Goal: Task Accomplishment & Management: Use online tool/utility

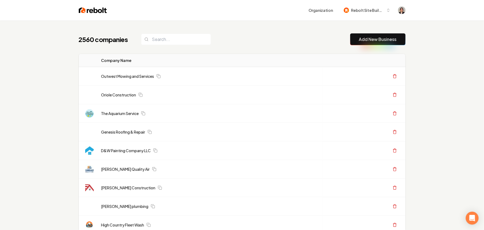
click at [370, 38] on link "Add New Business" at bounding box center [378, 39] width 38 height 6
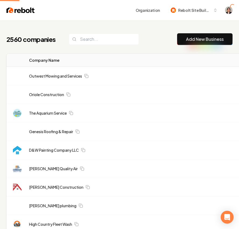
click at [201, 40] on link "Add New Business" at bounding box center [205, 39] width 38 height 6
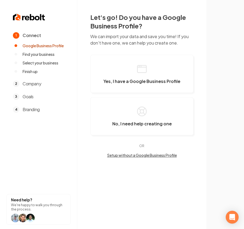
click at [198, 39] on div "Let's go! Do you have a Google Business Profile? We can import your data and sa…" at bounding box center [141, 85] width 129 height 171
click at [122, 78] on button "Yes, I have a Google Business Profile" at bounding box center [141, 74] width 103 height 38
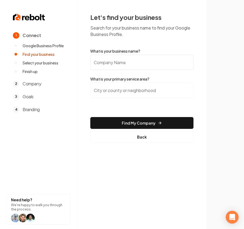
click at [126, 65] on input "What is your business name?" at bounding box center [141, 62] width 103 height 15
paste input "Comfort Living Developments"
type input "Comfort Living Developments"
click at [136, 143] on div "Let's find your business Search for your business name to find your Google Busi…" at bounding box center [141, 78] width 129 height 156
click at [130, 140] on button "Back" at bounding box center [141, 137] width 103 height 12
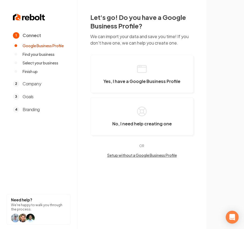
drag, startPoint x: 146, startPoint y: 153, endPoint x: 217, endPoint y: 161, distance: 72.0
click at [217, 161] on section at bounding box center [226, 114] width 38 height 229
click at [137, 157] on button "Setup without a Google Business Profile" at bounding box center [141, 155] width 103 height 5
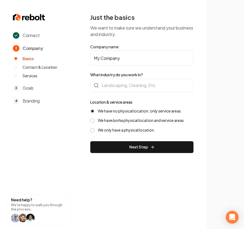
drag, startPoint x: 125, startPoint y: 56, endPoint x: -28, endPoint y: 47, distance: 153.3
click at [0, 47] on html "Connect 2 Company Basics Contact & Location Services 3 Goals 4 Branding Need he…" at bounding box center [122, 114] width 244 height 229
paste input "Comfort Living Developments"
type input "Comfort Living Developments"
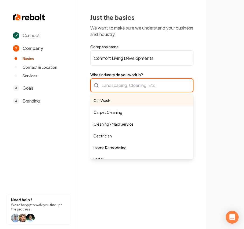
click at [109, 84] on div "Car Wash Carpet Cleaning Cleaning / Maid Service Electrician Home Remodeling HV…" at bounding box center [141, 86] width 103 height 14
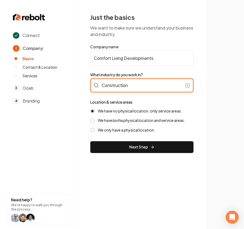
type input "Construction"
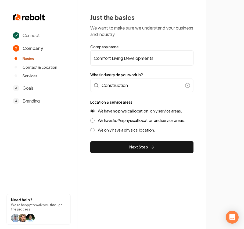
click at [145, 123] on div "We have no physical location, only service areas. We have both a physical locat…" at bounding box center [141, 121] width 103 height 24
click at [144, 119] on label "We have both a physical location and service areas." at bounding box center [141, 120] width 87 height 5
click at [95, 119] on button "We have both a physical location and service areas." at bounding box center [92, 121] width 4 height 4
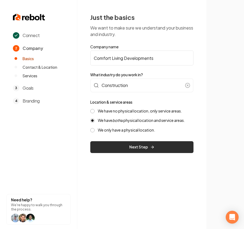
click at [127, 143] on button "Next Step" at bounding box center [141, 147] width 103 height 12
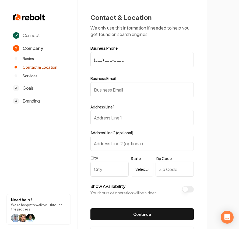
click at [123, 88] on input "Business Email" at bounding box center [141, 89] width 103 height 15
paste input "5415 County Rd 259"
type input "5415 County Rd 2594"
click at [93, 166] on input "City" at bounding box center [109, 169] width 38 height 15
paste input "Royse City"
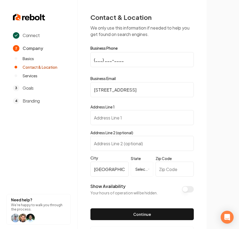
type input "Royse City"
click at [146, 167] on html "**********" at bounding box center [119, 114] width 239 height 229
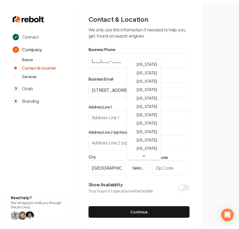
scroll to position [310, 0]
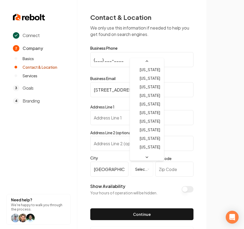
select select "**"
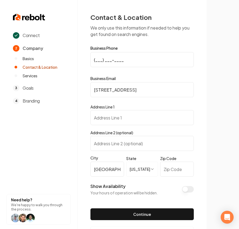
click at [176, 169] on input "Zip Code" at bounding box center [177, 169] width 34 height 15
paste input "75189"
type input "75189"
drag, startPoint x: 143, startPoint y: 90, endPoint x: 85, endPoint y: 87, distance: 58.2
click at [77, 85] on div "**********" at bounding box center [119, 114] width 239 height 229
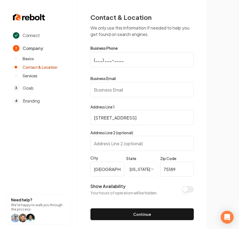
type input "5415 County Rd 2594"
type input "comfortlivingdevelopments@gmail.com"
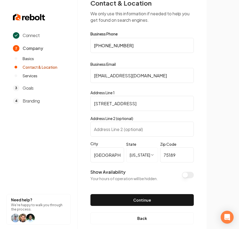
scroll to position [22, 0]
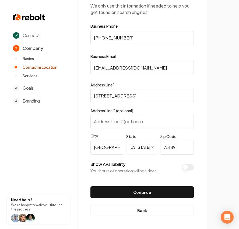
type input "(214) 875-0899"
click at [157, 190] on button "Continue" at bounding box center [141, 193] width 103 height 12
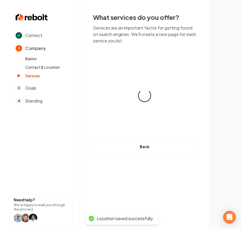
scroll to position [0, 0]
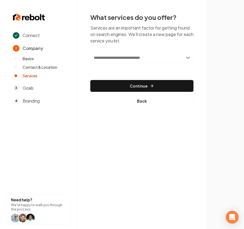
click at [112, 53] on input "text" at bounding box center [141, 58] width 103 height 12
paste input "**********"
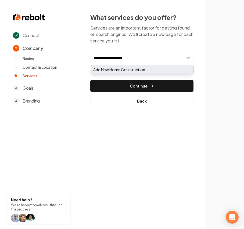
type input "**********"
click at [120, 70] on div "Add New Home Construction" at bounding box center [142, 69] width 102 height 9
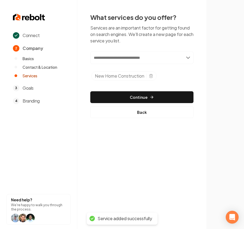
drag, startPoint x: 133, startPoint y: 55, endPoint x: 103, endPoint y: 58, distance: 29.5
click at [103, 58] on input "text" at bounding box center [141, 58] width 103 height 12
paste input "**********"
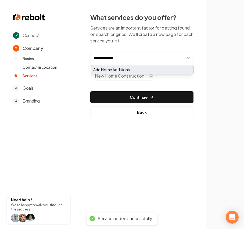
type input "**********"
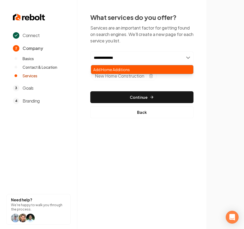
click at [103, 67] on div "Add Home Additions" at bounding box center [142, 69] width 102 height 9
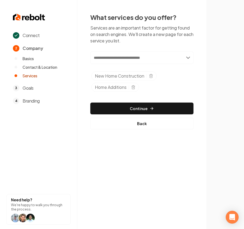
click at [113, 61] on input "text" at bounding box center [141, 58] width 103 height 12
paste input "**********"
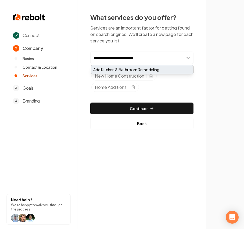
type input "**********"
click at [113, 67] on div "Add Kitchen & Bathroom Remodeling" at bounding box center [142, 69] width 102 height 9
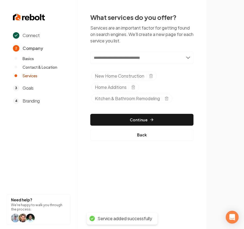
click at [124, 58] on input "text" at bounding box center [141, 58] width 103 height 12
paste input "**********"
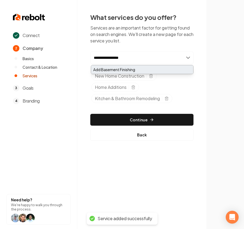
type input "**********"
click at [127, 72] on div "Add Basement Finishing" at bounding box center [142, 69] width 102 height 9
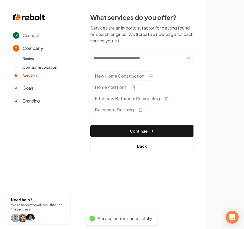
click at [115, 59] on input "text" at bounding box center [141, 58] width 103 height 12
paste input "**********"
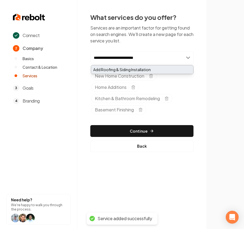
type input "**********"
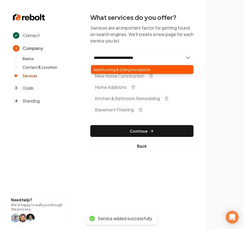
click at [108, 66] on div "Add Roofing & Siding Installation" at bounding box center [142, 69] width 102 height 9
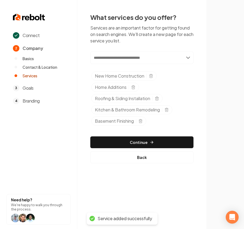
click at [114, 57] on input "text" at bounding box center [141, 58] width 103 height 12
paste input "**********"
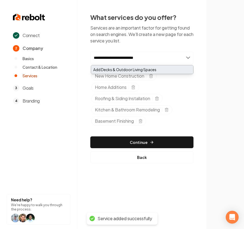
type input "**********"
click at [134, 73] on div "Add Decks & Outdoor Living Spaces" at bounding box center [142, 69] width 102 height 9
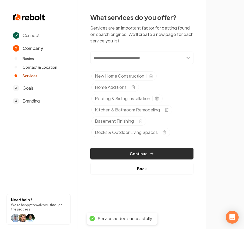
click at [143, 153] on button "Continue" at bounding box center [141, 154] width 103 height 12
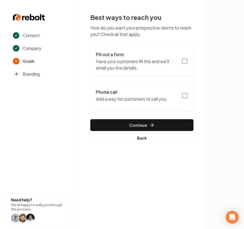
click at [139, 93] on h3 "Phone call" at bounding box center [132, 92] width 72 height 6
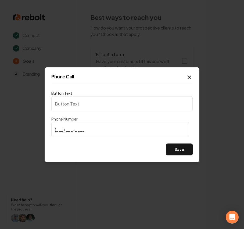
type input "Call us"
type input "(214) 875-0899"
click at [174, 157] on div "Phone Call Button Text Call us Phone Number (214) 875-0899 Save Close" at bounding box center [122, 114] width 155 height 95
click at [182, 154] on button "Save" at bounding box center [179, 150] width 27 height 12
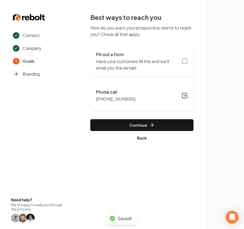
click at [182, 68] on button "Fill out a form Have your customers fill this and we'll email you the details." at bounding box center [141, 61] width 103 height 30
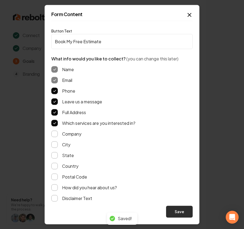
click at [173, 213] on button "Save" at bounding box center [179, 212] width 27 height 12
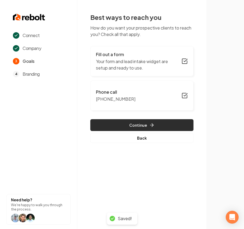
click at [156, 127] on button "Continue" at bounding box center [141, 125] width 103 height 12
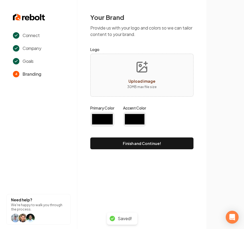
type input "#194d33"
type input "#70be00"
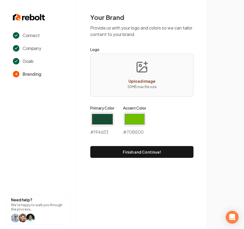
click at [149, 91] on button "Upload image 30 MB max file size" at bounding box center [142, 75] width 38 height 38
type input "**********"
click at [100, 125] on input "#194d33" at bounding box center [102, 119] width 24 height 15
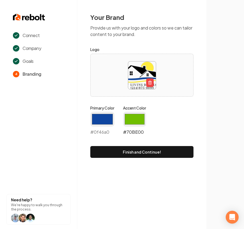
type input "#0f46a0"
click at [144, 123] on input "#70be00" at bounding box center [134, 119] width 23 height 15
type input "#feed3d"
click at [86, 134] on div "Your Brand Provide us with your logo and colors so we can tailor content to you…" at bounding box center [141, 85] width 129 height 171
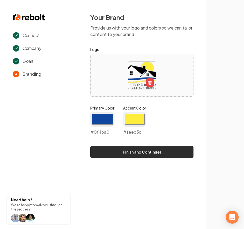
click at [112, 152] on button "Finish and Continue!" at bounding box center [141, 152] width 103 height 12
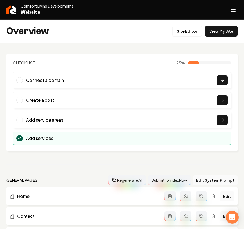
click at [232, 9] on icon "Open navigation menu" at bounding box center [233, 9] width 6 height 9
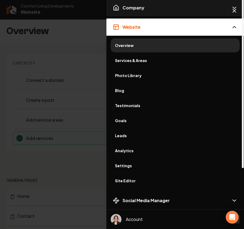
click at [126, 3] on button "Company" at bounding box center [175, 7] width 138 height 17
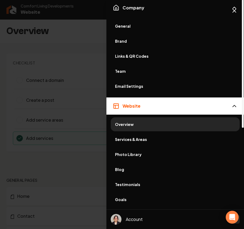
click at [127, 24] on span "General" at bounding box center [175, 25] width 120 height 5
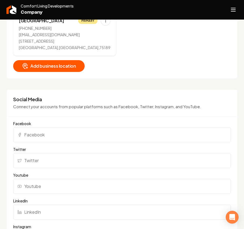
scroll to position [394, 0]
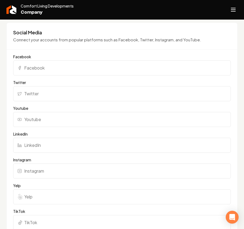
click at [18, 57] on label "Facebook" at bounding box center [122, 56] width 218 height 5
click at [18, 61] on input "Facebook" at bounding box center [122, 68] width 218 height 15
click at [63, 73] on input "Facebook" at bounding box center [122, 68] width 218 height 15
paste input "https://www.facebook.com/people/Comfort-Living-Developments/61552895032625/"
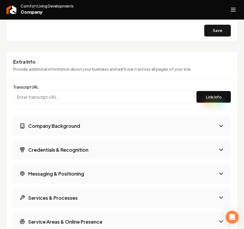
scroll to position [645, 0]
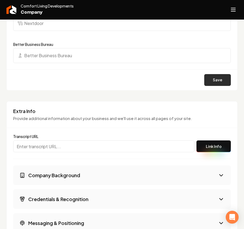
type input "https://www.facebook.com/people/Comfort-Living-Developments/61552895032625/"
click at [212, 82] on button "Save" at bounding box center [217, 80] width 27 height 12
click at [233, 9] on icon "Open navigation menu" at bounding box center [233, 9] width 6 height 9
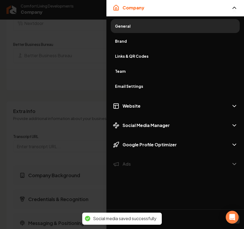
click at [122, 42] on span "Brand" at bounding box center [175, 40] width 120 height 5
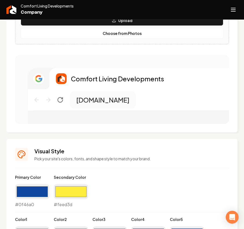
scroll to position [153, 0]
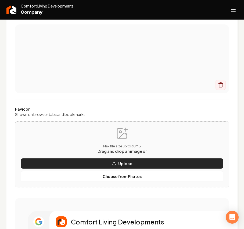
click at [155, 164] on button "Upload" at bounding box center [122, 163] width 203 height 11
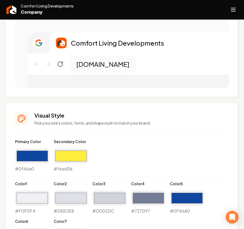
scroll to position [404, 0]
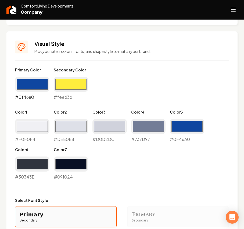
click at [29, 81] on input "#0f46a0" at bounding box center [32, 84] width 34 height 15
type input "#000000"
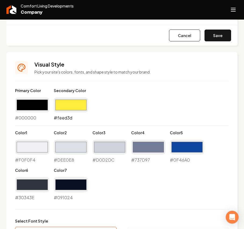
click at [67, 105] on input "#feed3d" at bounding box center [71, 105] width 34 height 15
type input "#0e47a1"
click at [166, 104] on div "Primary Color #000000 #000000 Secondary Color #0e47a1 #0e47a1 Color 1 #f0f0f4 #…" at bounding box center [122, 144] width 214 height 113
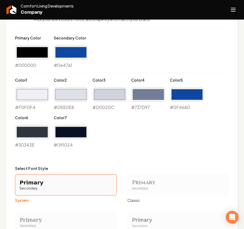
scroll to position [439, 0]
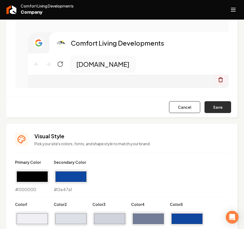
click at [221, 109] on button "Save" at bounding box center [218, 107] width 27 height 12
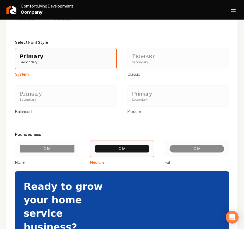
click at [144, 100] on div "Secondary" at bounding box center [178, 100] width 93 height 5
click at [132, 98] on button "Primary Secondary Modern" at bounding box center [129, 96] width 4 height 4
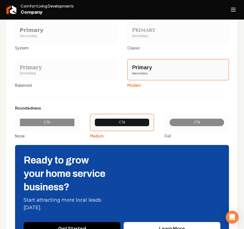
scroll to position [640, 0]
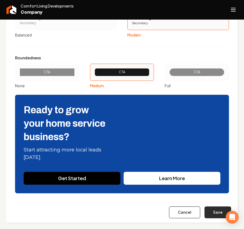
click at [207, 212] on button "Save" at bounding box center [218, 213] width 27 height 12
click at [234, 8] on icon "Open navigation menu" at bounding box center [233, 9] width 6 height 9
type input "#f0f0f4"
type input "#dee0e8"
type input "#d0d2dc"
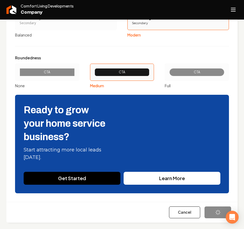
type input "#737d97"
type input "#0f46a0"
type input "#30343e"
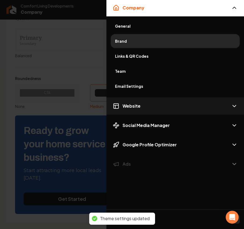
click at [160, 106] on button "Website" at bounding box center [175, 106] width 138 height 17
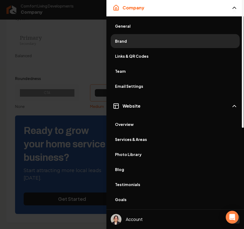
click at [137, 151] on link "Photo Library" at bounding box center [175, 155] width 129 height 14
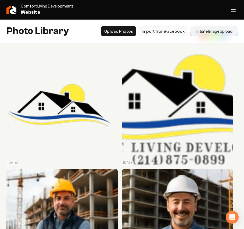
click at [150, 29] on button "Import from Facebook" at bounding box center [163, 31] width 50 height 10
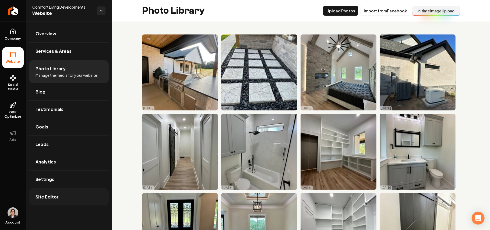
click at [48, 197] on span "Site Editor" at bounding box center [46, 196] width 23 height 6
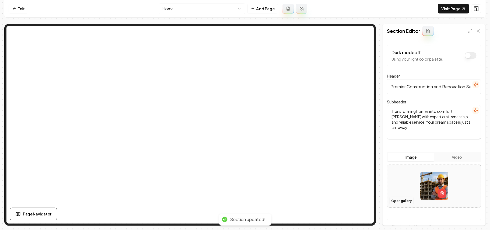
click at [396, 200] on button "Open gallery" at bounding box center [401, 200] width 24 height 9
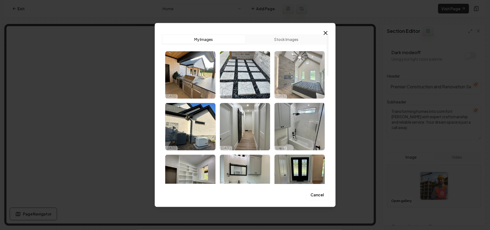
click at [296, 67] on img "Select image image_68deffbd5c7cd75eb8d85350.jpeg" at bounding box center [299, 74] width 50 height 47
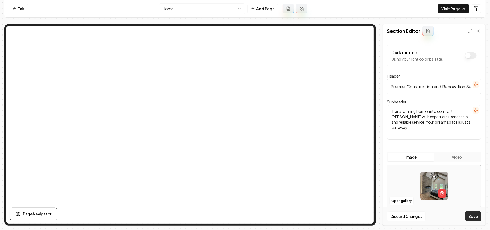
click at [472, 215] on button "Save" at bounding box center [473, 216] width 16 height 10
click at [399, 201] on button "Open gallery" at bounding box center [401, 200] width 24 height 9
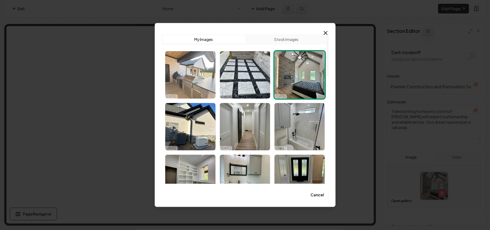
click at [211, 84] on img "Select image image_68deffbd5c7cd75eb8d85414.jpeg" at bounding box center [190, 74] width 50 height 47
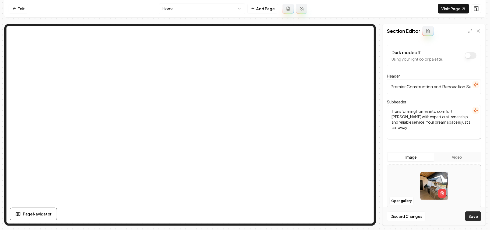
click at [471, 218] on button "Save" at bounding box center [473, 216] width 16 height 10
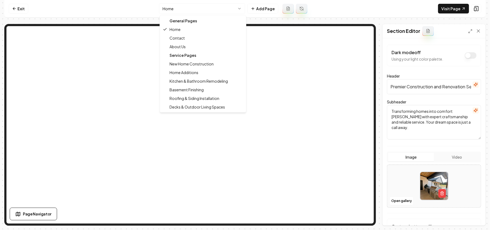
click at [201, 7] on html "Computer Required This feature is only available on a computer. Please switch t…" at bounding box center [245, 115] width 490 height 230
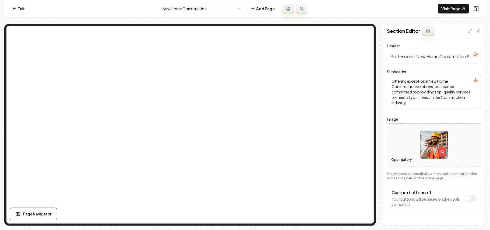
click at [398, 158] on button "Open gallery" at bounding box center [401, 159] width 24 height 9
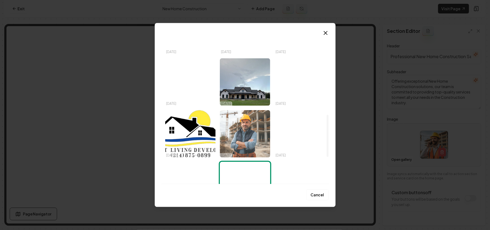
scroll to position [287, 0]
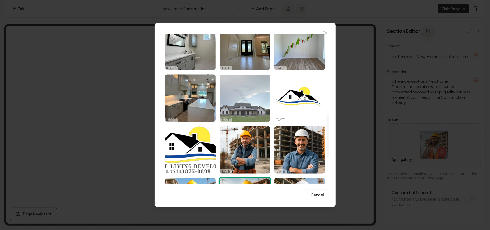
click at [237, 91] on img "Select image image_68deffba5c7cd75eb8d84422.jpeg" at bounding box center [245, 97] width 50 height 47
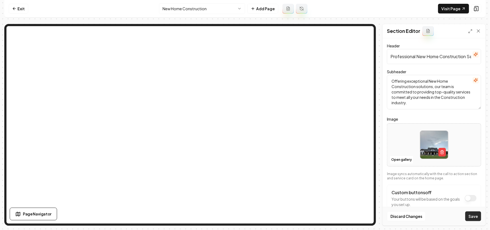
click at [473, 212] on button "Save" at bounding box center [473, 216] width 16 height 10
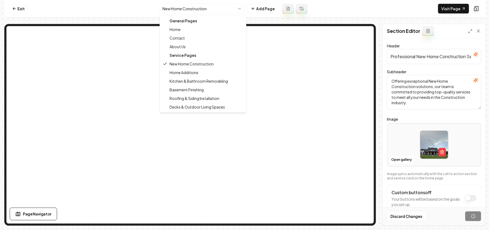
click at [181, 9] on html "Computer Required This feature is only available on a computer. Please switch t…" at bounding box center [245, 115] width 490 height 230
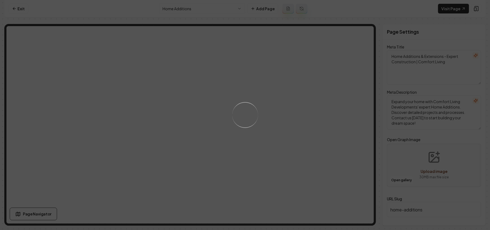
click at [319, 146] on div "Loading..." at bounding box center [245, 115] width 490 height 230
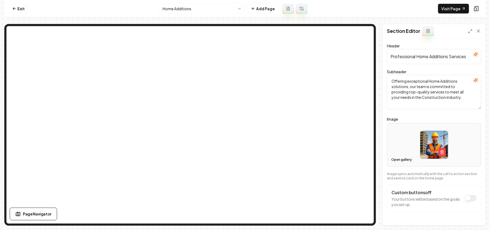
click at [397, 158] on button "Open gallery" at bounding box center [401, 159] width 24 height 9
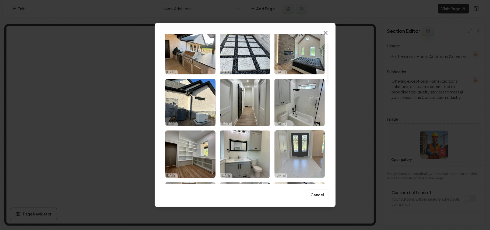
scroll to position [36, 0]
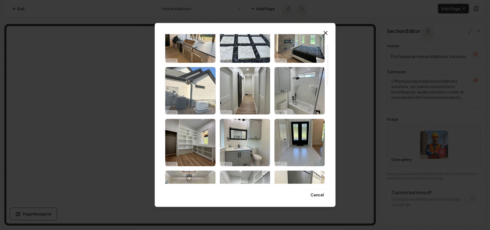
click at [201, 95] on img "Select image image_68deffbd5c7cd75eb8d851b3.jpeg" at bounding box center [190, 90] width 50 height 47
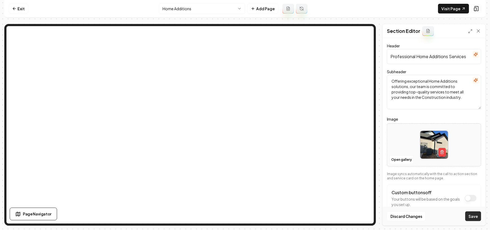
click at [470, 216] on button "Save" at bounding box center [473, 216] width 16 height 10
click at [185, 11] on html "Computer Required This feature is only available on a computer. Please switch t…" at bounding box center [245, 115] width 490 height 230
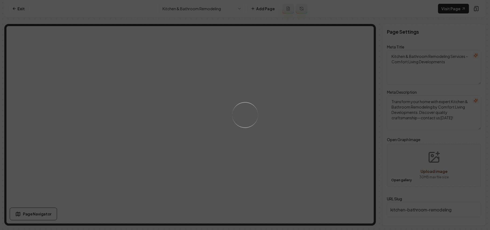
click at [324, 135] on div "Loading..." at bounding box center [245, 115] width 490 height 230
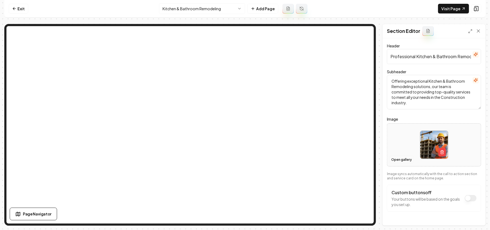
click at [405, 161] on button "Open gallery" at bounding box center [401, 159] width 24 height 9
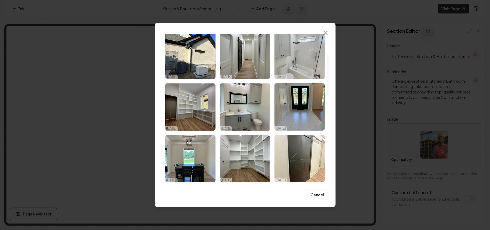
scroll to position [72, 0]
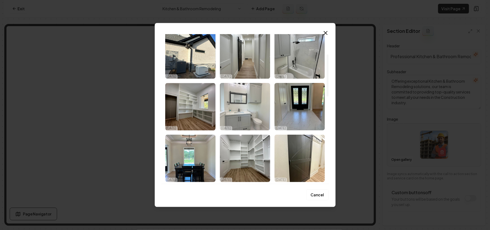
click at [247, 111] on img "Select image image_68deffba5c7cd75eb8d8479d.jpeg" at bounding box center [245, 106] width 50 height 47
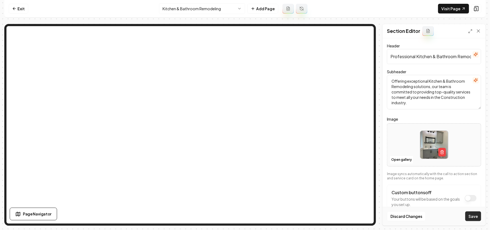
click at [475, 214] on button "Save" at bounding box center [473, 216] width 16 height 10
click at [203, 11] on html "Computer Required This feature is only available on a computer. Please switch t…" at bounding box center [245, 115] width 490 height 230
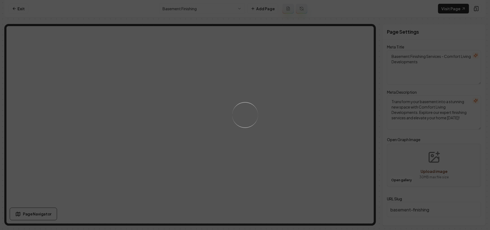
click at [297, 134] on div "Loading..." at bounding box center [245, 115] width 490 height 230
click at [321, 143] on div "Loading..." at bounding box center [245, 115] width 490 height 230
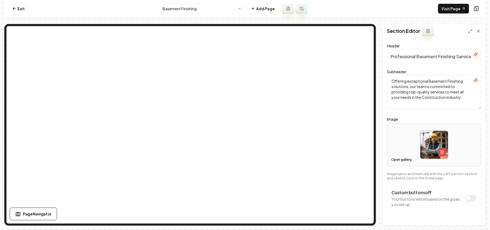
click at [400, 163] on button "Open gallery" at bounding box center [401, 159] width 24 height 9
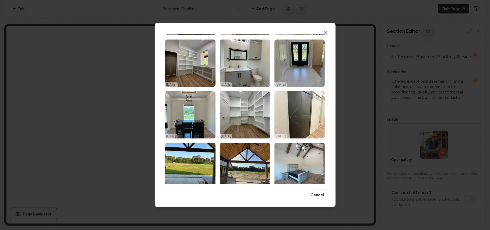
scroll to position [108, 0]
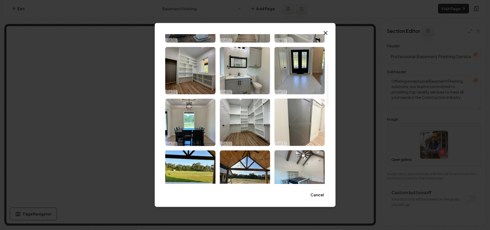
click at [298, 127] on img "Select image image_68deffba5c7cd75eb8d847cb.jpeg" at bounding box center [299, 121] width 50 height 47
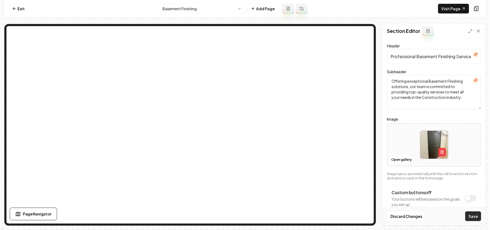
click at [473, 215] on button "Save" at bounding box center [473, 216] width 16 height 10
click at [221, 12] on html "Computer Required This feature is only available on a computer. Please switch t…" at bounding box center [245, 115] width 490 height 230
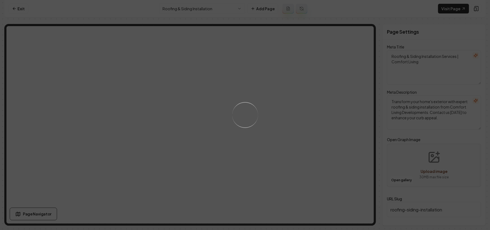
click at [336, 147] on div "Loading..." at bounding box center [245, 115] width 490 height 230
click at [330, 153] on div "Loading..." at bounding box center [245, 115] width 490 height 230
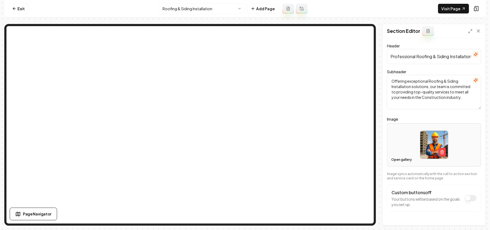
click at [397, 161] on button "Open gallery" at bounding box center [401, 159] width 24 height 9
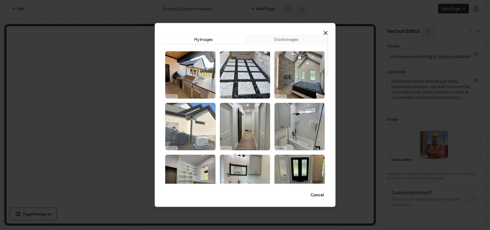
click at [193, 111] on img "Select image image_68deffbd5c7cd75eb8d851b3.jpeg" at bounding box center [190, 126] width 50 height 47
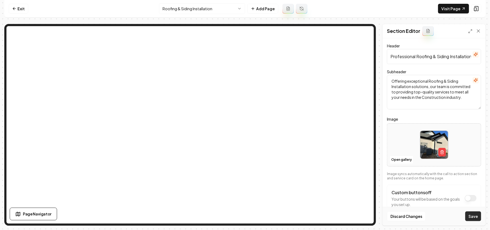
click at [471, 214] on button "Save" at bounding box center [473, 216] width 16 height 10
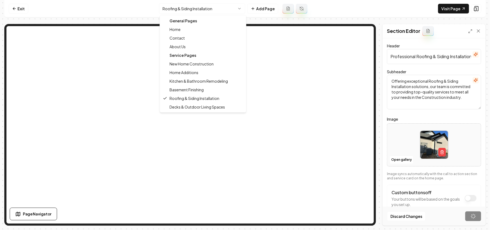
click at [181, 8] on html "Computer Required This feature is only available on a computer. Please switch t…" at bounding box center [245, 115] width 490 height 230
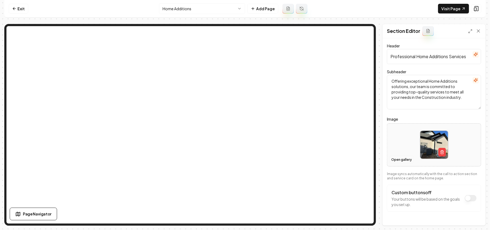
click at [400, 159] on button "Open gallery" at bounding box center [401, 159] width 24 height 9
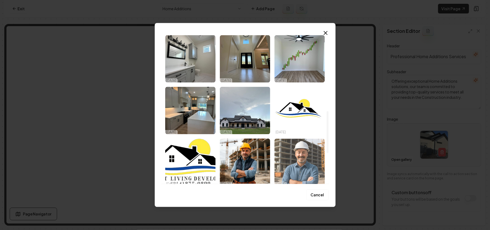
scroll to position [238, 0]
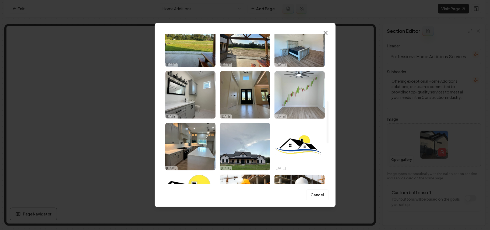
drag, startPoint x: 294, startPoint y: 97, endPoint x: 489, endPoint y: 176, distance: 210.5
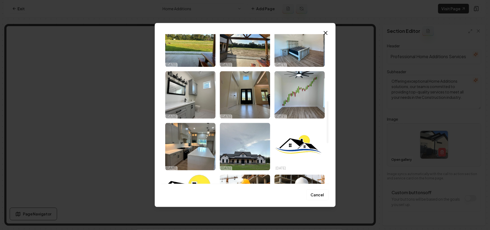
click at [295, 97] on img "Select image image_68deffba5c7cd75eb8d846a0.jpeg" at bounding box center [299, 94] width 50 height 47
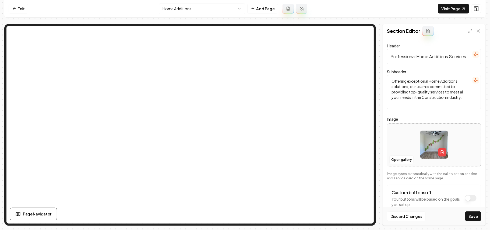
click at [475, 222] on div "Discard Changes Save" at bounding box center [433, 216] width 103 height 19
click at [475, 218] on button "Save" at bounding box center [473, 216] width 16 height 10
click at [214, 3] on nav "Exit Home Additions Add Page Visit Page" at bounding box center [244, 8] width 481 height 17
click at [209, 6] on html "Computer Required This feature is only available on a computer. Please switch t…" at bounding box center [245, 115] width 490 height 230
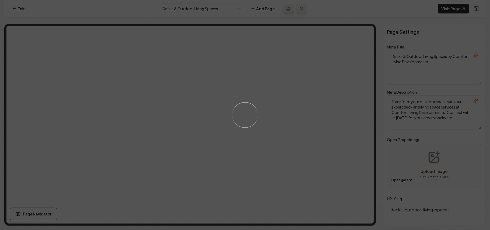
click at [260, 132] on div "Loading..." at bounding box center [245, 115] width 490 height 230
drag, startPoint x: 286, startPoint y: 137, endPoint x: 312, endPoint y: 145, distance: 27.6
click at [286, 137] on div "Loading..." at bounding box center [245, 115] width 490 height 230
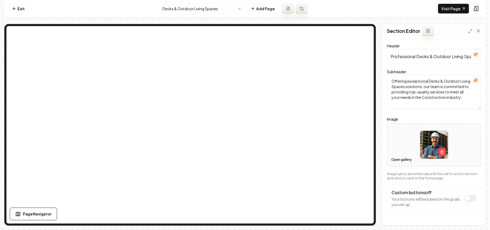
click at [397, 156] on button "Open gallery" at bounding box center [401, 159] width 24 height 9
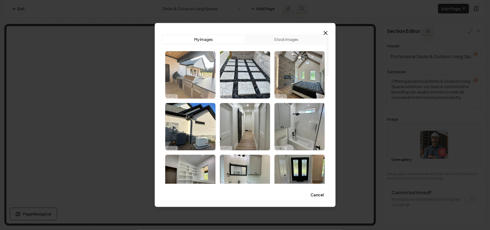
click at [192, 79] on img "Select image image_68deffbd5c7cd75eb8d85414.jpeg" at bounding box center [190, 74] width 50 height 47
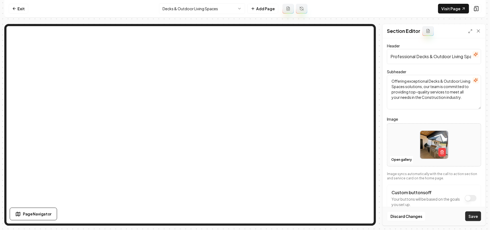
click at [475, 212] on button "Save" at bounding box center [473, 216] width 16 height 10
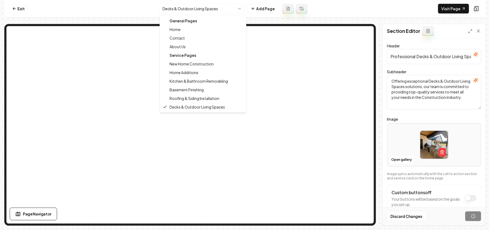
click at [230, 11] on html "Computer Required This feature is only available on a computer. Please switch t…" at bounding box center [245, 115] width 490 height 230
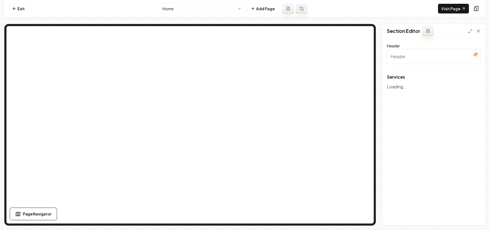
type input "Our Home Construction Services"
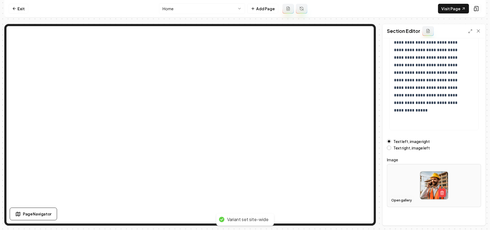
scroll to position [61, 0]
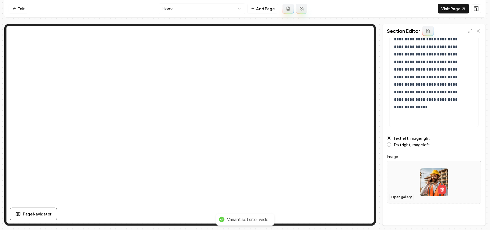
click at [394, 196] on button "Open gallery" at bounding box center [401, 197] width 24 height 9
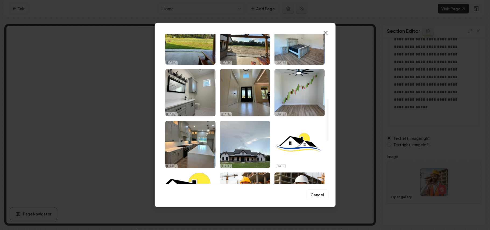
scroll to position [251, 0]
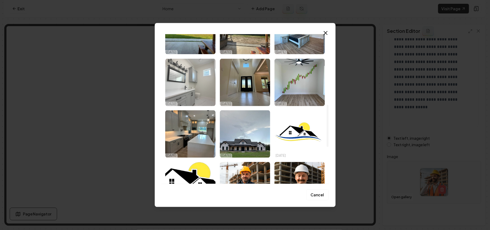
click at [182, 91] on img "Select image image_68deffba5c7cd75eb8d84794.jpeg" at bounding box center [190, 81] width 50 height 47
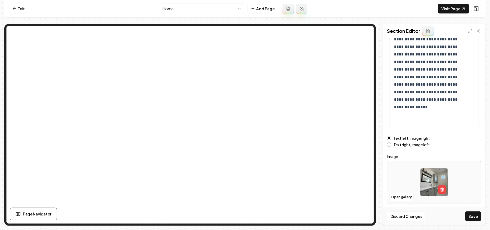
click at [412, 145] on label "Text right, image left" at bounding box center [411, 145] width 36 height 4
click at [391, 145] on button "Text right, image left" at bounding box center [389, 144] width 4 height 4
click at [471, 217] on button "Save" at bounding box center [473, 216] width 16 height 10
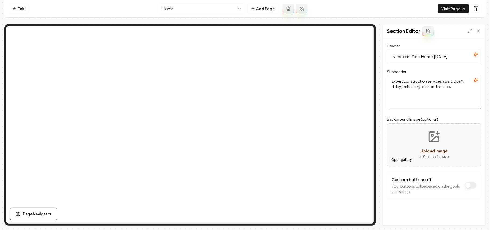
click at [402, 160] on button "Open gallery" at bounding box center [401, 159] width 24 height 9
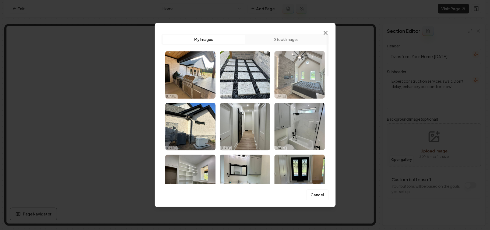
click at [300, 85] on img "Select image image_68deffbd5c7cd75eb8d85350.jpeg" at bounding box center [299, 74] width 50 height 47
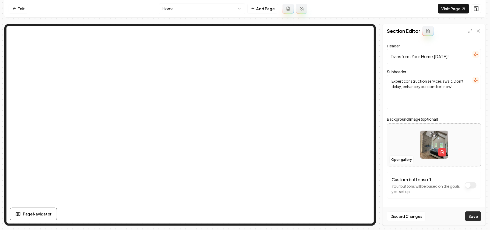
click at [472, 215] on button "Save" at bounding box center [473, 216] width 16 height 10
click at [183, 3] on html "Computer Required This feature is only available on a computer. Please switch t…" at bounding box center [245, 115] width 490 height 230
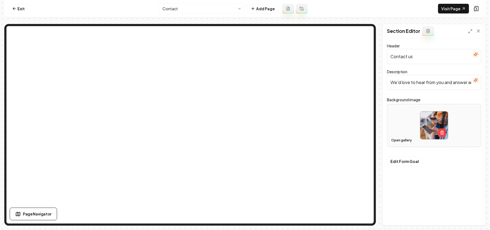
click at [394, 143] on button "Open gallery" at bounding box center [401, 140] width 24 height 9
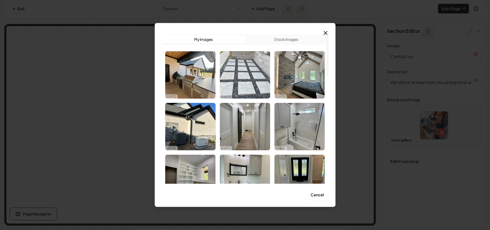
click at [248, 77] on img "Select image image_68deffbd5c7cd75eb8d85424.jpeg" at bounding box center [245, 74] width 50 height 47
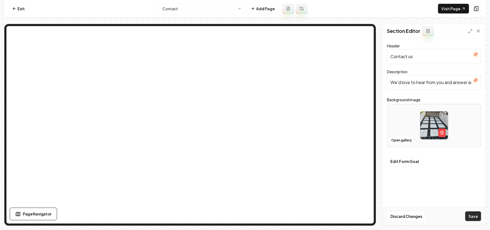
click at [476, 219] on button "Save" at bounding box center [473, 216] width 16 height 10
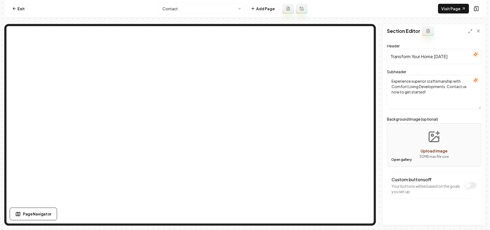
click at [398, 159] on button "Open gallery" at bounding box center [401, 159] width 24 height 9
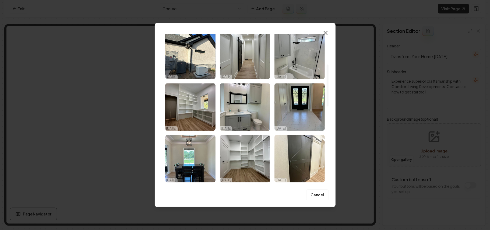
scroll to position [108, 0]
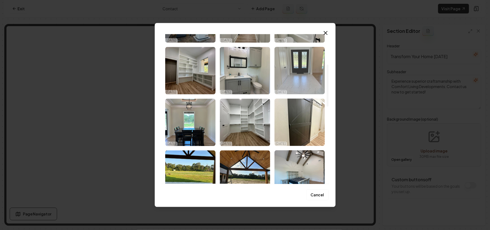
click at [302, 76] on img "Select image image_68deffba5c7cd75eb8d847d0.jpeg" at bounding box center [299, 70] width 50 height 47
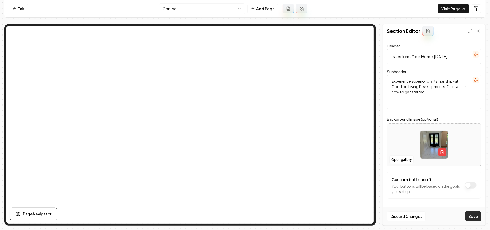
click at [475, 216] on button "Save" at bounding box center [473, 216] width 16 height 10
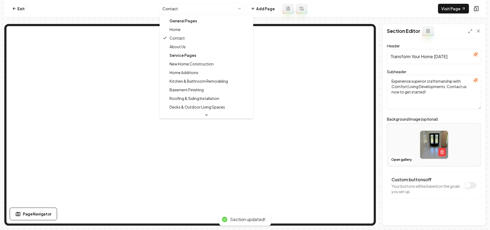
click at [196, 6] on html "Computer Required This feature is only available on a computer. Please switch t…" at bounding box center [245, 115] width 490 height 230
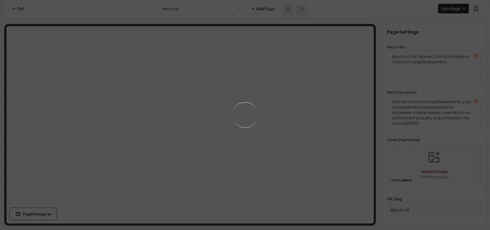
click at [303, 106] on div "Loading..." at bounding box center [245, 115] width 490 height 230
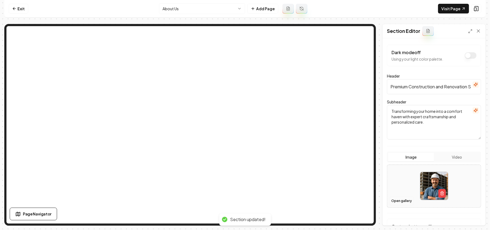
click at [390, 202] on button "Open gallery" at bounding box center [401, 200] width 24 height 9
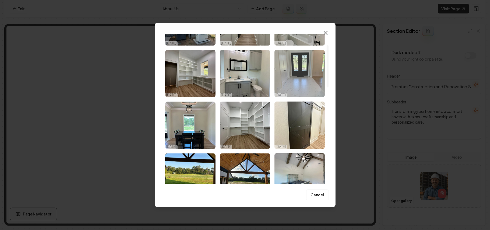
scroll to position [108, 0]
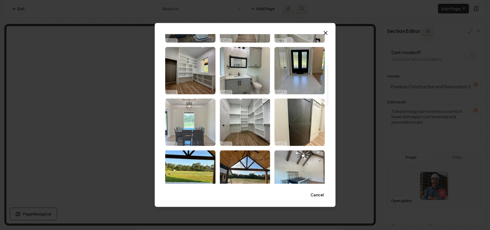
click at [197, 124] on img "Select image image_68deffba5c7cd75eb8d84797.jpeg" at bounding box center [190, 121] width 50 height 47
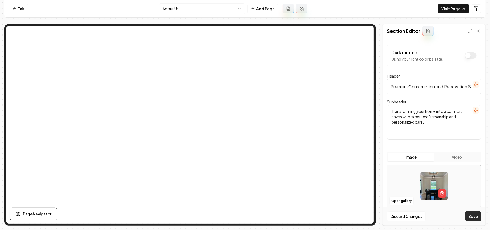
click at [468, 216] on button "Save" at bounding box center [473, 216] width 16 height 10
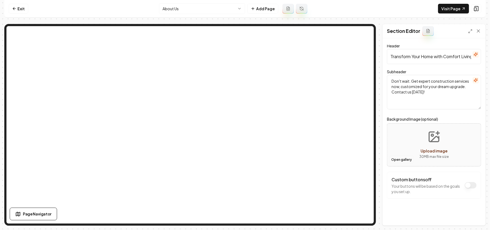
click at [399, 159] on button "Open gallery" at bounding box center [401, 159] width 24 height 9
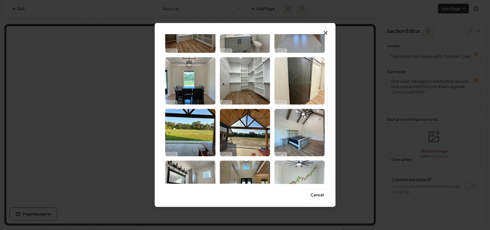
scroll to position [179, 0]
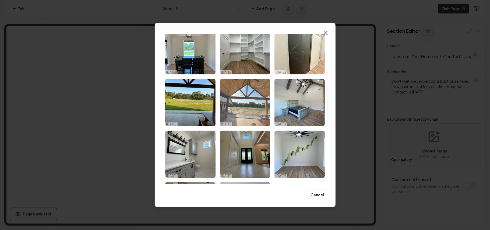
click at [242, 117] on img "Select image image_68deffbb5c7cd75eb8d84934.jpeg" at bounding box center [245, 102] width 50 height 47
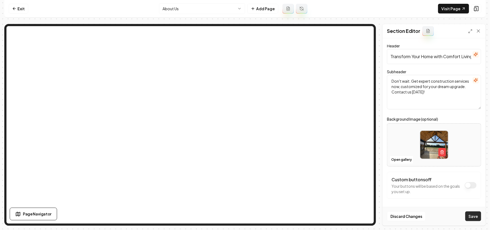
click at [472, 215] on button "Save" at bounding box center [473, 216] width 16 height 10
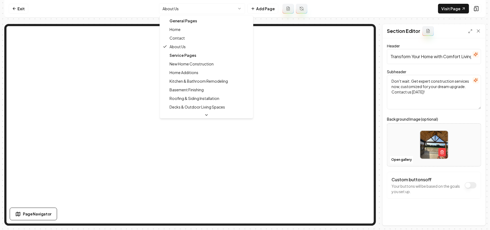
click at [190, 5] on html "Computer Required This feature is only available on a computer. Please switch t…" at bounding box center [245, 115] width 490 height 230
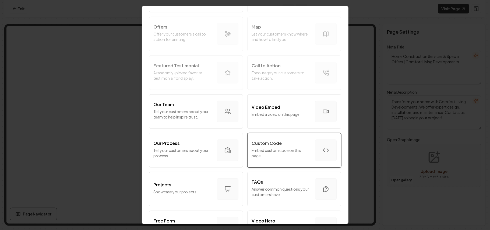
scroll to position [108, 0]
click at [269, 145] on p "Custom Code" at bounding box center [267, 142] width 30 height 6
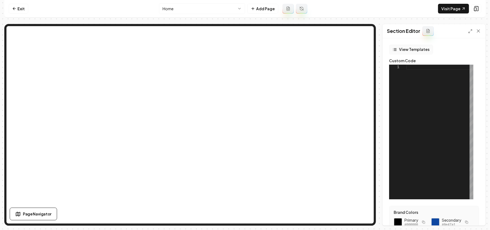
click at [420, 50] on button "View Templates" at bounding box center [411, 50] width 44 height 10
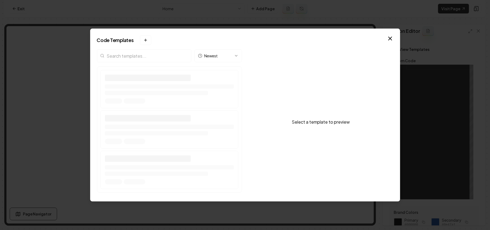
click at [162, 53] on div "Newest" at bounding box center [169, 121] width 145 height 145
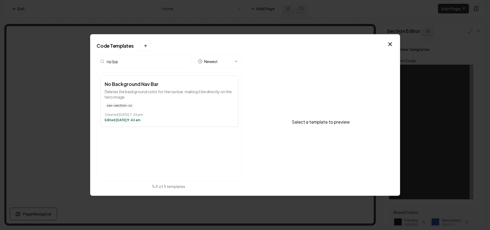
type input "no ba"
click at [153, 92] on p "Deletes the background color for the nav bar, making it be directly on the hero…" at bounding box center [169, 94] width 129 height 11
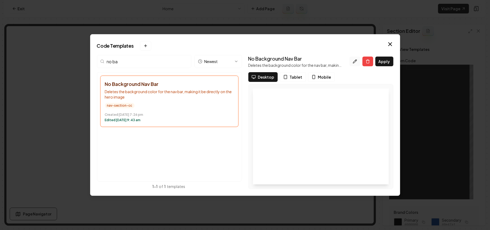
click at [353, 62] on icon at bounding box center [355, 61] width 4 height 4
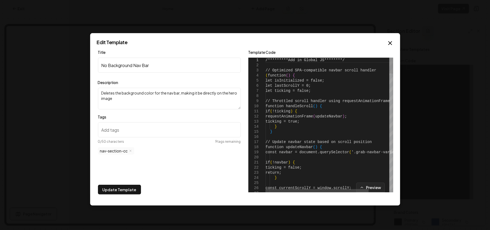
type textarea "**********"
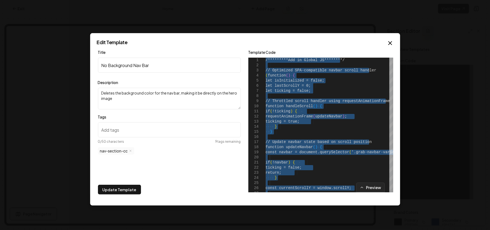
click at [387, 44] on icon "button" at bounding box center [390, 43] width 6 height 6
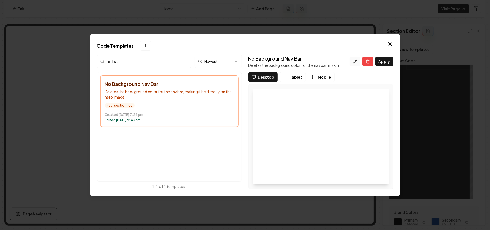
click at [354, 62] on icon at bounding box center [354, 60] width 3 height 3
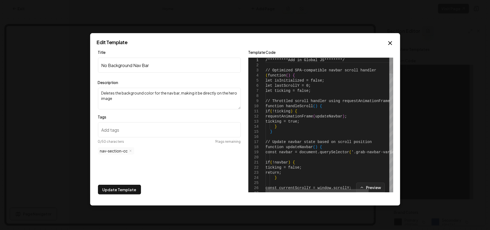
type textarea "**********"
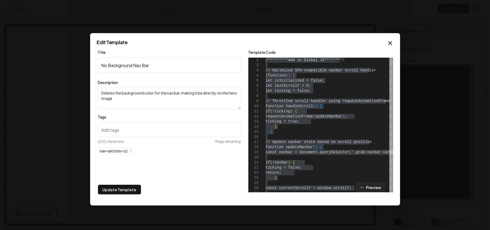
click at [388, 41] on icon "button" at bounding box center [389, 42] width 3 height 3
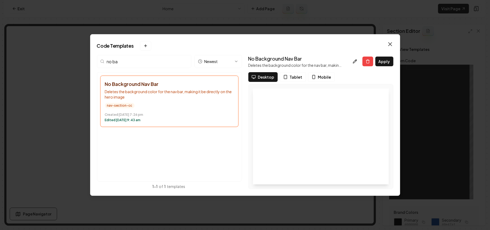
click at [389, 41] on icon "button" at bounding box center [390, 44] width 6 height 6
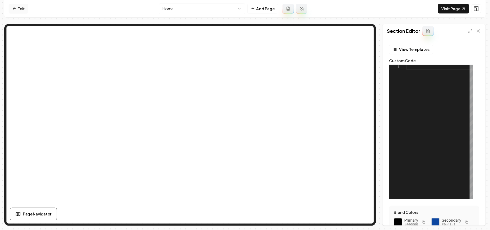
click at [19, 9] on link "Exit" at bounding box center [19, 9] width 20 height 10
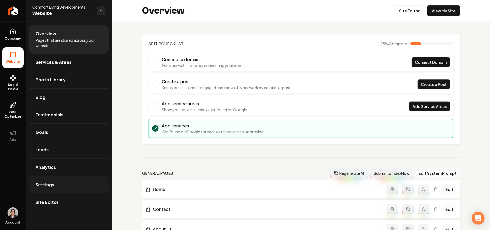
click at [52, 180] on link "Settings" at bounding box center [69, 184] width 80 height 17
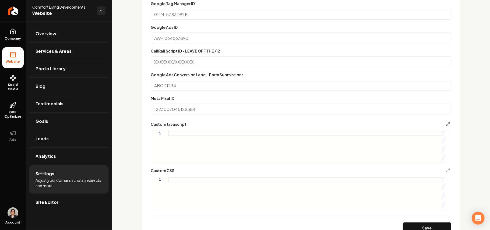
scroll to position [287, 0]
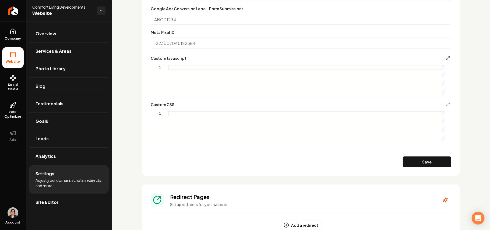
click at [226, 89] on div "Main content area" at bounding box center [306, 80] width 277 height 31
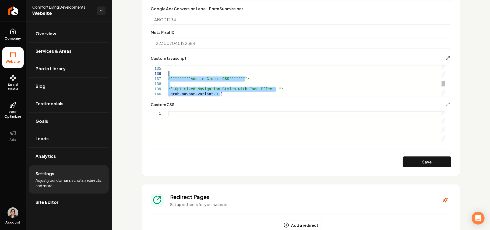
drag, startPoint x: 180, startPoint y: 94, endPoint x: 154, endPoint y: 76, distance: 31.6
type textarea "**********"
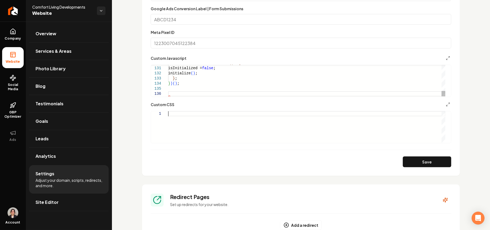
click at [186, 131] on div "Main content area" at bounding box center [306, 126] width 277 height 31
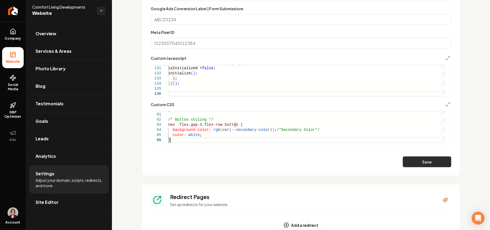
click at [407, 162] on button "Save" at bounding box center [427, 161] width 48 height 11
type textarea "**********"
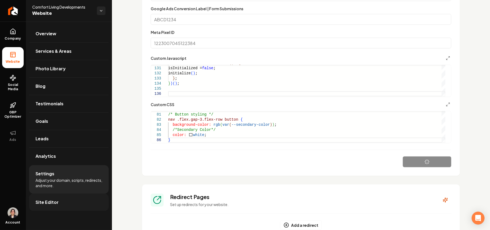
click at [54, 202] on span "Site Editor" at bounding box center [46, 202] width 23 height 6
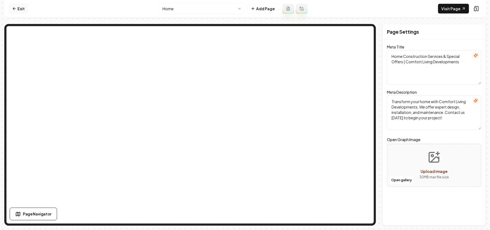
click at [16, 7] on icon at bounding box center [14, 8] width 4 height 4
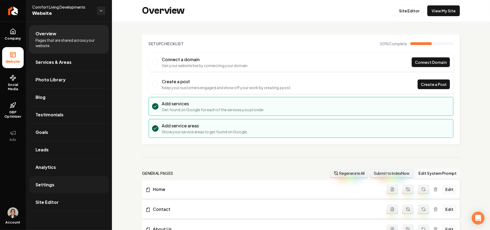
click at [39, 190] on link "Settings" at bounding box center [69, 184] width 80 height 17
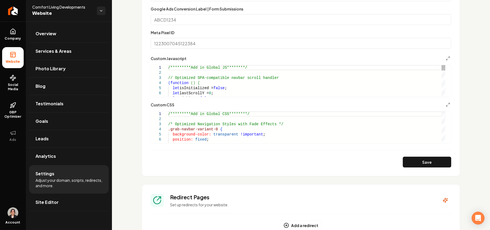
scroll to position [287, 0]
click at [445, 101] on button "Main content area" at bounding box center [448, 104] width 6 height 6
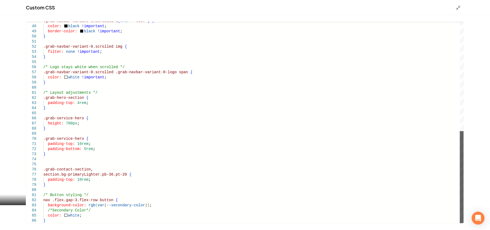
click at [460, 223] on div "Main content area" at bounding box center [462, 177] width 4 height 92
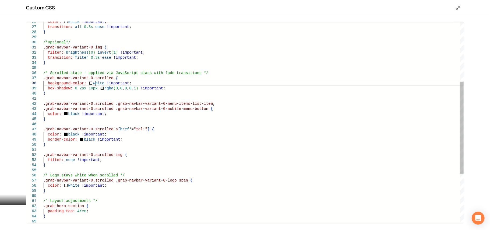
click at [96, 82] on div ".grab-navbar-variant-0.scrolled a [ href *= "tel:" ] { color: black !important …" at bounding box center [253, 111] width 420 height 439
click at [70, 111] on div ".grab-navbar-variant-0.scrolled a [ href *= "tel:" ] { color: black !important …" at bounding box center [253, 111] width 420 height 439
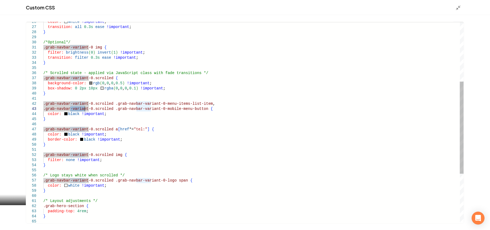
click at [69, 113] on div ".grab-navbar-variant-0.scrolled a [ href *= "tel:" ] { color: black !important …" at bounding box center [253, 111] width 420 height 439
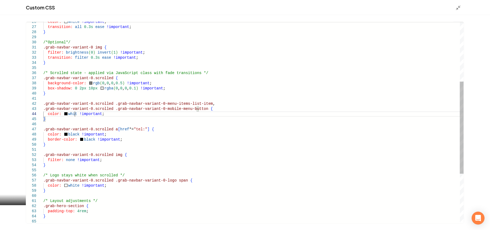
scroll to position [20, 28]
click at [73, 133] on div ".grab-navbar-variant-0.scrolled a [ href *= "tel:" ] { color: black !important …" at bounding box center [253, 111] width 420 height 439
click at [84, 139] on div ".grab-navbar-variant-0.scrolled a [ href *= "tel:" ] { color: white !important …" at bounding box center [253, 111] width 420 height 439
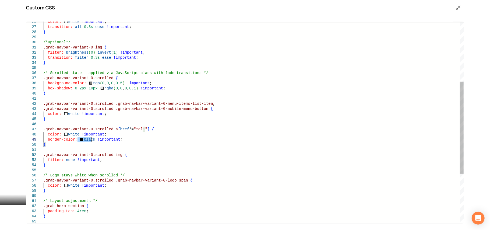
click at [84, 139] on div ".grab-navbar-variant-0.scrolled a [ href *= "tel:" ] { color: white !important …" at bounding box center [253, 111] width 420 height 439
click at [168, 89] on div ".grab-navbar-variant-0.scrolled a [ href *= "tel:" ] { color: white !important …" at bounding box center [253, 111] width 420 height 439
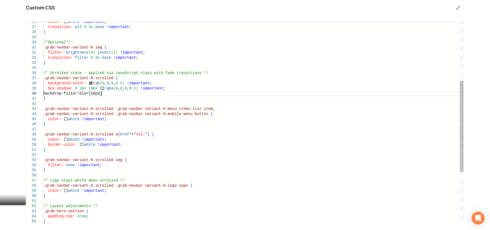
scroll to position [46, 59]
type textarea "**********"
click at [458, 10] on div "Custom CSS" at bounding box center [245, 7] width 490 height 15
click at [457, 10] on icon "Main content area" at bounding box center [457, 7] width 5 height 5
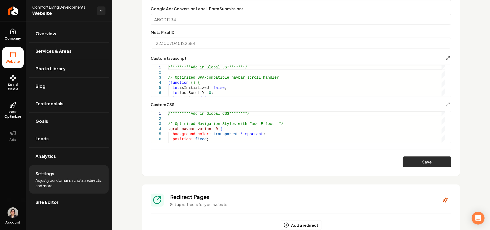
click at [422, 159] on button "Save" at bounding box center [427, 161] width 48 height 11
click at [69, 208] on link "Site Editor" at bounding box center [69, 201] width 80 height 17
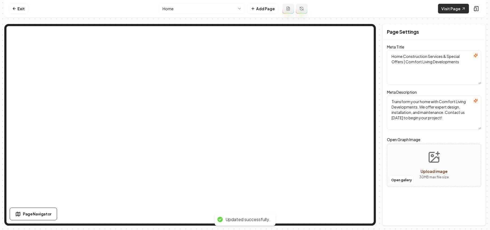
click at [455, 5] on link "Visit Page" at bounding box center [453, 9] width 31 height 10
click at [19, 9] on link "Exit" at bounding box center [19, 9] width 20 height 10
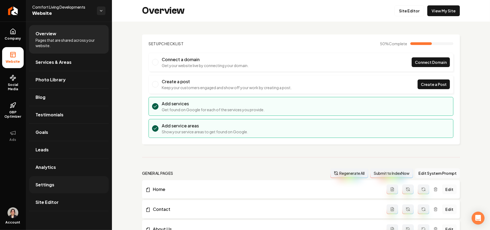
click at [54, 179] on link "Settings" at bounding box center [69, 184] width 80 height 17
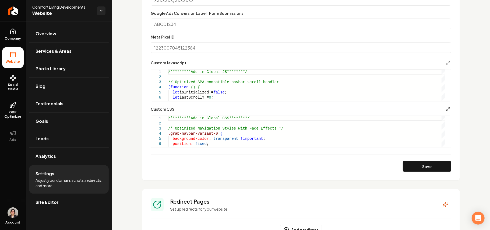
scroll to position [358, 0]
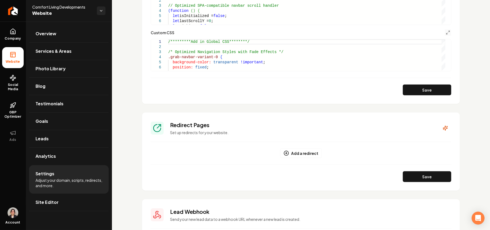
click at [442, 36] on div "**********" at bounding box center [301, 50] width 300 height 42
click at [445, 35] on button "Main content area" at bounding box center [448, 32] width 6 height 6
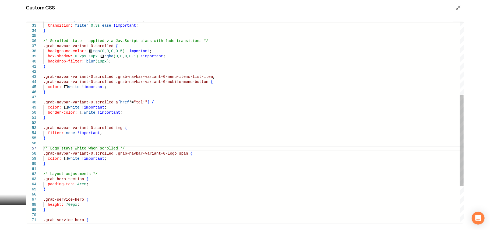
scroll to position [0, 0]
drag, startPoint x: 120, startPoint y: 147, endPoint x: 113, endPoint y: 146, distance: 6.9
click at [113, 146] on div "filter: brightness ( 0 ) invert ( 1 ) !important ; transition: filter 0.3s ease…" at bounding box center [253, 82] width 420 height 445
drag, startPoint x: 115, startPoint y: 149, endPoint x: 120, endPoint y: 148, distance: 4.9
click at [120, 148] on div "filter: brightness ( 0 ) invert ( 1 ) !important ; transition: filter 0.3s ease…" at bounding box center [253, 82] width 420 height 445
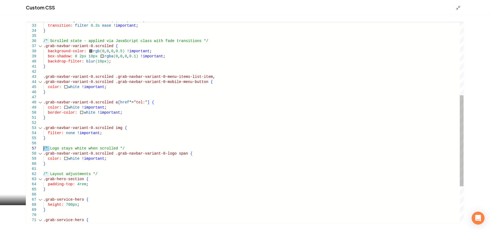
drag, startPoint x: 50, startPoint y: 148, endPoint x: 41, endPoint y: 147, distance: 8.9
click at [43, 147] on div "filter: brightness ( 0 ) invert ( 1 ) !important ; transition: filter 0.3s ease…" at bounding box center [253, 82] width 420 height 445
drag, startPoint x: 45, startPoint y: 148, endPoint x: 42, endPoint y: 140, distance: 8.3
click at [43, 127] on div "filter: brightness ( 0 ) invert ( 1 ) !important ; transition: filter 0.3s ease…" at bounding box center [253, 82] width 420 height 445
drag, startPoint x: 48, startPoint y: 145, endPoint x: 44, endPoint y: 127, distance: 18.4
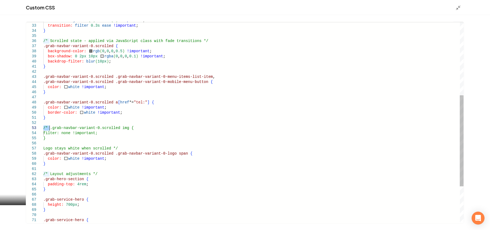
click at [118, 150] on div "filter: brightness ( 0 ) invert ( 1 ) !important ; transition: filter 0.3s ease…" at bounding box center [253, 82] width 420 height 445
drag, startPoint x: 113, startPoint y: 148, endPoint x: 108, endPoint y: 147, distance: 5.7
click at [108, 147] on div "filter: brightness ( 0 ) invert ( 1 ) !important ; transition: filter 0.3s ease…" at bounding box center [253, 82] width 420 height 445
drag, startPoint x: 110, startPoint y: 153, endPoint x: 106, endPoint y: 162, distance: 10.5
type textarea "**********"
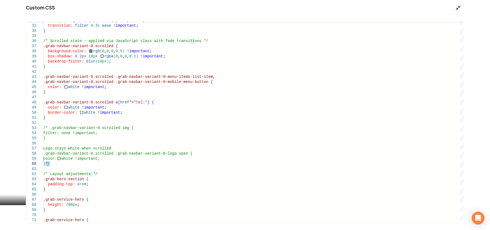
click at [458, 7] on icon "Main content area" at bounding box center [457, 7] width 5 height 5
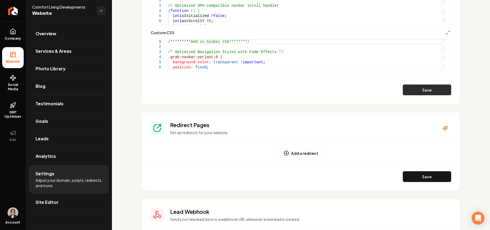
click at [428, 93] on button "Save" at bounding box center [427, 89] width 48 height 11
click at [52, 202] on span "Site Editor" at bounding box center [46, 202] width 23 height 6
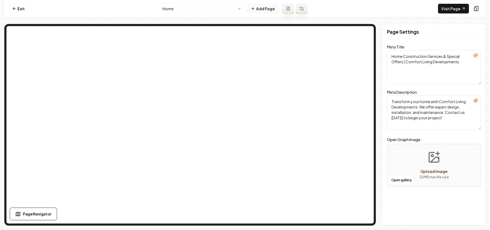
click at [271, 11] on button "Add Page" at bounding box center [262, 9] width 31 height 10
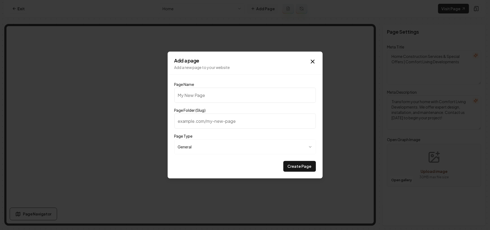
type input "P"
type input "p"
type input "Pr"
type input "pr"
type input "P"
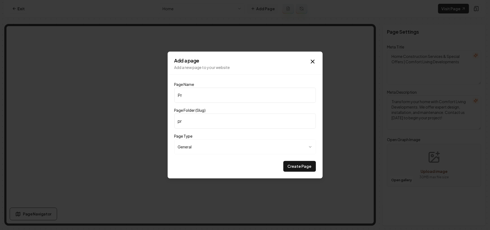
type input "p"
type input "Po"
type input "po"
type input "Por"
type input "por"
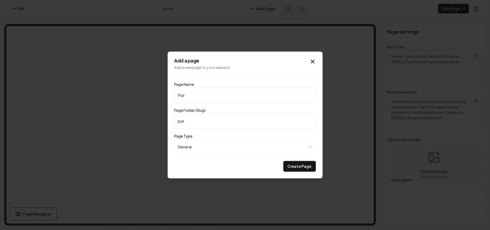
type input "Port"
type input "port"
type input "Portf"
type input "portf"
type input "Portfo"
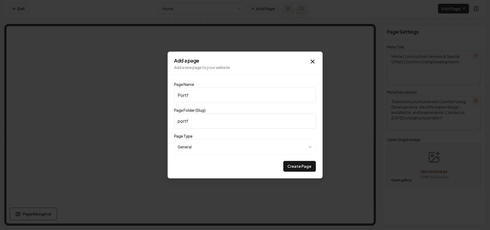
type input "portfo"
type input "Portfol"
type input "portfol"
type input "Portfoli"
type input "portfoli"
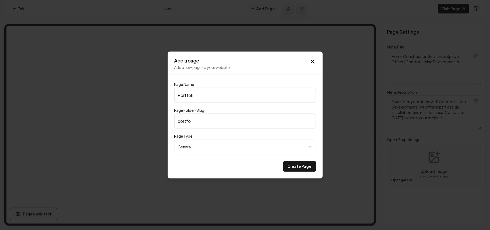
type input "Portfolio"
type input "portfolio"
type input "Portfolio"
click at [283, 161] on button "Create Page" at bounding box center [299, 166] width 33 height 11
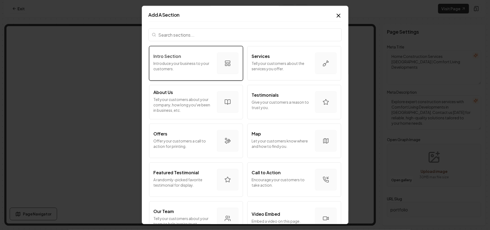
click at [174, 65] on p "Introduce your business to your customers." at bounding box center [183, 66] width 59 height 11
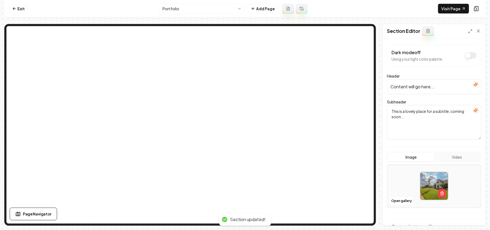
click at [473, 86] on icon "button" at bounding box center [475, 84] width 4 height 4
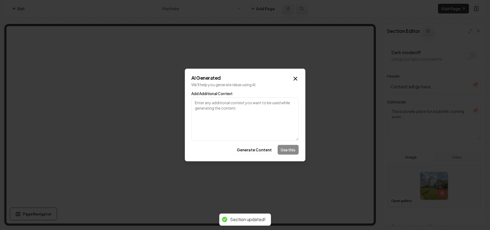
click at [251, 124] on textarea "Add Additional Context" at bounding box center [244, 118] width 107 height 43
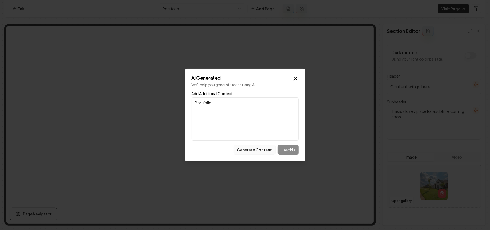
type textarea "Portfolio"
drag, startPoint x: 258, startPoint y: 152, endPoint x: 244, endPoint y: 152, distance: 14.0
click at [244, 152] on button "Generate Content" at bounding box center [254, 150] width 42 height 10
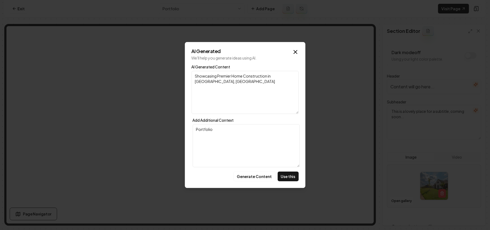
click at [290, 179] on button "Use this" at bounding box center [288, 176] width 21 height 10
type input "Showcasing Premier Home Construction in Royse City, TX"
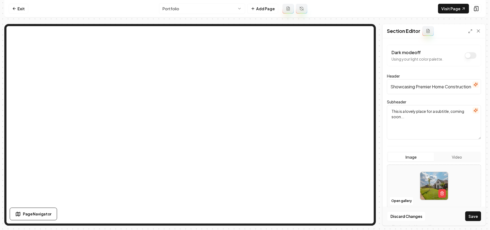
click at [473, 109] on icon "button" at bounding box center [475, 110] width 4 height 4
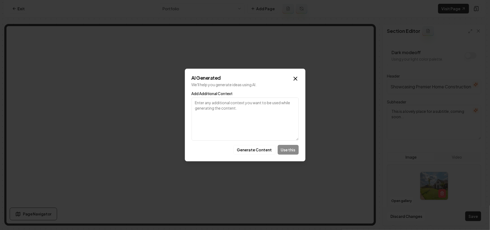
click at [258, 145] on div "Generate Content Use this" at bounding box center [244, 150] width 107 height 10
click at [270, 147] on button "Generate Content" at bounding box center [254, 150] width 42 height 10
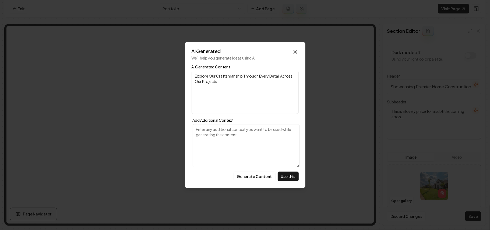
click at [288, 172] on button "Use this" at bounding box center [288, 176] width 21 height 10
type textarea "Explore Our Craftsmanship Through Every Detail Across Our Projects"
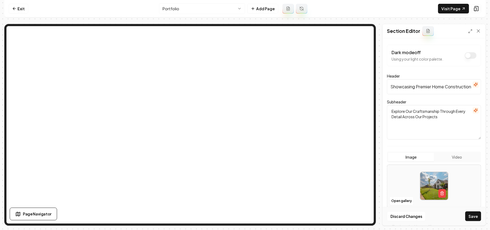
click at [419, 88] on input "Showcasing Premier Home Construction in Royse City, TX" at bounding box center [434, 86] width 94 height 15
click at [403, 202] on button "Open gallery" at bounding box center [401, 200] width 24 height 9
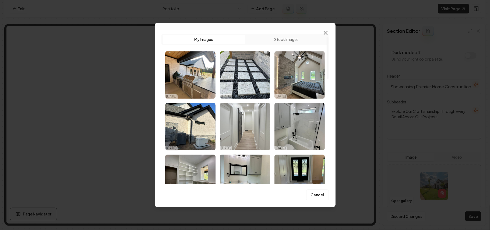
scroll to position [36, 0]
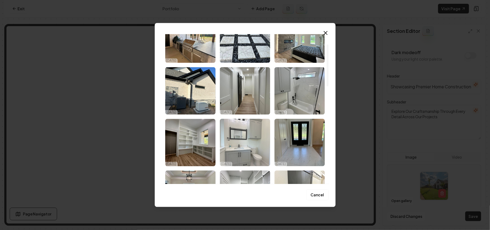
click at [246, 145] on img "Select image image_68deffba5c7cd75eb8d8479d.jpeg" at bounding box center [245, 142] width 50 height 47
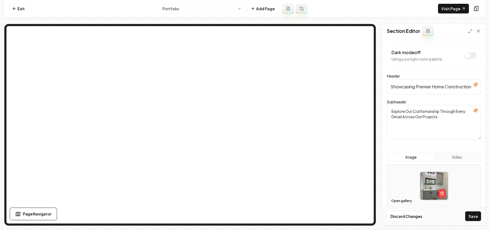
click at [397, 200] on button "Open gallery" at bounding box center [401, 200] width 24 height 9
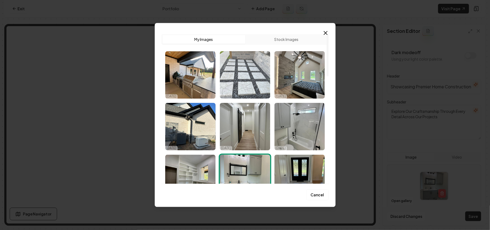
click at [248, 77] on img "Select image image_68deffbd5c7cd75eb8d85424.jpeg" at bounding box center [245, 74] width 50 height 47
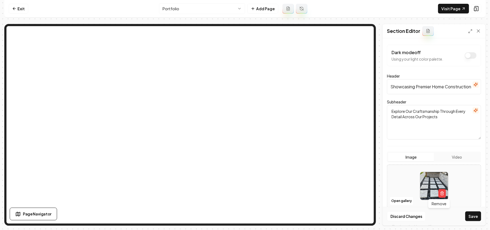
click at [470, 215] on button "Save" at bounding box center [473, 216] width 16 height 10
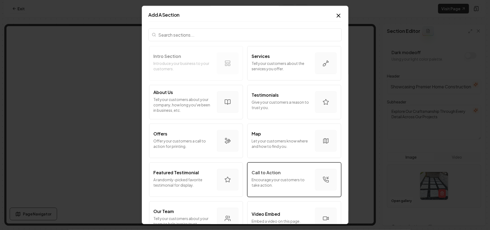
click at [280, 179] on p "Encourage your customers to take action." at bounding box center [281, 182] width 59 height 11
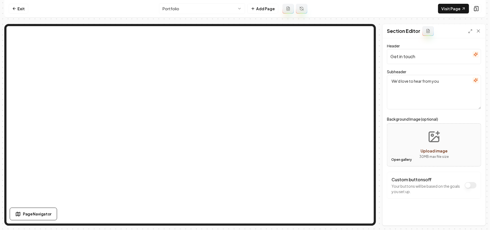
click at [401, 157] on button "Open gallery" at bounding box center [401, 159] width 24 height 9
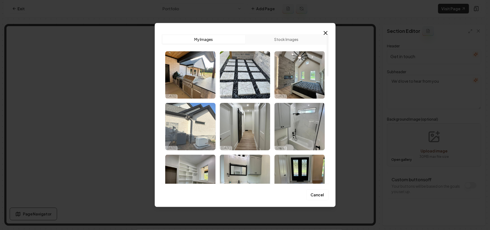
click at [198, 127] on img "Select image image_68deffbd5c7cd75eb8d851b3.jpeg" at bounding box center [190, 126] width 50 height 47
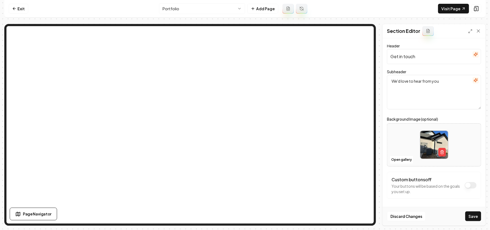
click at [473, 80] on icon "button" at bounding box center [475, 80] width 4 height 4
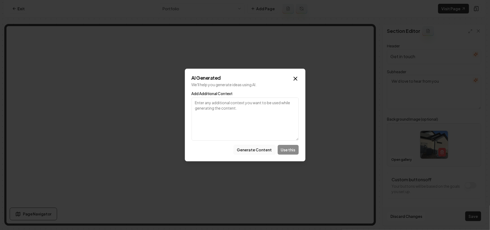
click at [262, 152] on button "Generate Content" at bounding box center [254, 150] width 42 height 10
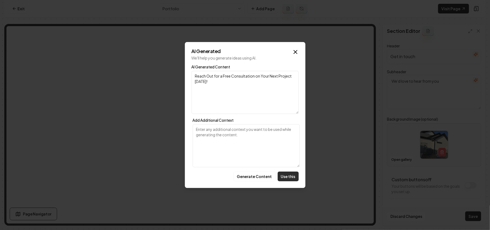
click at [287, 176] on button "Use this" at bounding box center [288, 176] width 21 height 10
type textarea "Reach Out for a Free Consultation on Your Next Project Today!"
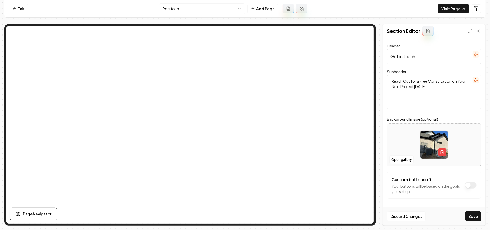
click at [472, 56] on button "button" at bounding box center [475, 54] width 6 height 6
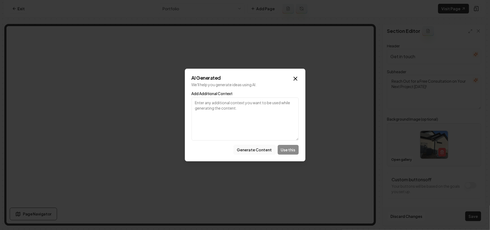
click at [252, 150] on button "Generate Content" at bounding box center [254, 150] width 42 height 10
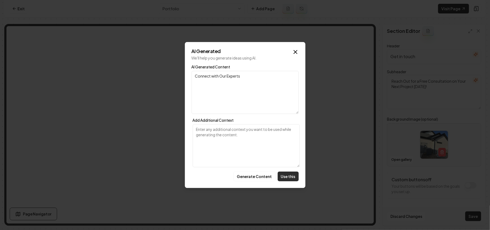
click at [289, 173] on button "Use this" at bounding box center [288, 176] width 21 height 10
type input "Connect with Our Experts"
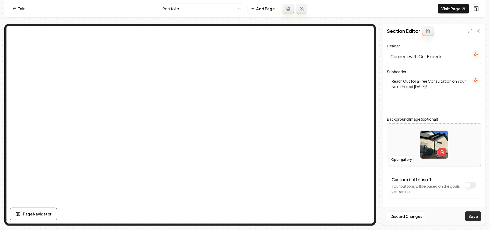
click at [474, 219] on button "Save" at bounding box center [473, 216] width 16 height 10
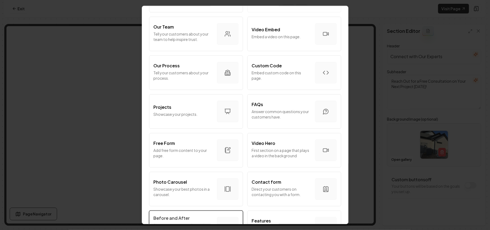
scroll to position [215, 0]
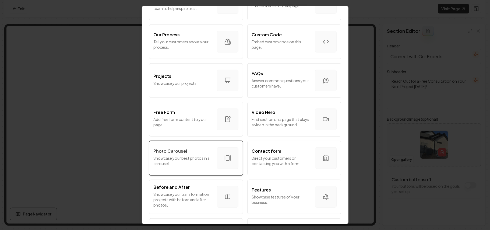
click at [181, 163] on p "Showcase your best photos in a carousel." at bounding box center [183, 160] width 59 height 11
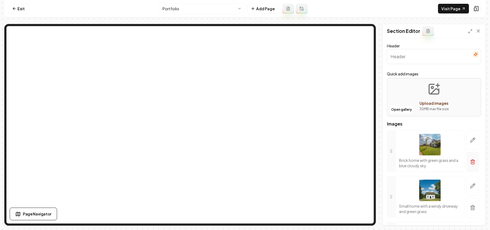
click at [469, 166] on button "button" at bounding box center [472, 162] width 12 height 20
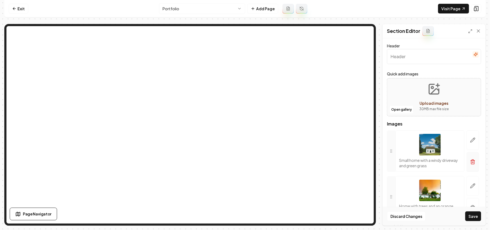
click at [470, 165] on button "button" at bounding box center [472, 162] width 12 height 20
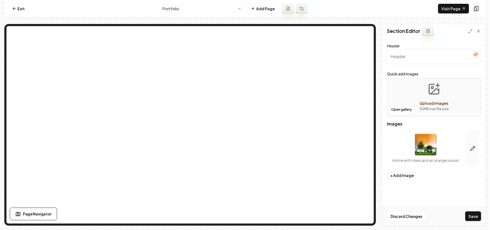
click at [471, 163] on button "button" at bounding box center [472, 148] width 12 height 36
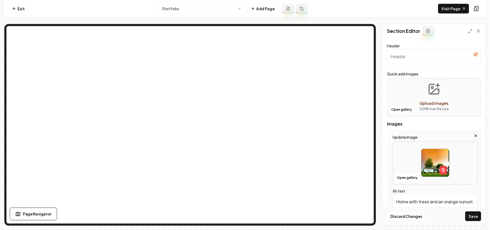
drag, startPoint x: 471, startPoint y: 137, endPoint x: 449, endPoint y: 98, distance: 44.3
click at [473, 137] on icon "button" at bounding box center [475, 135] width 4 height 4
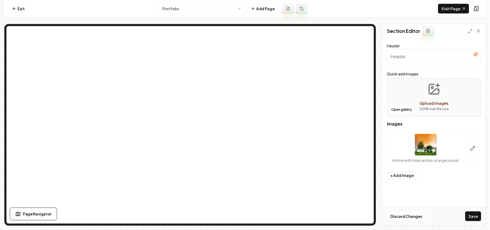
click at [449, 98] on button "Upload images 30 MB max file size" at bounding box center [434, 97] width 38 height 38
click at [405, 111] on button "Open gallery" at bounding box center [401, 109] width 24 height 9
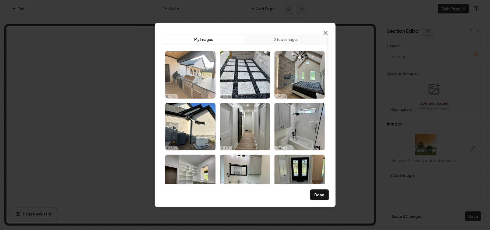
click at [198, 78] on img "Select image image_68deffbd5c7cd75eb8d85414.jpeg" at bounding box center [190, 74] width 50 height 47
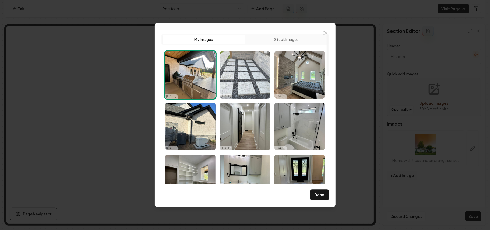
click at [243, 74] on img "Select image image_68deffbd5c7cd75eb8d85424.jpeg" at bounding box center [245, 74] width 50 height 47
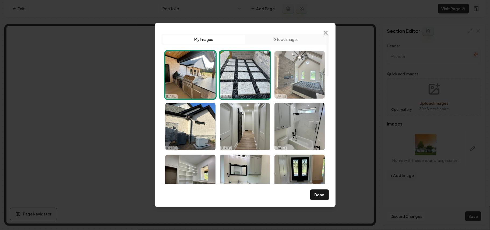
click at [294, 76] on img "Select image image_68deffbd5c7cd75eb8d85350.jpeg" at bounding box center [299, 74] width 50 height 47
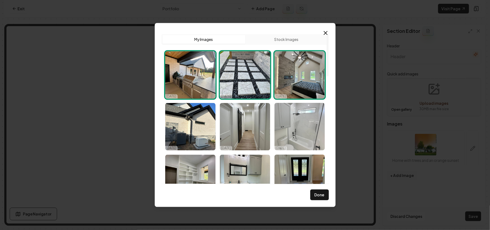
click at [299, 130] on img "Select image image_68deffbd5c7cd75eb8d8513c.jpeg" at bounding box center [299, 126] width 50 height 47
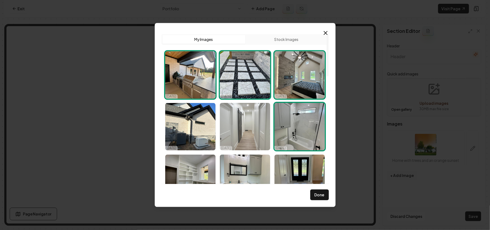
click at [243, 132] on img "Select image image_68deffbd5c7cd75eb8d851ae.jpeg" at bounding box center [245, 126] width 50 height 47
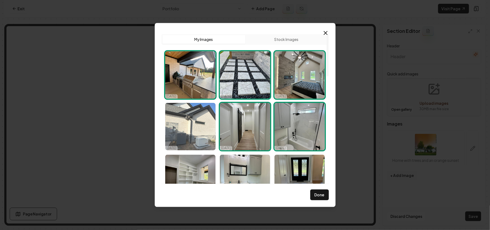
click at [191, 125] on img "Select image image_68deffbd5c7cd75eb8d851b3.jpeg" at bounding box center [190, 126] width 50 height 47
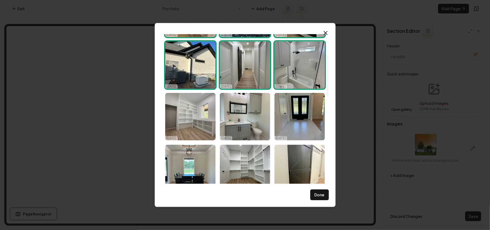
scroll to position [72, 0]
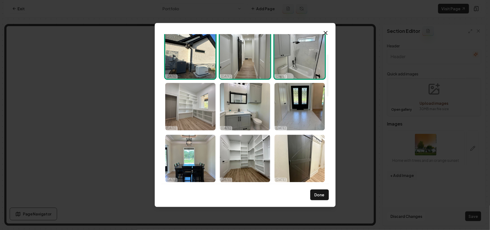
click at [192, 125] on img "Select image image_68deffba5c7cd75eb8d847cf.jpeg" at bounding box center [190, 106] width 50 height 47
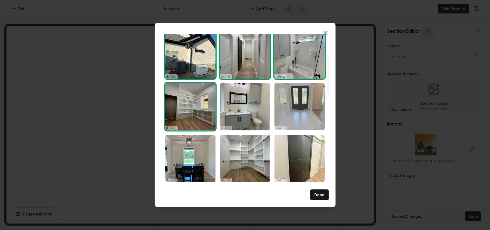
drag, startPoint x: 291, startPoint y: 111, endPoint x: 302, endPoint y: 119, distance: 14.0
click at [292, 111] on img "Select image image_68deffba5c7cd75eb8d847d0.jpeg" at bounding box center [299, 106] width 50 height 47
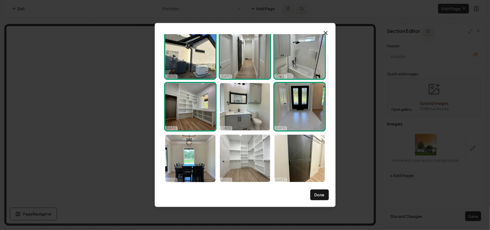
click at [258, 161] on img "Select image image_68deffba5c7cd75eb8d84792.jpeg" at bounding box center [245, 157] width 50 height 47
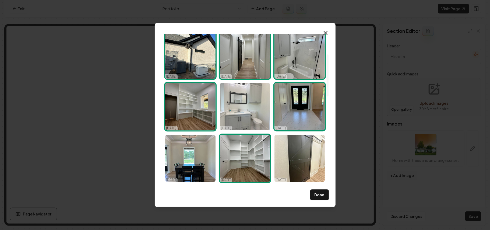
drag, startPoint x: 241, startPoint y: 104, endPoint x: 226, endPoint y: 115, distance: 19.2
click at [242, 104] on img "Select image image_68deffba5c7cd75eb8d8479d.jpeg" at bounding box center [245, 106] width 50 height 47
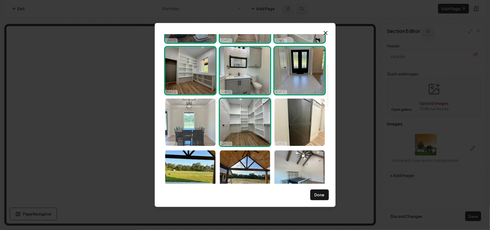
click at [195, 113] on img "Select image image_68deffba5c7cd75eb8d84797.jpeg" at bounding box center [190, 121] width 50 height 47
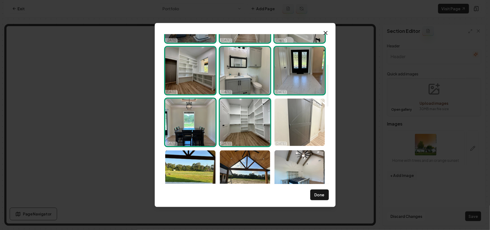
click at [308, 124] on img "Select image image_68deffba5c7cd75eb8d847cb.jpeg" at bounding box center [299, 121] width 50 height 47
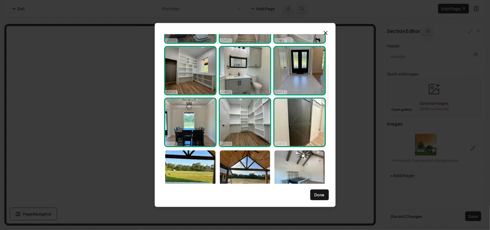
scroll to position [215, 0]
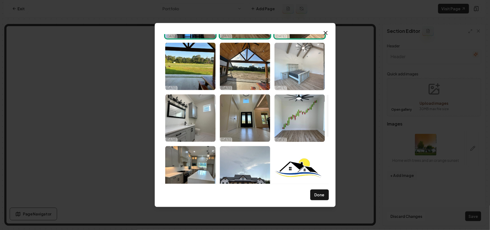
click at [299, 86] on img "Select image image_68deffbb5c7cd75eb8d848fb.jpeg" at bounding box center [299, 65] width 50 height 47
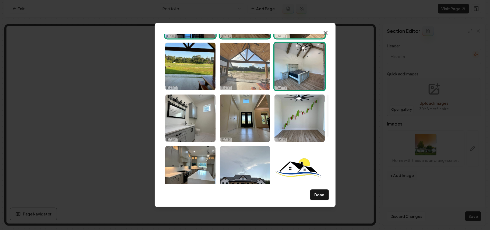
click at [254, 72] on img "Select image image_68deffbb5c7cd75eb8d84934.jpeg" at bounding box center [245, 65] width 50 height 47
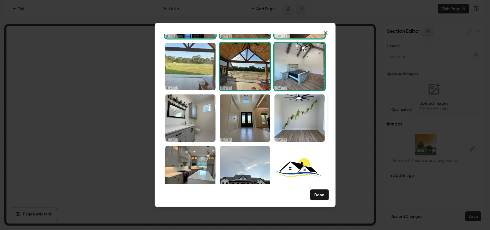
click at [205, 65] on img "Select image image_68deffbb5c7cd75eb8d848f8.jpeg" at bounding box center [190, 65] width 50 height 47
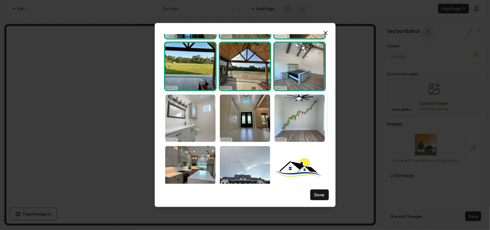
click at [189, 102] on img "Select image image_68deffba5c7cd75eb8d84794.jpeg" at bounding box center [190, 117] width 50 height 47
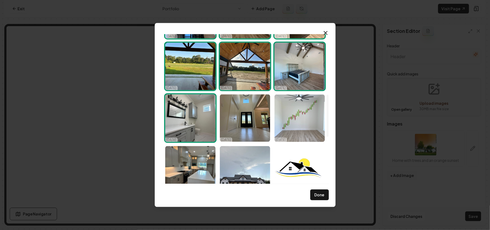
drag, startPoint x: 255, startPoint y: 115, endPoint x: 287, endPoint y: 115, distance: 32.3
click at [255, 115] on img "Select image image_68deffba5c7cd75eb8d8469c.jpeg" at bounding box center [245, 117] width 50 height 47
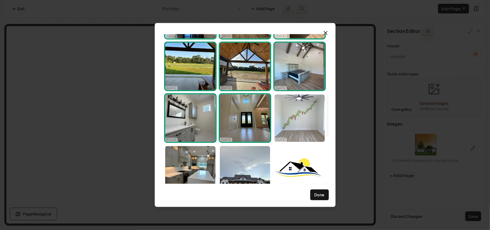
click at [288, 115] on img "Select image image_68deffba5c7cd75eb8d846a0.jpeg" at bounding box center [299, 117] width 50 height 47
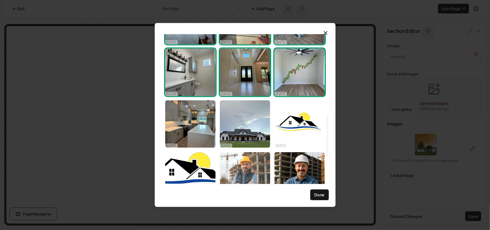
scroll to position [287, 0]
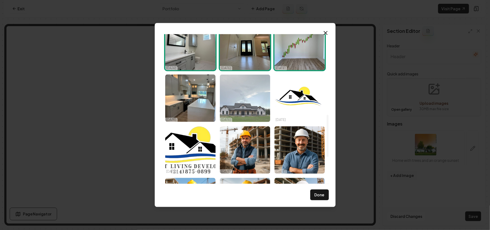
click at [245, 97] on img "Select image image_68deffba5c7cd75eb8d84422.jpeg" at bounding box center [245, 97] width 50 height 47
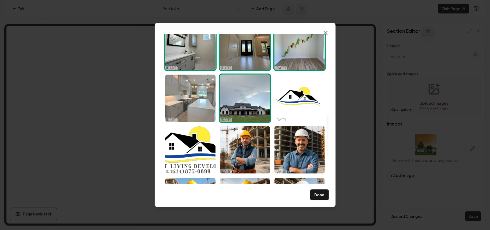
click at [197, 95] on img "Select image image_68deffba5c7cd75eb8d84626.jpeg" at bounding box center [190, 97] width 50 height 47
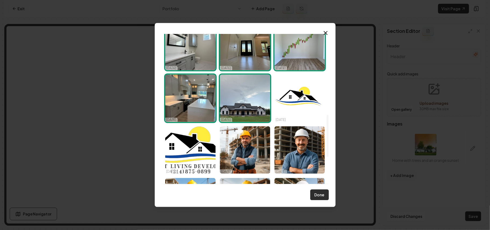
click at [322, 194] on button "Done" at bounding box center [319, 194] width 19 height 11
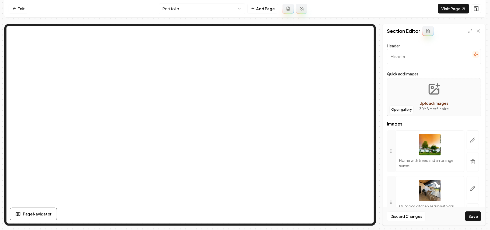
click at [472, 164] on button "button" at bounding box center [472, 162] width 12 height 20
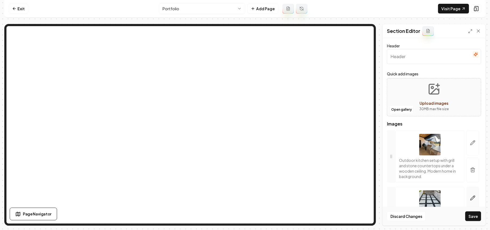
click at [475, 216] on button "Save" at bounding box center [473, 216] width 16 height 10
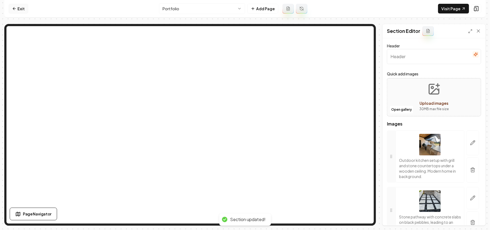
click at [21, 9] on link "Exit" at bounding box center [19, 9] width 20 height 10
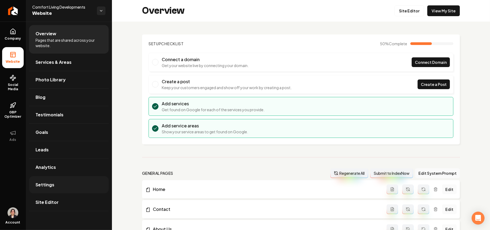
click at [53, 190] on link "Settings" at bounding box center [69, 184] width 80 height 17
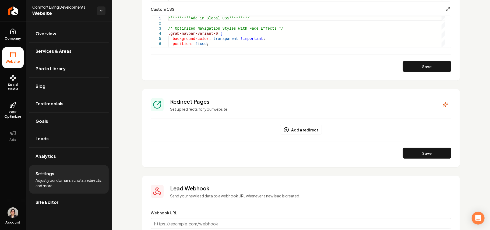
scroll to position [394, 0]
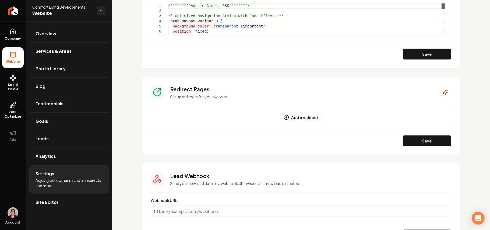
click at [444, 9] on div "Main content area" at bounding box center [443, 5] width 4 height 5
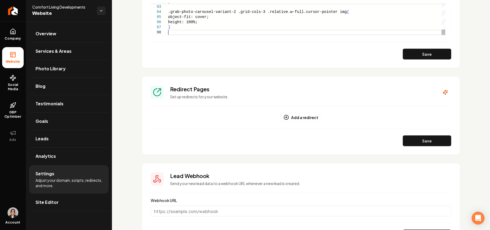
scroll to position [40, 0]
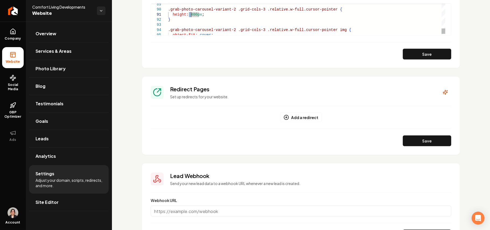
click at [442, 51] on button "Save" at bounding box center [427, 54] width 48 height 11
type textarea "**********"
click at [63, 204] on link "Site Editor" at bounding box center [69, 201] width 80 height 17
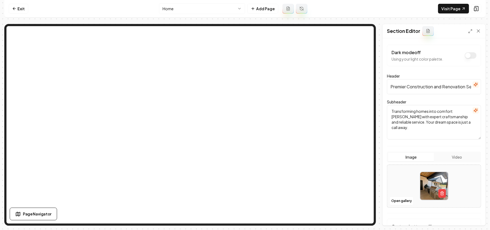
click at [420, 115] on textarea "Transforming homes into comfort havens with expert craftsmanship and reliable s…" at bounding box center [434, 122] width 94 height 34
paste textarea ""We're not just building houses, we're creating homes.""
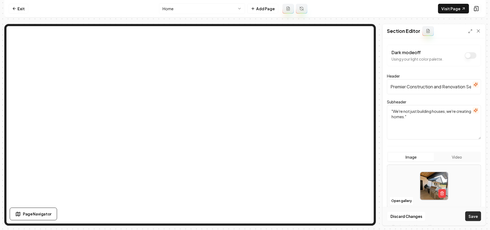
type textarea ""We're not just building houses, we're creating homes.""
click at [474, 212] on button "Save" at bounding box center [473, 216] width 16 height 10
click at [202, 14] on nav "Exit Home Add Page Visit Page" at bounding box center [244, 8] width 481 height 17
click at [203, 9] on html "Computer Required This feature is only available on a computer. Please switch t…" at bounding box center [245, 115] width 490 height 230
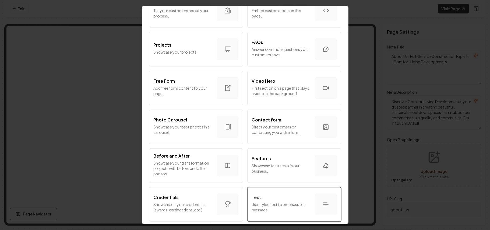
scroll to position [290, 0]
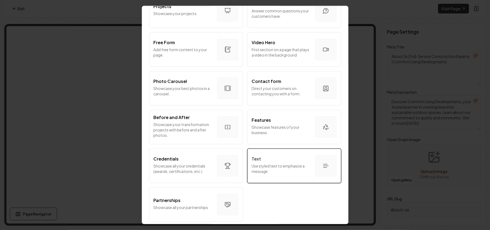
click at [275, 156] on div "Text" at bounding box center [281, 158] width 59 height 6
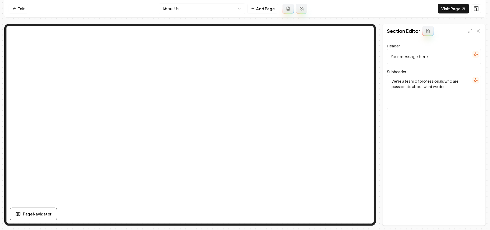
paste input ""We're not just building houses, we're creating homes.""
type input ""We're not just building houses, we're creating homes.""
click at [437, 95] on textarea "We're a team of professionals who are passionate about what we do." at bounding box center [434, 92] width 94 height 34
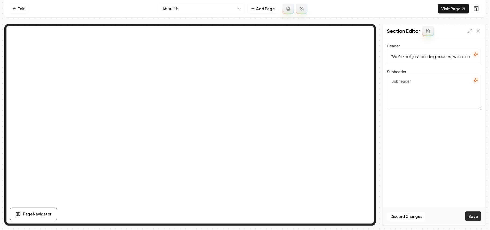
click at [475, 219] on button "Save" at bounding box center [473, 216] width 16 height 10
click at [459, 7] on link "Visit Page" at bounding box center [453, 9] width 31 height 10
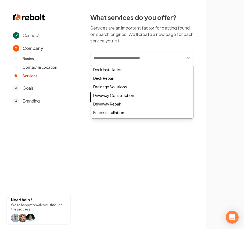
click at [119, 55] on input "text" at bounding box center [141, 58] width 103 height 12
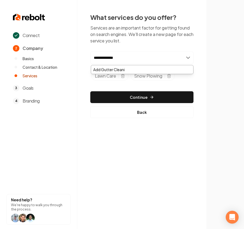
type input "**********"
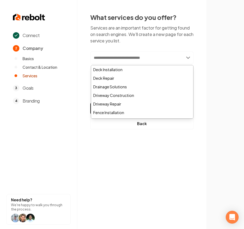
click at [139, 59] on input "text" at bounding box center [141, 58] width 103 height 12
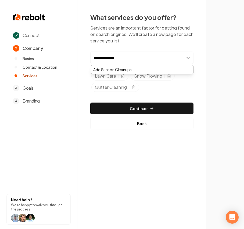
drag, startPoint x: 139, startPoint y: 59, endPoint x: 41, endPoint y: 53, distance: 97.8
click at [41, 53] on div "**********" at bounding box center [122, 114] width 244 height 229
type input "**********"
click at [132, 67] on div "Add Season Cleanups" at bounding box center [142, 69] width 102 height 9
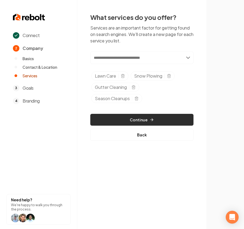
click at [119, 117] on button "Continue" at bounding box center [141, 120] width 103 height 12
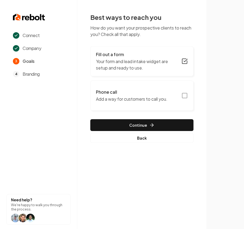
click at [144, 91] on h3 "Phone call" at bounding box center [132, 92] width 72 height 6
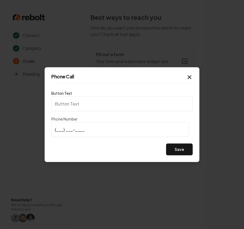
type input "Call us"
type input "(907) 953-6318"
click at [188, 154] on button "Save" at bounding box center [179, 150] width 27 height 12
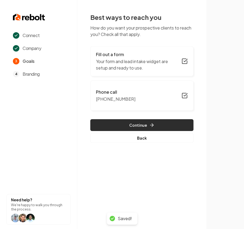
click at [139, 123] on button "Continue" at bounding box center [141, 125] width 103 height 12
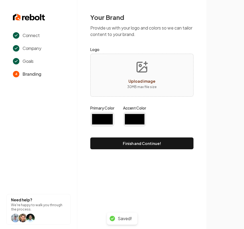
type input "#194d33"
type input "#70be00"
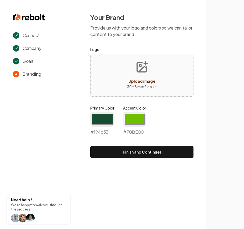
click at [122, 75] on div "Upload image 30 MB max file size" at bounding box center [141, 75] width 103 height 43
click at [138, 84] on div "Upload image" at bounding box center [142, 81] width 27 height 6
type input "**********"
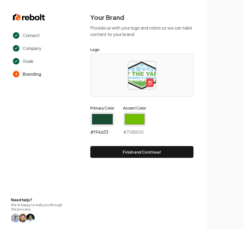
click at [100, 122] on input "#194d33" at bounding box center [102, 119] width 24 height 15
type input "#55b746"
click at [133, 120] on input "#70be00" at bounding box center [134, 119] width 23 height 15
type input "#28c2ef"
click at [203, 118] on div "Your Brand Provide us with your logo and colors so we can tailor content to you…" at bounding box center [141, 85] width 129 height 171
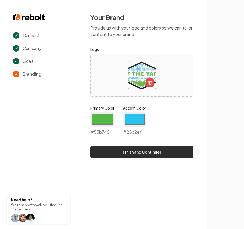
click at [141, 153] on button "Finish and Continue!" at bounding box center [141, 152] width 103 height 12
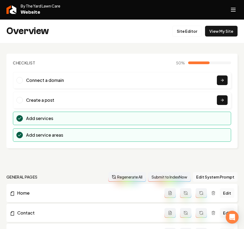
click at [233, 9] on icon "Open navigation menu" at bounding box center [233, 9] width 6 height 9
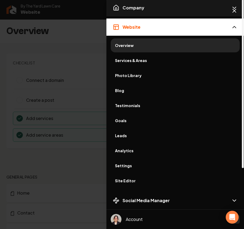
click at [135, 11] on button "Company" at bounding box center [175, 7] width 138 height 17
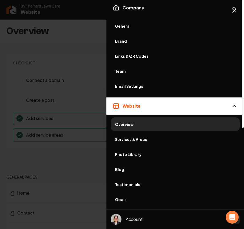
click at [124, 38] on link "Brand" at bounding box center [175, 41] width 129 height 14
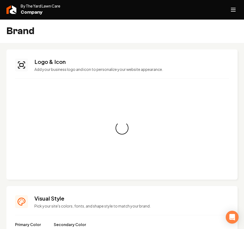
click at [236, 9] on icon "Open navigation menu" at bounding box center [233, 9] width 6 height 9
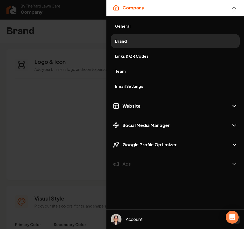
click at [118, 25] on span "General" at bounding box center [175, 25] width 120 height 5
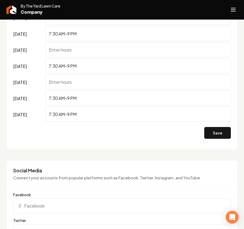
scroll to position [448, 0]
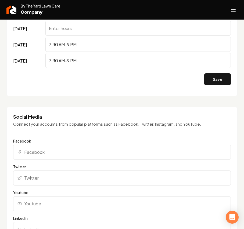
click at [30, 153] on input "Facebook" at bounding box center [122, 152] width 218 height 15
paste input "https://www.facebook.com/ByTheYardAlaska"
type input "https://www.facebook.com/ByTheYardAlaska"
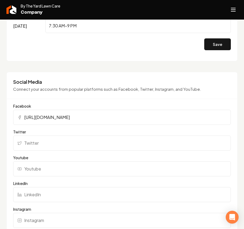
scroll to position [520, 0]
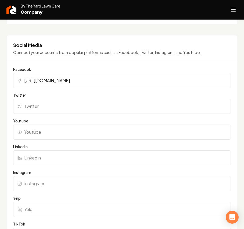
click at [42, 187] on input "Instagram" at bounding box center [122, 183] width 218 height 15
paste input "https://www.instagram.com/by_the_yard_lawn_care/"
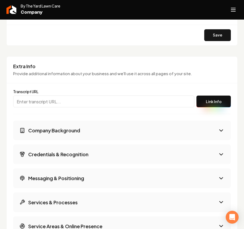
scroll to position [735, 0]
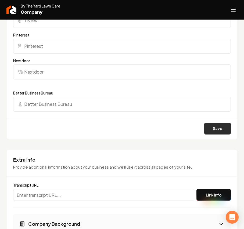
type input "https://www.instagram.com/by_the_yard_lawn_care/"
click at [211, 126] on button "Save" at bounding box center [217, 129] width 27 height 12
click at [232, 11] on icon "Open navigation menu" at bounding box center [233, 9] width 6 height 9
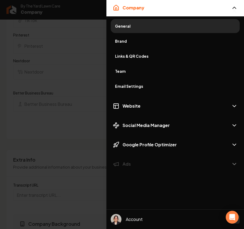
click at [123, 44] on span "Brand" at bounding box center [175, 40] width 120 height 5
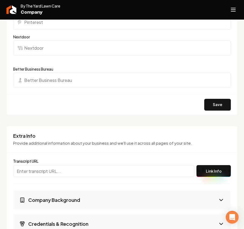
scroll to position [771, 0]
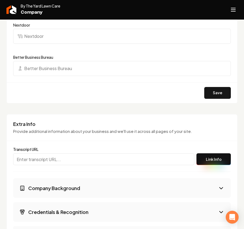
click at [234, 12] on icon "Open navigation menu" at bounding box center [233, 9] width 6 height 9
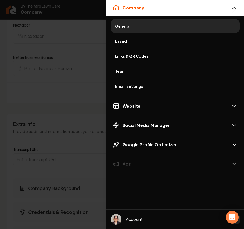
click at [155, 38] on link "Brand" at bounding box center [175, 41] width 129 height 14
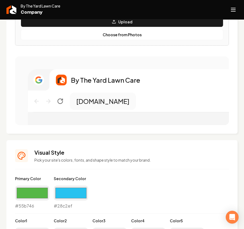
scroll to position [189, 0]
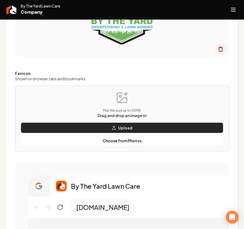
click at [130, 128] on button "Upload" at bounding box center [122, 128] width 203 height 11
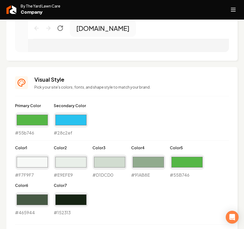
scroll to position [404, 0]
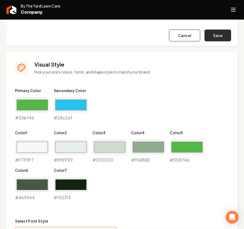
click at [220, 34] on button "Save" at bounding box center [218, 36] width 27 height 12
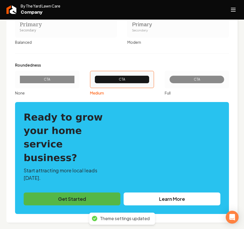
scroll to position [619, 0]
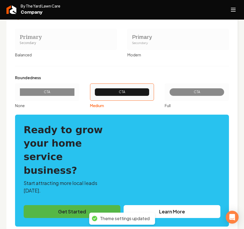
click at [149, 43] on div "Secondary" at bounding box center [178, 43] width 93 height 5
click at [132, 41] on button "Primary Secondary Modern" at bounding box center [129, 39] width 4 height 4
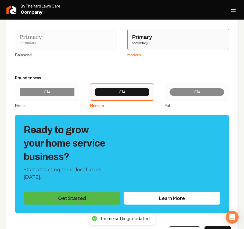
click at [179, 89] on div "CTA" at bounding box center [196, 92] width 55 height 8
click at [169, 90] on button "CTA Full" at bounding box center [167, 92] width 4 height 4
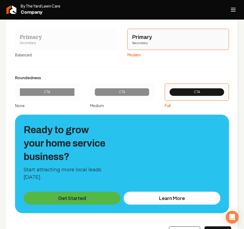
click at [48, 92] on div "CTA" at bounding box center [47, 92] width 46 height 4
click at [19, 92] on button "CTA None" at bounding box center [17, 92] width 4 height 4
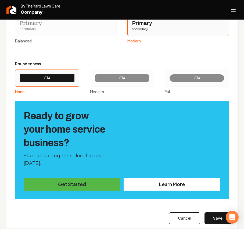
scroll to position [640, 0]
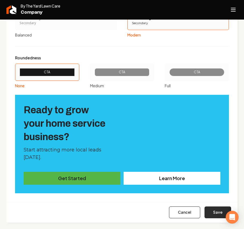
click at [207, 209] on button "Save" at bounding box center [218, 213] width 27 height 12
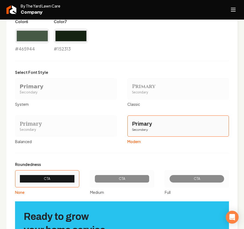
type input "#f7f9f7"
type input "#e9efe9"
type input "#d1dcd0"
type input "#91ab8e"
type input "#55b746"
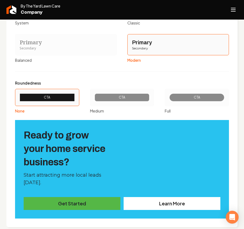
scroll to position [619, 0]
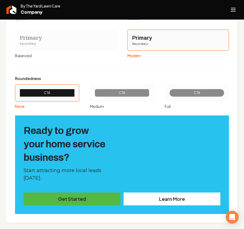
click at [231, 10] on icon "Open navigation menu" at bounding box center [233, 9] width 6 height 9
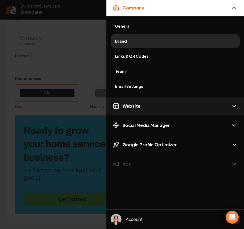
click at [138, 101] on button "Website" at bounding box center [175, 106] width 138 height 17
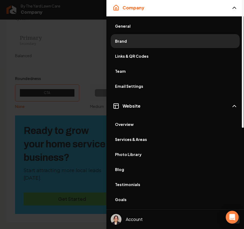
click at [123, 195] on link "Goals" at bounding box center [175, 200] width 129 height 14
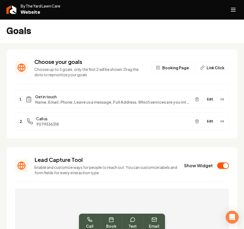
click at [206, 99] on button "Edit" at bounding box center [210, 99] width 13 height 7
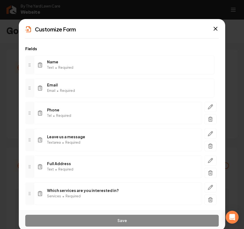
scroll to position [46, 0]
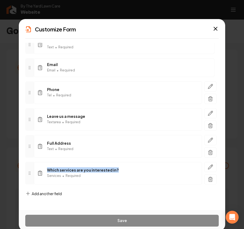
drag, startPoint x: 122, startPoint y: 169, endPoint x: 41, endPoint y: 167, distance: 80.2
click at [41, 167] on div "Which services are you interested in? Services • Required" at bounding box center [118, 173] width 168 height 23
copy span "Which services are you interested in?"
click at [208, 167] on icon "button" at bounding box center [210, 167] width 5 height 5
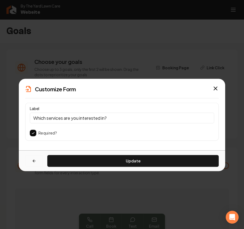
click at [32, 166] on button "button" at bounding box center [34, 161] width 18 height 12
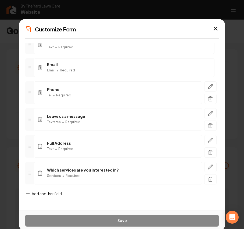
click at [44, 193] on span "Add another field" at bounding box center [47, 193] width 30 height 5
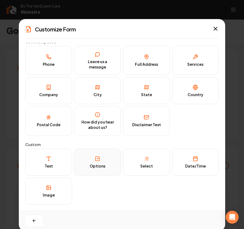
click at [97, 166] on div "Options" at bounding box center [98, 166] width 16 height 5
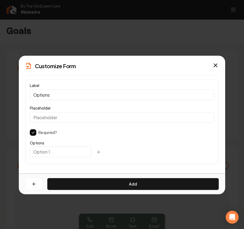
scroll to position [0, 0]
drag, startPoint x: 51, startPoint y: 103, endPoint x: 54, endPoint y: 97, distance: 7.3
click at [54, 97] on div "Label Options Placeholder Required? Options" at bounding box center [122, 122] width 194 height 84
click at [62, 93] on input "Options" at bounding box center [122, 95] width 184 height 11
drag, startPoint x: 3, startPoint y: 88, endPoint x: -59, endPoint y: 79, distance: 62.0
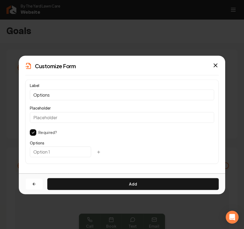
click at [0, 79] on html "Company Website Social Media GBP Optimizer Ads Account By The Yard Lawn Care We…" at bounding box center [122, 114] width 244 height 229
paste input "Which services are you interested in?"
type input "Which services are you interested in?"
click at [67, 151] on input "text" at bounding box center [60, 152] width 61 height 11
paste input "Lawn Care"
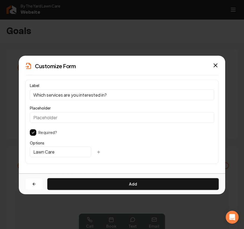
type input "Lawn Care"
click at [97, 153] on icon "button" at bounding box center [99, 152] width 4 height 4
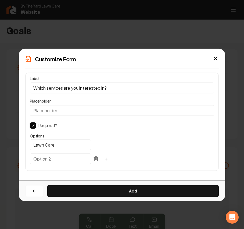
paste input "Snow Plowing"
type input "Snow Plowing"
click at [104, 160] on icon "button" at bounding box center [106, 159] width 4 height 4
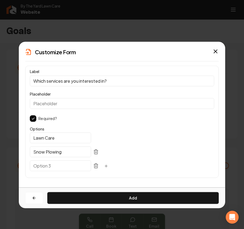
paste input "Gutter Cleaning"
type input "Gutter Cleaning"
click at [104, 167] on icon "button" at bounding box center [106, 166] width 4 height 4
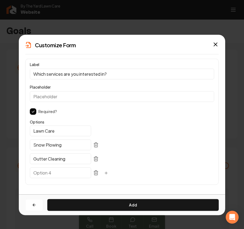
paste input "Season Cleanups"
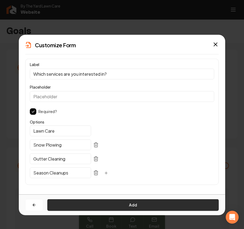
type input "Season Cleanups"
click at [111, 207] on button "Add" at bounding box center [133, 205] width 172 height 12
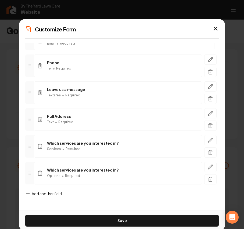
scroll to position [73, 0]
click at [208, 151] on icon "button" at bounding box center [210, 152] width 5 height 5
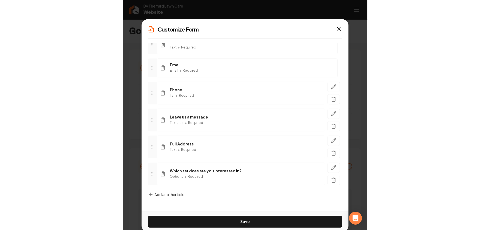
scroll to position [46, 0]
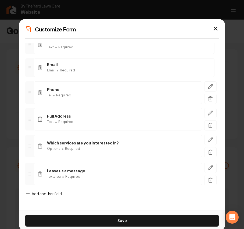
drag, startPoint x: 28, startPoint y: 118, endPoint x: 29, endPoint y: 176, distance: 57.8
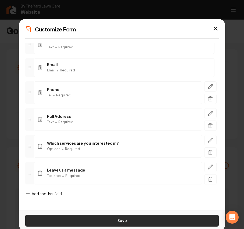
click at [81, 216] on button "Save" at bounding box center [122, 221] width 194 height 12
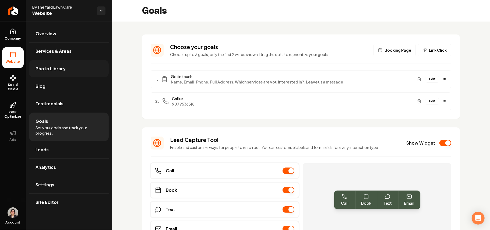
click at [62, 69] on span "Photo Library" at bounding box center [50, 68] width 30 height 6
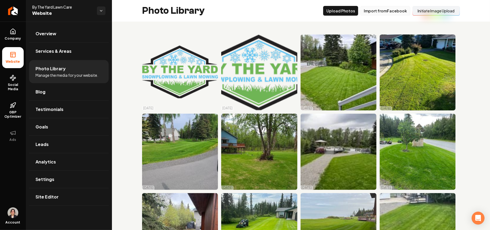
click at [244, 12] on button "Import from Facebook" at bounding box center [385, 11] width 50 height 10
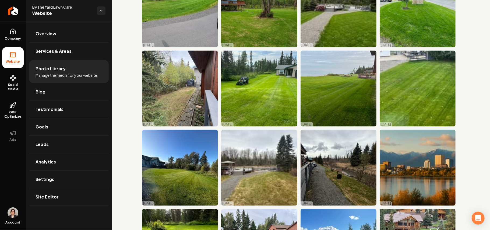
scroll to position [430, 0]
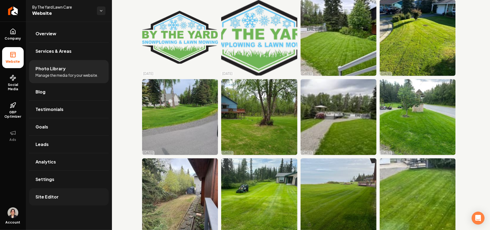
click at [64, 198] on link "Site Editor" at bounding box center [69, 196] width 80 height 17
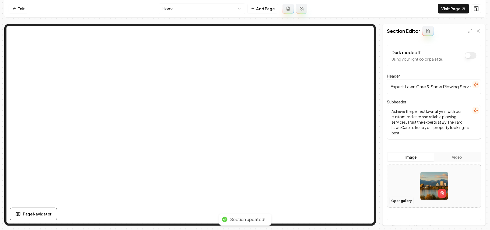
click at [244, 202] on button "Open gallery" at bounding box center [401, 200] width 24 height 9
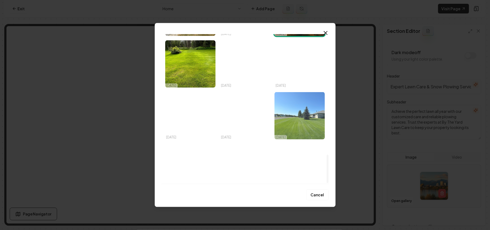
scroll to position [640, 0]
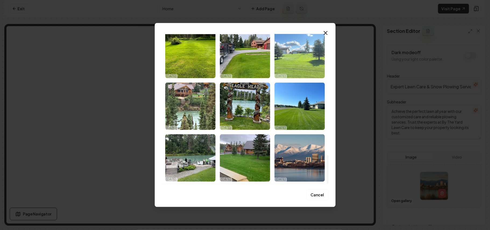
click at [244, 53] on img "Select image image_68ded9d05c7cd75eb8f1261d.jpeg" at bounding box center [299, 54] width 50 height 47
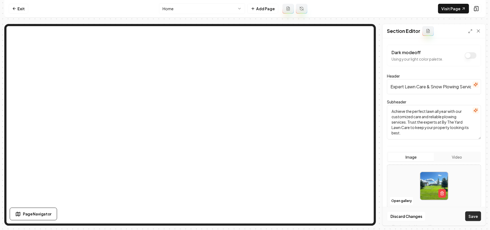
click at [244, 216] on button "Save" at bounding box center [473, 216] width 16 height 10
click at [244, 202] on button "Open gallery" at bounding box center [401, 200] width 24 height 9
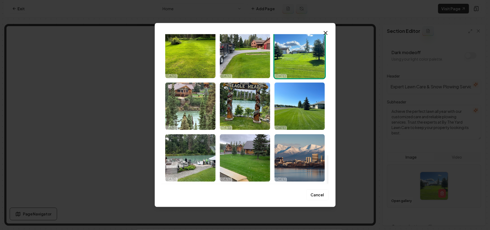
drag, startPoint x: 326, startPoint y: 41, endPoint x: 324, endPoint y: 190, distance: 149.0
click at [244, 183] on div at bounding box center [327, 169] width 2 height 28
click at [191, 100] on img "Select image image_68ded9d05c7cd75eb8f12617.jpeg" at bounding box center [190, 105] width 50 height 47
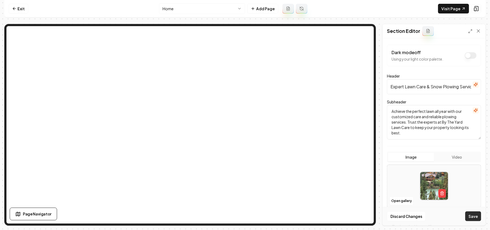
click at [244, 211] on button "Save" at bounding box center [473, 216] width 16 height 10
click at [244, 199] on button "Open gallery" at bounding box center [401, 200] width 24 height 9
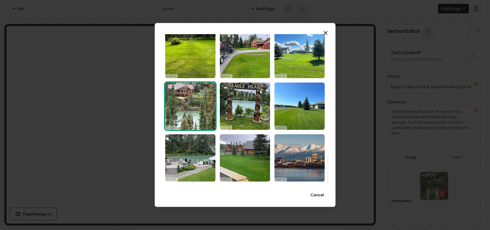
drag, startPoint x: 327, startPoint y: 45, endPoint x: 332, endPoint y: 198, distance: 152.6
click at [244, 183] on div at bounding box center [327, 169] width 2 height 28
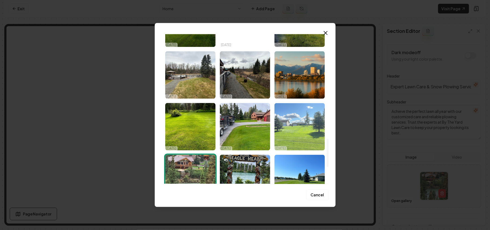
scroll to position [568, 0]
click at [244, 134] on img "Select image image_68ded9d05c7cd75eb8f1261d.jpeg" at bounding box center [299, 125] width 50 height 47
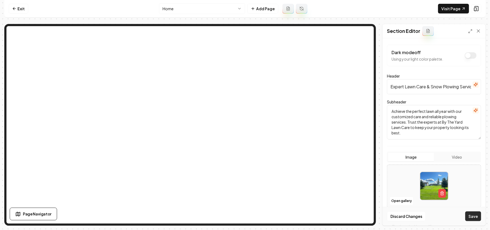
click at [244, 214] on button "Save" at bounding box center [473, 216] width 16 height 10
click at [244, 11] on link "Visit Page" at bounding box center [453, 9] width 31 height 10
click at [15, 9] on icon at bounding box center [14, 8] width 4 height 4
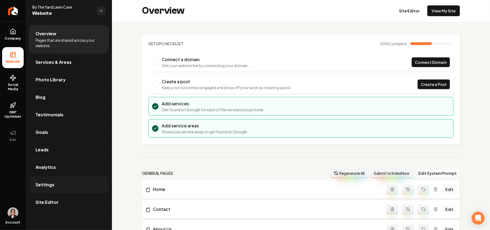
click at [44, 187] on span "Settings" at bounding box center [44, 184] width 19 height 6
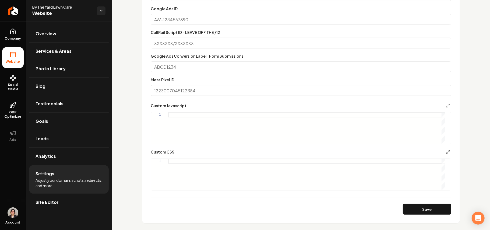
scroll to position [251, 0]
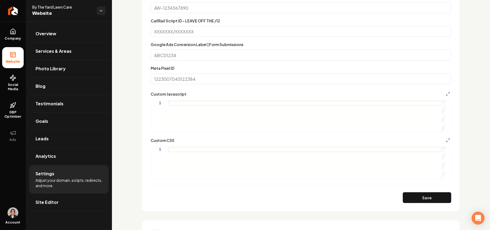
click at [221, 162] on div "Main content area" at bounding box center [306, 162] width 277 height 31
click at [244, 200] on button "Save" at bounding box center [427, 197] width 48 height 11
type textarea "**********"
click at [59, 200] on link "Site Editor" at bounding box center [69, 201] width 80 height 17
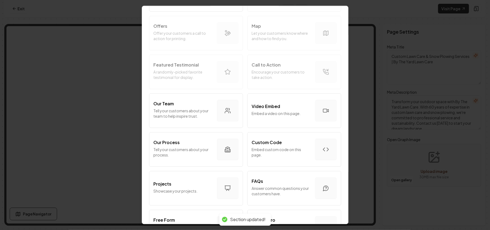
scroll to position [179, 0]
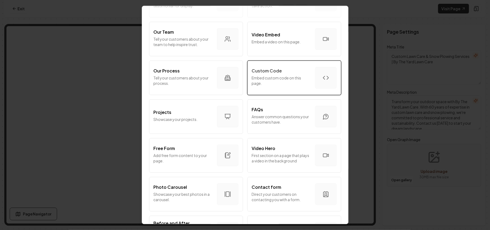
click at [244, 72] on p "Custom Code" at bounding box center [267, 71] width 30 height 6
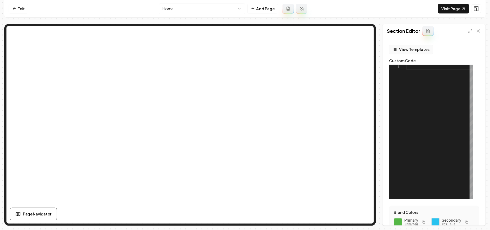
click at [244, 48] on button "View Templates" at bounding box center [411, 50] width 44 height 10
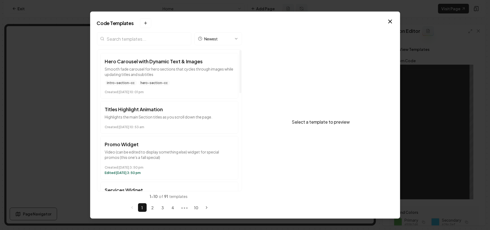
click at [145, 41] on input "search" at bounding box center [144, 38] width 94 height 13
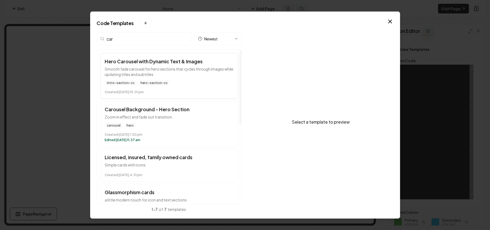
type input "car"
click at [195, 81] on div "intro-section-cc hero-section-cc" at bounding box center [169, 82] width 129 height 5
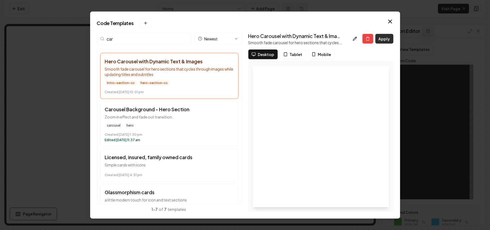
click at [244, 40] on button "Apply" at bounding box center [384, 39] width 18 height 10
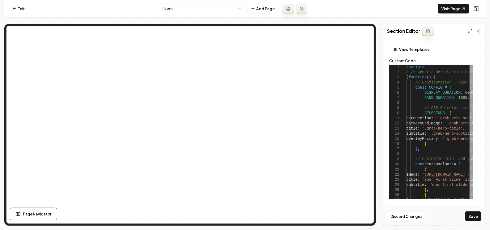
click at [244, 29] on div at bounding box center [474, 30] width 13 height 5
click at [244, 30] on polyline at bounding box center [471, 30] width 1 height 1
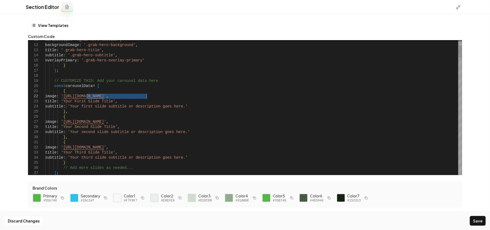
drag, startPoint x: 87, startPoint y: 96, endPoint x: 148, endPoint y: 95, distance: 61.0
drag, startPoint x: 148, startPoint y: 97, endPoint x: 86, endPoint y: 95, distance: 61.6
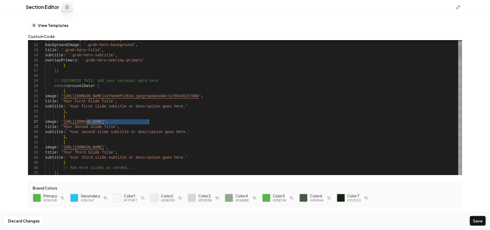
drag, startPoint x: 87, startPoint y: 121, endPoint x: 148, endPoint y: 122, distance: 61.9
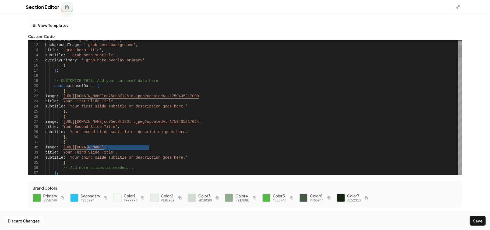
drag, startPoint x: 87, startPoint y: 148, endPoint x: 148, endPoint y: 150, distance: 60.3
type textarea "**********"
click at [244, 221] on button "Save" at bounding box center [478, 221] width 16 height 10
click at [244, 5] on icon at bounding box center [457, 7] width 5 height 5
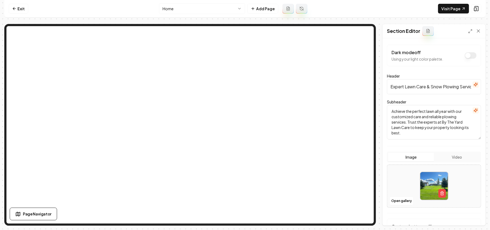
click at [244, 86] on input "Expert Lawn Care & Snow Plowing Services" at bounding box center [434, 86] width 94 height 15
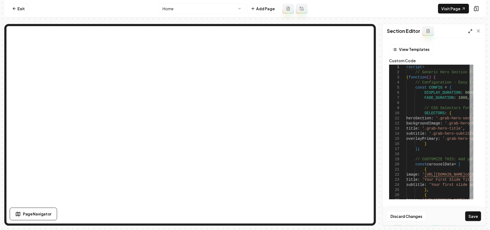
click at [244, 30] on icon at bounding box center [470, 31] width 4 height 4
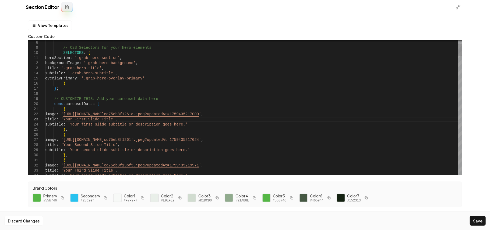
scroll to position [0, 0]
drag, startPoint x: 87, startPoint y: 119, endPoint x: 131, endPoint y: 118, distance: 44.7
type textarea "**********"
click at [244, 7] on icon at bounding box center [457, 7] width 5 height 5
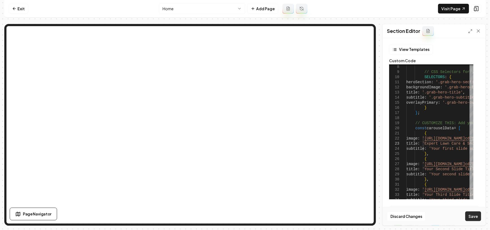
click at [244, 212] on button "Save" at bounding box center [473, 216] width 16 height 10
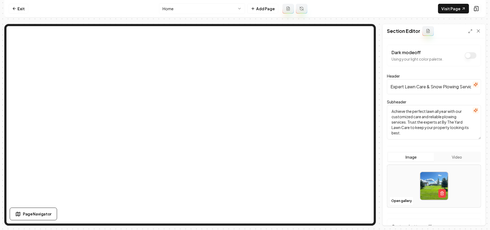
click at [244, 123] on textarea "Achieve the perfect lawn all year with our customized care and reliable plowing…" at bounding box center [434, 122] width 94 height 34
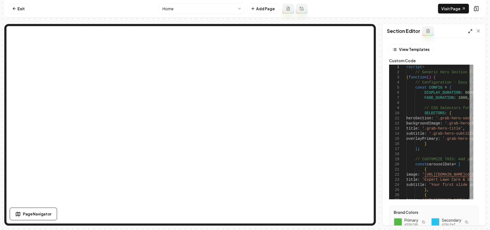
click at [244, 29] on icon at bounding box center [470, 31] width 4 height 4
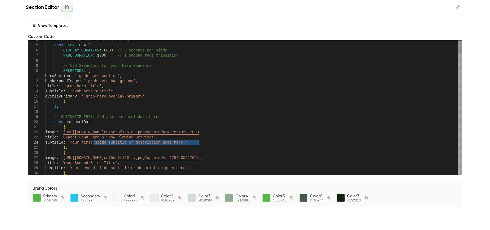
drag, startPoint x: 92, startPoint y: 143, endPoint x: 199, endPoint y: 143, distance: 107.3
type textarea "**********"
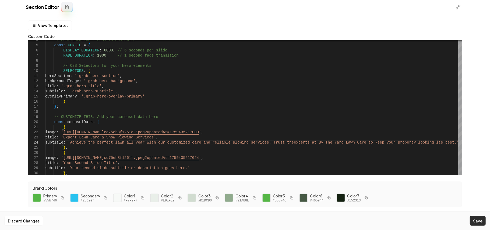
click at [244, 222] on button "Save" at bounding box center [478, 221] width 16 height 10
click at [244, 5] on icon at bounding box center [457, 7] width 5 height 5
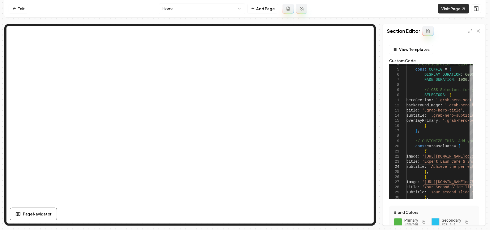
click at [244, 10] on link "Visit Page" at bounding box center [453, 9] width 31 height 10
click at [19, 12] on link "Exit" at bounding box center [19, 9] width 20 height 10
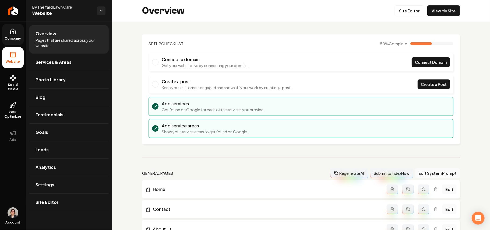
click at [7, 26] on link "Company" at bounding box center [13, 34] width 22 height 21
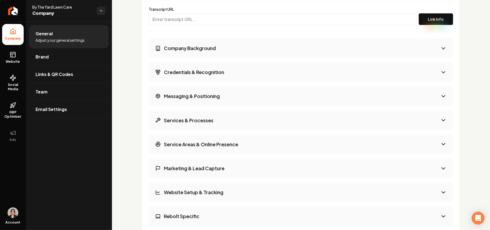
scroll to position [896, 0]
click at [194, 36] on div "Transcript URL Link Info Company Background Credentials & Recognition Messaging…" at bounding box center [301, 140] width 304 height 278
click at [196, 50] on h3 "Company Background" at bounding box center [190, 47] width 52 height 7
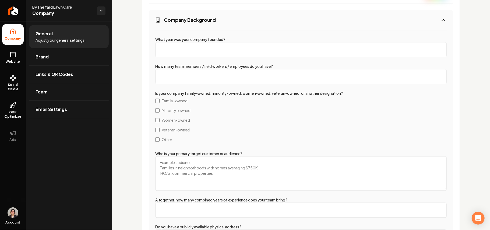
scroll to position [968, 0]
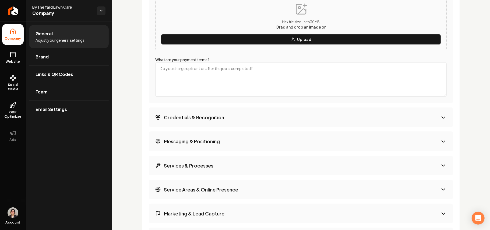
click at [198, 112] on button "Credentials & Recognition" at bounding box center [301, 117] width 304 height 20
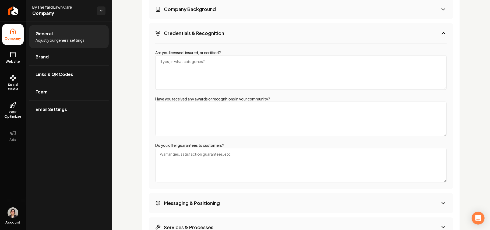
scroll to position [903, 0]
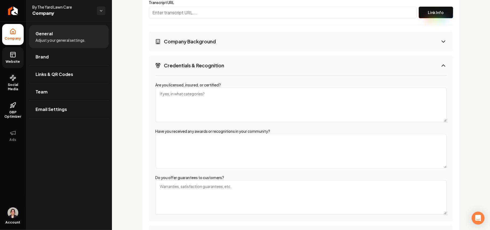
click at [9, 55] on link "Website" at bounding box center [13, 57] width 22 height 21
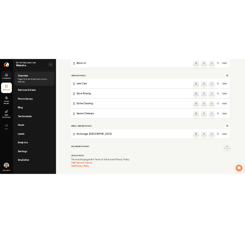
scroll to position [222, 0]
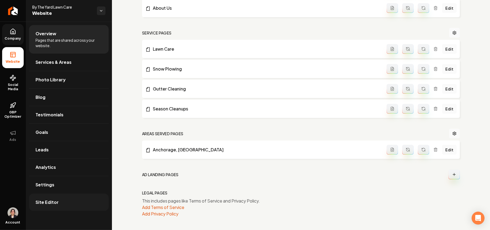
click at [60, 204] on link "Site Editor" at bounding box center [69, 201] width 80 height 17
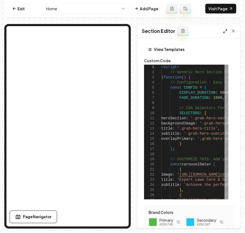
click at [224, 31] on icon at bounding box center [225, 31] width 4 height 4
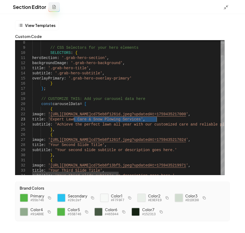
drag, startPoint x: 74, startPoint y: 118, endPoint x: 157, endPoint y: 118, distance: 83.1
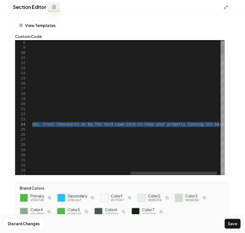
drag, startPoint x: 80, startPoint y: 125, endPoint x: 219, endPoint y: 124, distance: 138.8
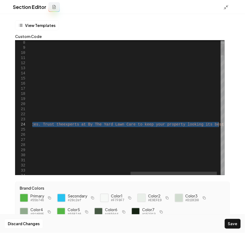
drag, startPoint x: 62, startPoint y: 124, endPoint x: 219, endPoint y: 125, distance: 156.8
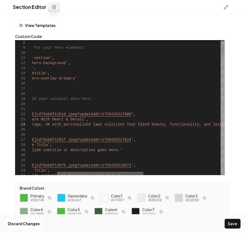
click at [57, 172] on div at bounding box center [100, 173] width 86 height 3
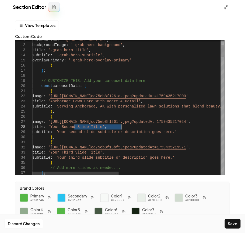
drag, startPoint x: 74, startPoint y: 127, endPoint x: 122, endPoint y: 126, distance: 47.1
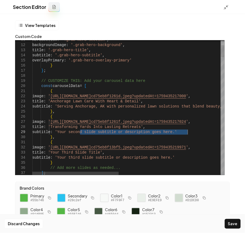
drag, startPoint x: 80, startPoint y: 130, endPoint x: 187, endPoint y: 132, distance: 107.3
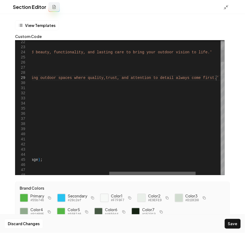
click at [109, 172] on div at bounding box center [152, 173] width 86 height 3
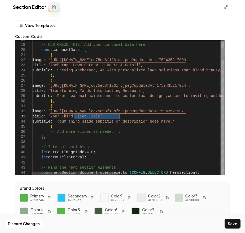
drag, startPoint x: 74, startPoint y: 116, endPoint x: 119, endPoint y: 116, distance: 44.6
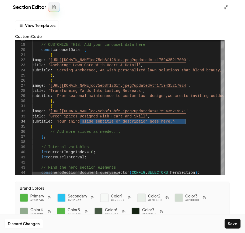
drag, startPoint x: 81, startPoint y: 121, endPoint x: 186, endPoint y: 120, distance: 105.4
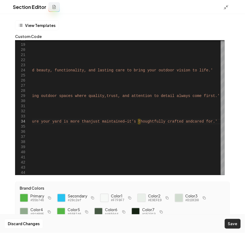
click at [239, 222] on button "Save" at bounding box center [233, 224] width 16 height 10
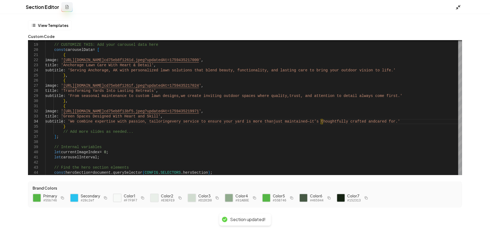
click at [244, 5] on icon at bounding box center [457, 7] width 5 height 5
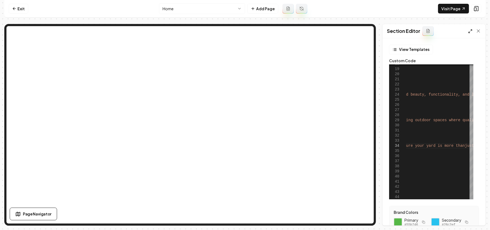
click at [244, 30] on icon at bounding box center [470, 31] width 4 height 4
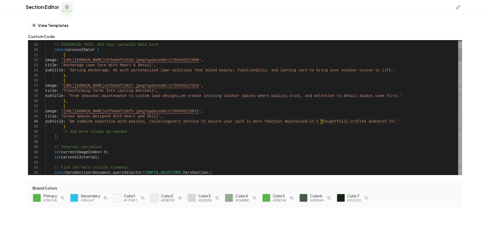
scroll to position [0, 354]
drag, startPoint x: 312, startPoint y: 97, endPoint x: 294, endPoint y: 96, distance: 18.3
click at [244, 221] on button "Save" at bounding box center [478, 221] width 16 height 10
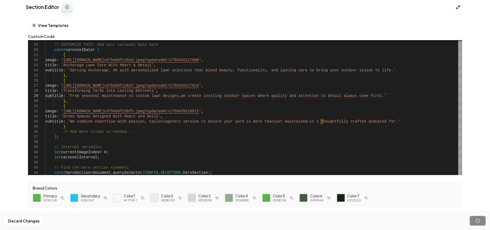
click at [244, 6] on icon at bounding box center [457, 7] width 5 height 5
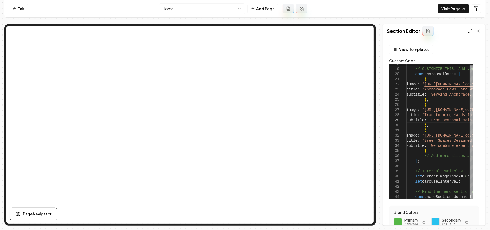
click at [244, 30] on icon at bounding box center [470, 31] width 4 height 4
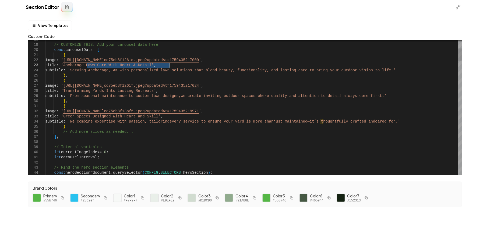
type textarea "**********"
drag, startPoint x: 87, startPoint y: 65, endPoint x: 168, endPoint y: 64, distance: 80.4
click at [244, 6] on div at bounding box center [459, 7] width 9 height 6
click at [244, 6] on icon at bounding box center [457, 7] width 5 height 5
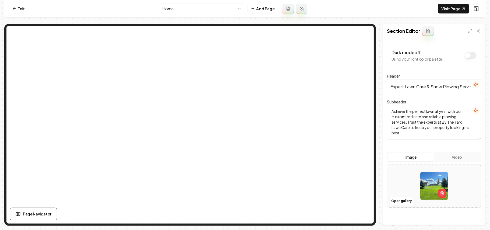
click at [244, 84] on input "Expert Lawn Care & Snow Plowing Services" at bounding box center [434, 86] width 94 height 15
paste input "Anchorage Lawn Care With Heart & Detail"
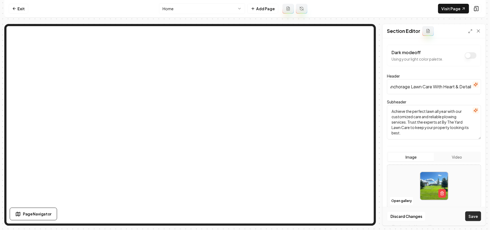
type input "Anchorage Lawn Care With Heart & Detail"
click at [244, 219] on button "Save" at bounding box center [473, 216] width 16 height 10
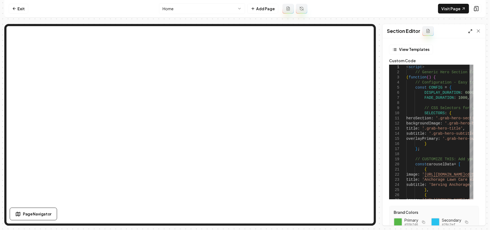
click at [244, 31] on line at bounding box center [470, 30] width 1 height 1
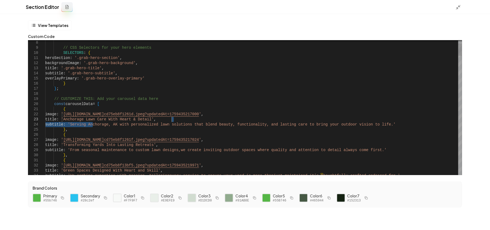
type textarea "**********"
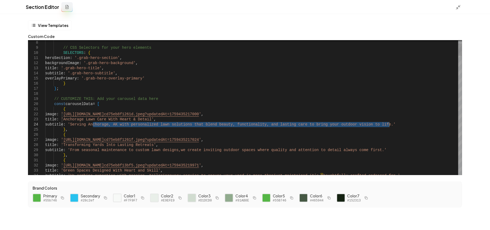
drag, startPoint x: 94, startPoint y: 124, endPoint x: 388, endPoint y: 124, distance: 294.7
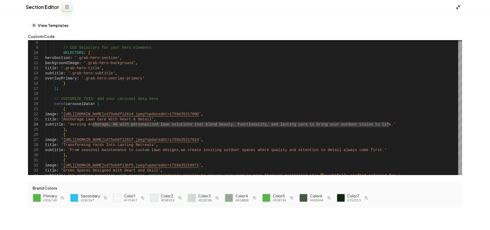
click at [244, 9] on line at bounding box center [457, 9] width 2 height 2
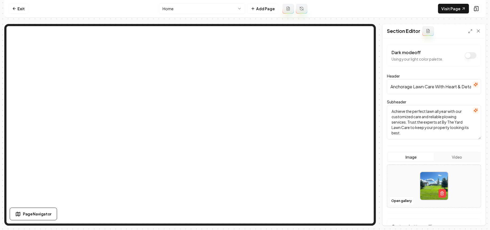
click at [244, 112] on textarea "Achieve the perfect lawn all year with our customized care and reliable plowing…" at bounding box center [434, 122] width 94 height 34
paste textarea "Serving Anchorage, AK with personalized lawn solutions that blend beauty, funct…"
type textarea "Serving Anchorage, AK with personalized lawn solutions that blend beauty, funct…"
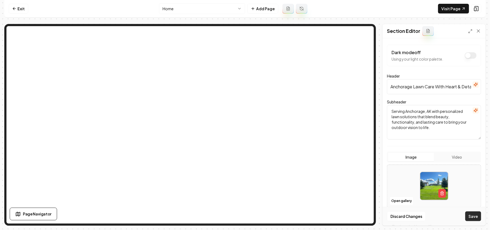
click at [244, 218] on button "Save" at bounding box center [473, 216] width 16 height 10
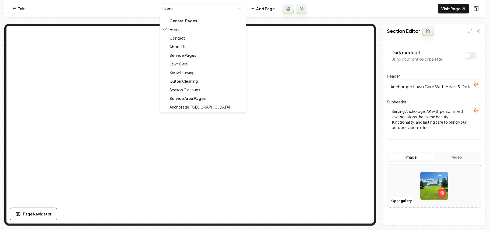
click at [188, 9] on html "Computer Required This feature is only available on a computer. Please switch t…" at bounding box center [245, 115] width 490 height 230
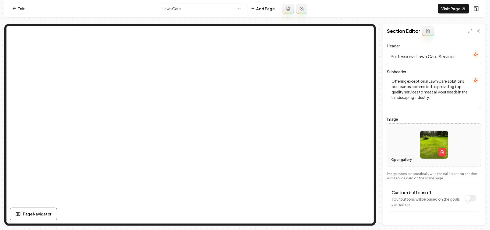
click at [244, 161] on button "Open gallery" at bounding box center [401, 159] width 24 height 9
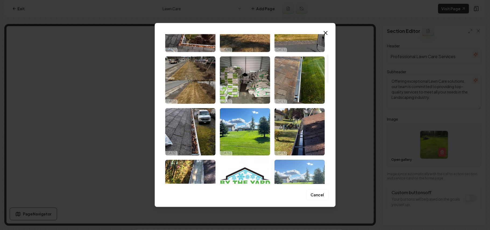
scroll to position [108, 0]
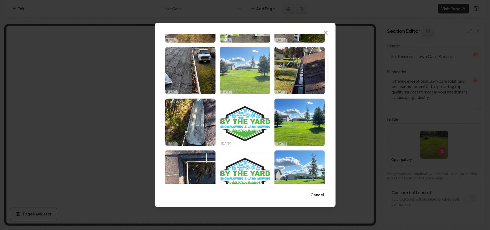
click at [244, 80] on img "Select image image_68df04d95c7cd75eb8f2ec3f.jpeg" at bounding box center [245, 70] width 50 height 47
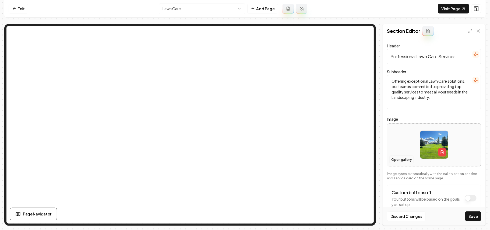
click at [244, 160] on button "Open gallery" at bounding box center [401, 159] width 24 height 9
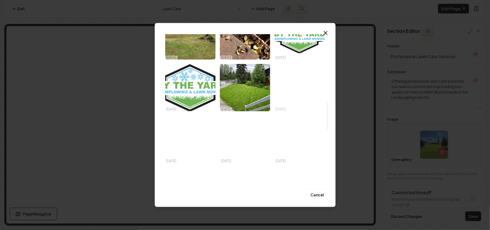
scroll to position [358, 0]
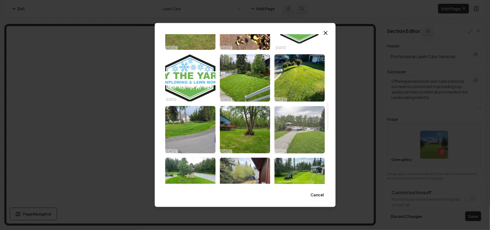
click at [244, 131] on img "Select image image_68ded9d35c7cd75eb8f1390c.jpeg" at bounding box center [299, 129] width 50 height 47
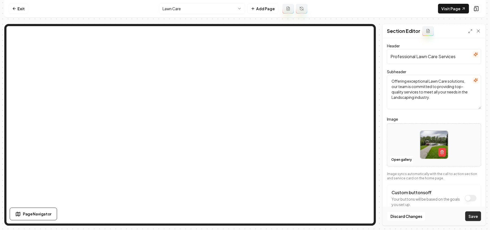
click at [244, 218] on button "Save" at bounding box center [473, 216] width 16 height 10
click at [216, 8] on html "Computer Required This feature is only available on a computer. Please switch t…" at bounding box center [245, 115] width 490 height 230
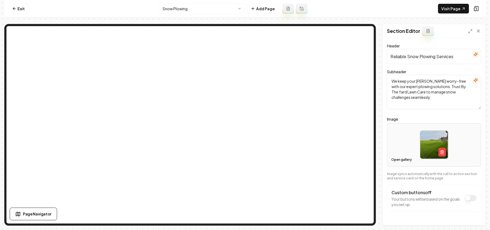
click at [244, 158] on button "Open gallery" at bounding box center [401, 159] width 24 height 9
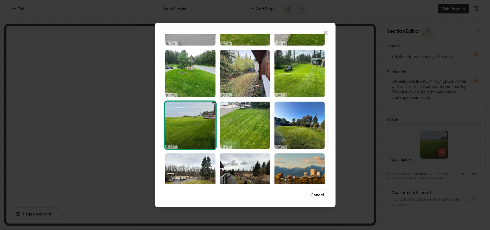
scroll to position [640, 0]
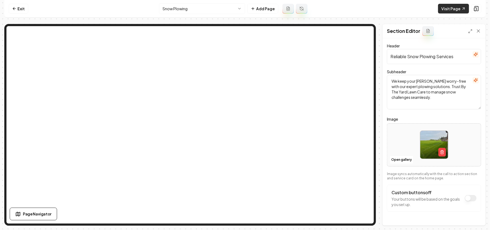
click at [244, 10] on link "Visit Page" at bounding box center [453, 9] width 31 height 10
click at [244, 154] on div at bounding box center [434, 144] width 94 height 37
type input "**********"
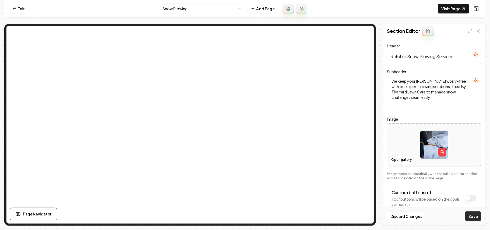
click at [244, 215] on button "Save" at bounding box center [473, 216] width 16 height 10
click at [210, 6] on html "Computer Required This feature is only available on a computer. Please switch t…" at bounding box center [245, 115] width 490 height 230
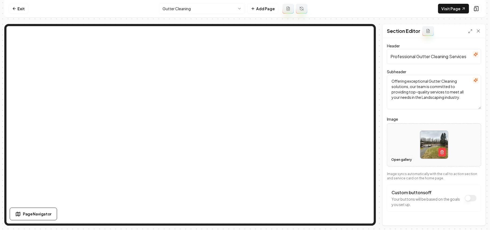
click at [244, 161] on button "Open gallery" at bounding box center [401, 159] width 24 height 9
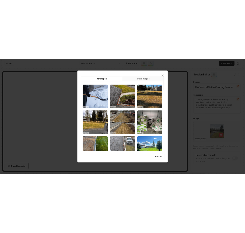
scroll to position [36, 0]
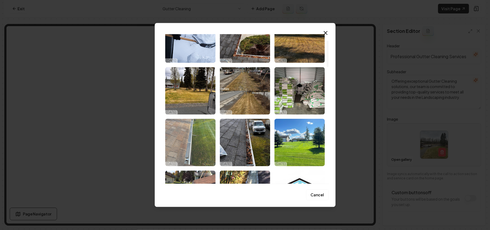
click at [194, 135] on img "Select image image_68df04d95c7cd75eb8f2eec7.jpeg" at bounding box center [190, 142] width 50 height 47
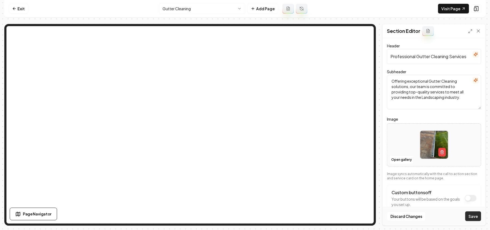
click at [244, 219] on button "Save" at bounding box center [473, 216] width 16 height 10
click at [200, 10] on html "Computer Required This feature is only available on a computer. Please switch t…" at bounding box center [245, 115] width 490 height 230
click at [244, 158] on button "Open gallery" at bounding box center [401, 159] width 24 height 9
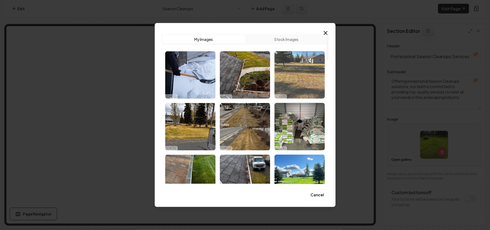
click at [244, 83] on img "Select image image_68df04d95c7cd75eb8f2f095.jpeg" at bounding box center [299, 74] width 50 height 47
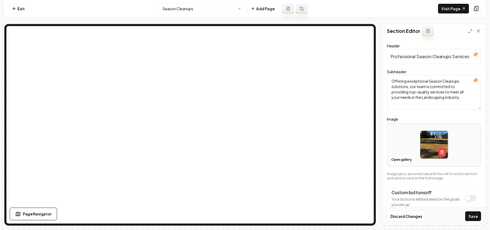
click at [244, 214] on button "Save" at bounding box center [473, 216] width 16 height 10
click at [201, 8] on html "Computer Required This feature is only available on a computer. Please switch t…" at bounding box center [245, 115] width 490 height 230
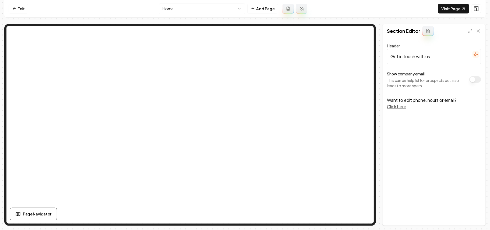
click at [244, 80] on button "Show company email" at bounding box center [475, 79] width 12 height 6
click at [244, 218] on button "Save" at bounding box center [473, 216] width 16 height 10
click at [244, 5] on link "Visit Page" at bounding box center [453, 9] width 31 height 10
click at [17, 8] on link "Exit" at bounding box center [19, 9] width 20 height 10
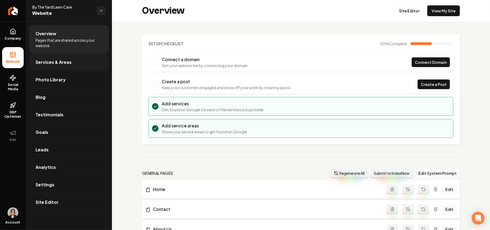
click at [58, 60] on span "Services & Areas" at bounding box center [53, 62] width 36 height 6
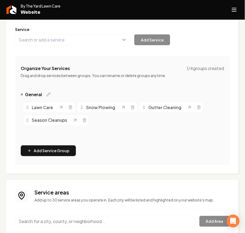
scroll to position [105, 0]
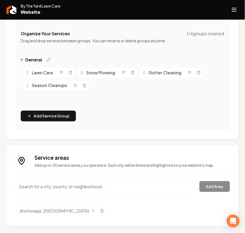
click at [39, 177] on div "Service areas Add up to 30 service areas you operate in. Each city will be list…" at bounding box center [122, 186] width 215 height 64
click at [39, 185] on input "Main content area" at bounding box center [105, 186] width 180 height 11
paste input "Sterling, AK"
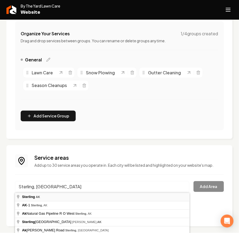
type input "Sterling, AK"
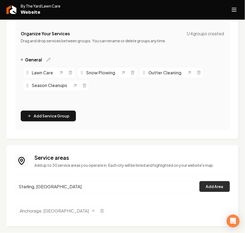
click at [204, 185] on button "Add Area" at bounding box center [214, 186] width 30 height 11
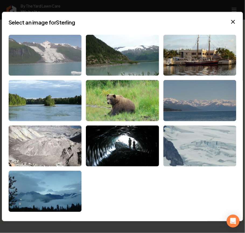
click at [56, 56] on img at bounding box center [45, 54] width 73 height 41
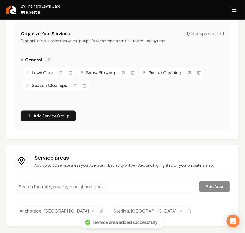
click at [61, 189] on input "Main content area" at bounding box center [105, 186] width 180 height 11
paste input "Kenai Peninsula Borough, AK"
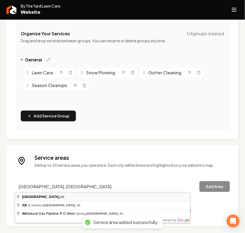
type input "Kenai Peninsula Borough, AK"
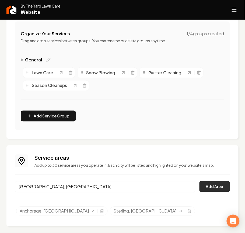
click at [203, 184] on button "Add Area" at bounding box center [214, 186] width 30 height 11
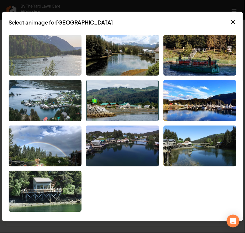
click at [56, 56] on img at bounding box center [45, 54] width 73 height 41
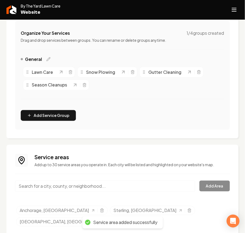
click at [91, 186] on input "Main content area" at bounding box center [105, 185] width 180 height 11
paste input "Kenai, AK"
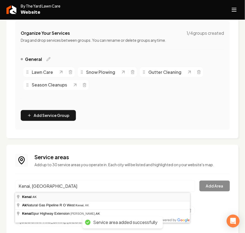
type input "Kenai, AK"
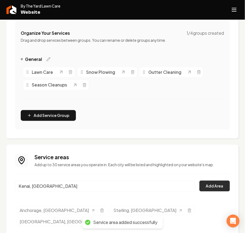
click at [215, 189] on button "Add Area" at bounding box center [214, 185] width 30 height 11
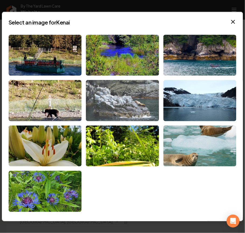
click at [123, 103] on img at bounding box center [122, 100] width 73 height 41
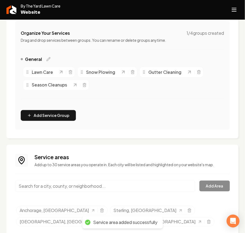
click at [46, 184] on input "Main content area" at bounding box center [105, 185] width 180 height 11
paste input "Nikiski, AK"
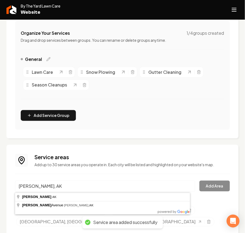
type input "Nikiski, AK"
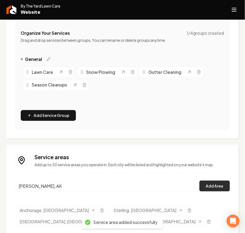
click at [214, 185] on button "Add Area" at bounding box center [214, 185] width 30 height 11
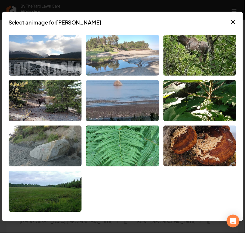
click at [120, 51] on img at bounding box center [122, 54] width 73 height 41
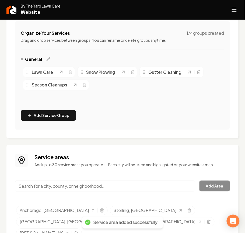
click at [57, 188] on input "Main content area" at bounding box center [105, 185] width 180 height 11
paste input "Soldotna, AK"
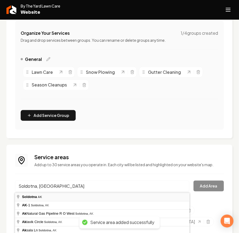
type input "Soldotna, AK"
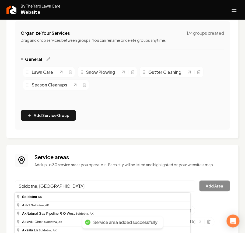
drag, startPoint x: 42, startPoint y: 196, endPoint x: 57, endPoint y: 195, distance: 14.8
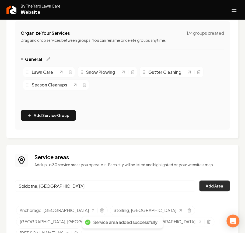
click at [205, 184] on button "Add Area" at bounding box center [214, 185] width 30 height 11
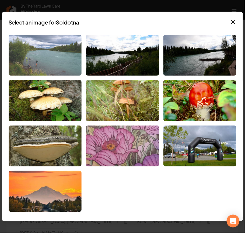
click at [50, 59] on img at bounding box center [45, 54] width 73 height 41
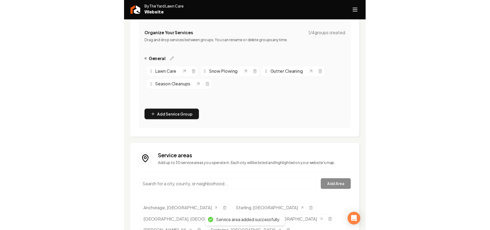
scroll to position [116, 0]
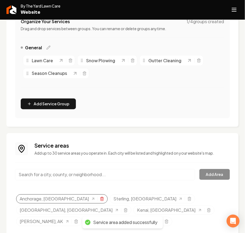
click at [102, 200] on line "Selected tags" at bounding box center [102, 198] width 0 height 1
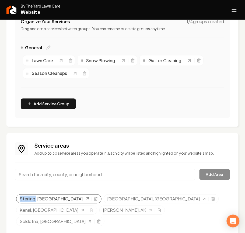
drag, startPoint x: 17, startPoint y: 197, endPoint x: 36, endPoint y: 197, distance: 19.4
click at [36, 197] on ul "Sterling, AK Kenai Peninsula Borough, AK Kenai, AK Nikiski, AK Soldotna, AK" at bounding box center [123, 211] width 214 height 34
copy span "Sterling,"
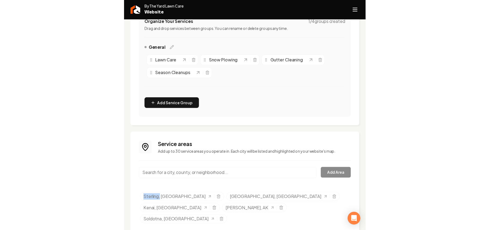
scroll to position [81, 0]
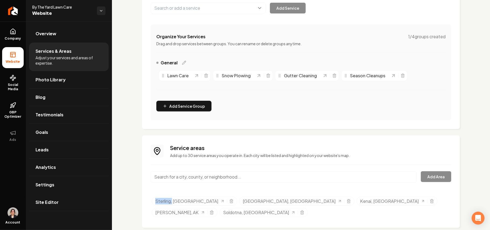
click at [65, 204] on link "Site Editor" at bounding box center [69, 201] width 80 height 17
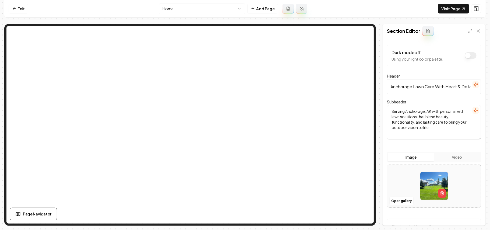
click at [244, 85] on input "Anchorage Lawn Care With Heart & Detail" at bounding box center [434, 86] width 94 height 15
paste input "Sterling,"
type input "Sterling Lawn Care With Heart & Detail"
click at [244, 112] on textarea "Serving Anchorage, AK with personalized lawn solutions that blend beauty, funct…" at bounding box center [434, 122] width 94 height 34
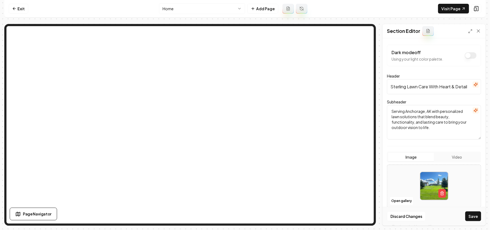
click at [244, 112] on textarea "Serving Anchorage, AK with personalized lawn solutions that blend beauty, funct…" at bounding box center [434, 122] width 94 height 34
paste textarea "Sterling,"
type textarea "Serving Sterling,, AK with personalized lawn solutions that blend beauty, funct…"
click at [15, 9] on icon at bounding box center [14, 9] width 2 height 0
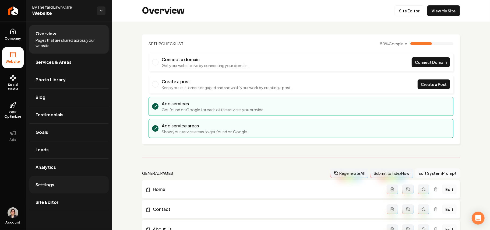
click at [45, 184] on span "Settings" at bounding box center [44, 184] width 19 height 6
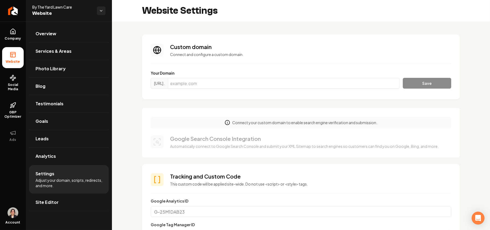
scroll to position [179, 0]
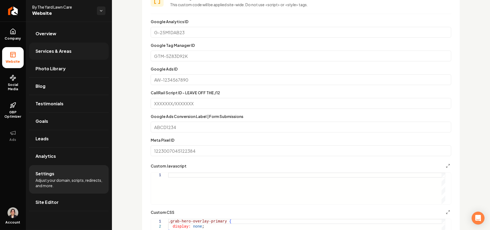
click at [70, 48] on span "Services & Areas" at bounding box center [53, 51] width 36 height 6
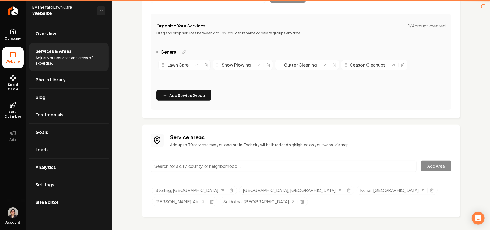
scroll to position [81, 0]
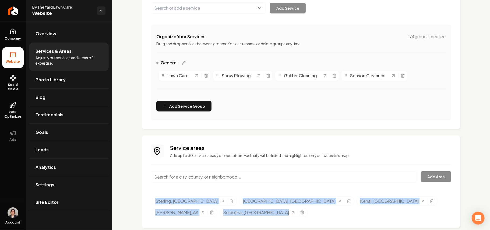
drag, startPoint x: 434, startPoint y: 201, endPoint x: 134, endPoint y: 195, distance: 299.6
click at [134, 195] on div "Services Provided Select from the recommended services or add your own and choo…" at bounding box center [301, 91] width 378 height 300
copy ul "Sterling, AK Kenai Peninsula Borough, AK Kenai, AK Nikiski, AK Soldotna, AK"
click at [56, 203] on span "Site Editor" at bounding box center [46, 202] width 23 height 6
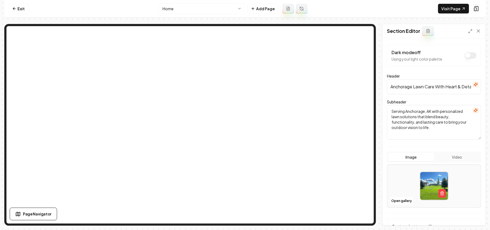
click at [244, 87] on input "Anchorage Lawn Care With Heart & Detail" at bounding box center [434, 86] width 94 height 15
paste input "text"
type input "Lawn Care With Heart & Detail"
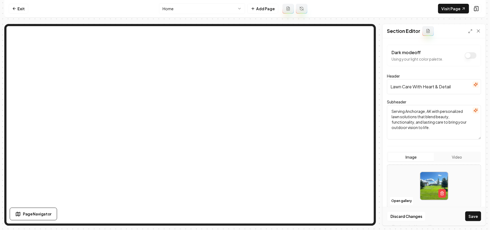
click at [244, 119] on textarea "Serving Anchorage, AK with personalized lawn solutions that blend beauty, funct…" at bounding box center [434, 122] width 94 height 34
paste textarea "Proudly serving Sterling, Kenai, Nikiski, Soldotna, and across the Kenai Penins…"
type textarea "Proudly serving Sterling, Kenai, Nikiski, Soldotna, and across the Kenai Penins…"
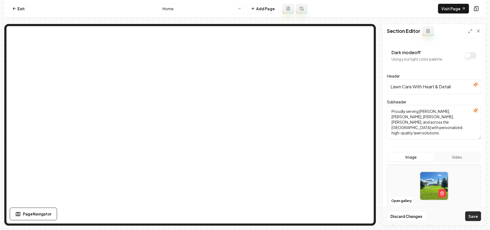
click at [244, 212] on button "Save" at bounding box center [473, 216] width 16 height 10
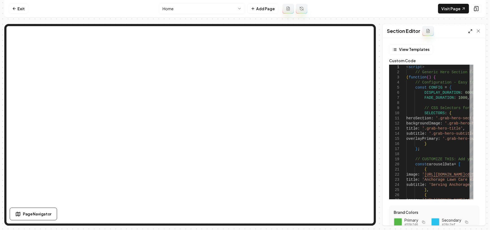
click at [244, 30] on icon at bounding box center [470, 31] width 4 height 4
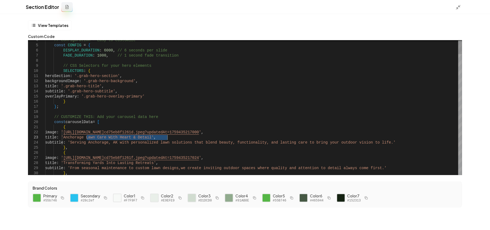
drag, startPoint x: 87, startPoint y: 137, endPoint x: 167, endPoint y: 137, distance: 79.9
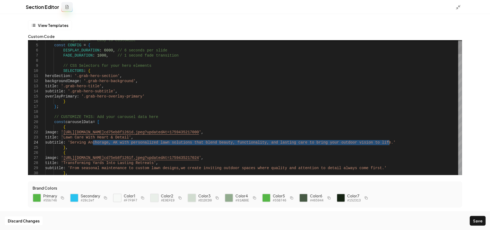
drag, startPoint x: 93, startPoint y: 143, endPoint x: 388, endPoint y: 142, distance: 295.3
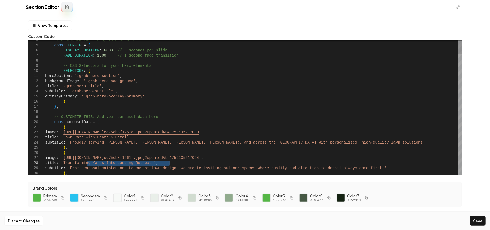
drag, startPoint x: 87, startPoint y: 163, endPoint x: 169, endPoint y: 163, distance: 82.3
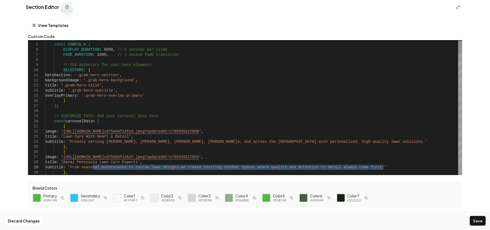
drag, startPoint x: 93, startPoint y: 168, endPoint x: 382, endPoint y: 165, distance: 289.4
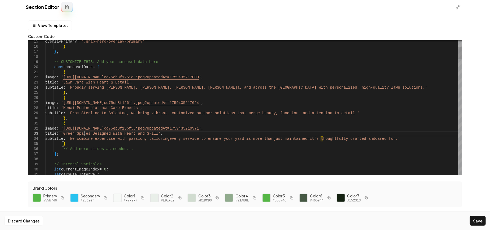
drag, startPoint x: 87, startPoint y: 134, endPoint x: 174, endPoint y: 133, distance: 86.6
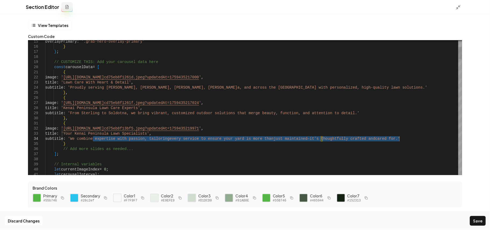
drag, startPoint x: 93, startPoint y: 139, endPoint x: 399, endPoint y: 139, distance: 306.0
type textarea "**********"
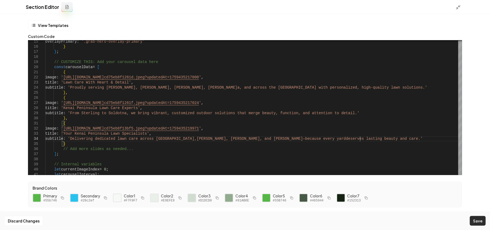
click at [244, 217] on button "Save" at bounding box center [478, 221] width 16 height 10
click at [244, 4] on div at bounding box center [459, 7] width 9 height 6
click at [244, 8] on icon at bounding box center [457, 7] width 5 height 5
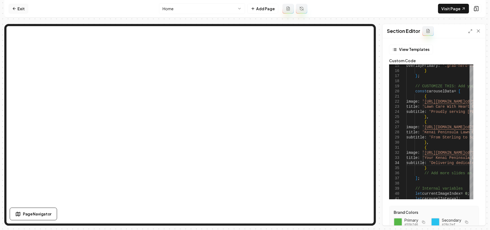
click at [21, 9] on link "Exit" at bounding box center [19, 9] width 20 height 10
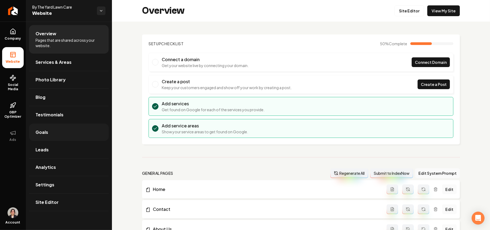
click at [71, 130] on link "Goals" at bounding box center [69, 131] width 80 height 17
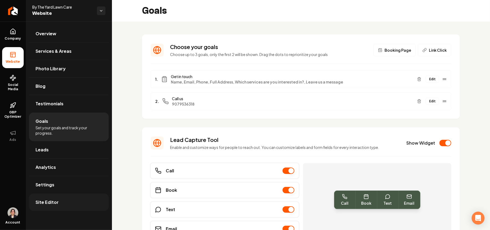
click at [48, 200] on span "Site Editor" at bounding box center [46, 202] width 23 height 6
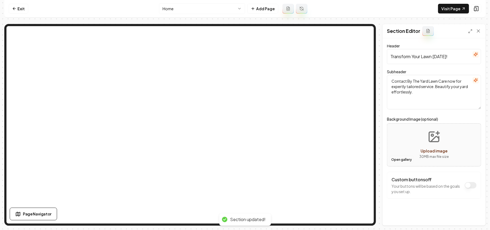
click at [244, 160] on button "Open gallery" at bounding box center [401, 159] width 24 height 9
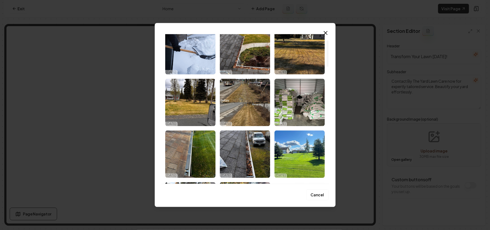
scroll to position [72, 0]
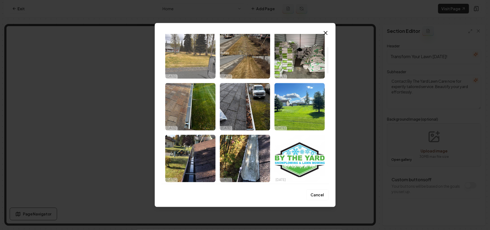
click at [197, 61] on img "Select image image_68df04d95c7cd75eb8f2f044.jpeg" at bounding box center [190, 54] width 50 height 47
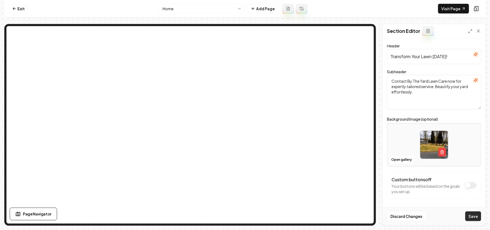
click at [244, 214] on button "Save" at bounding box center [473, 216] width 16 height 10
click at [204, 9] on html "Computer Required This feature is only available on a computer. Please switch t…" at bounding box center [245, 115] width 490 height 230
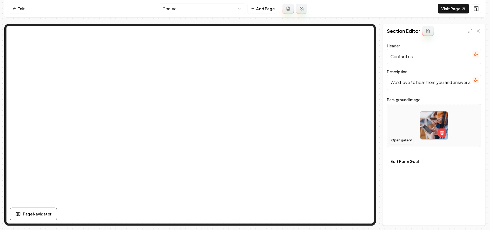
click at [244, 141] on button "Open gallery" at bounding box center [401, 140] width 24 height 9
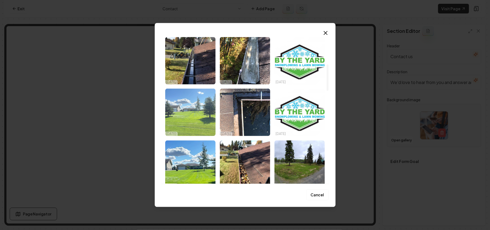
scroll to position [179, 0]
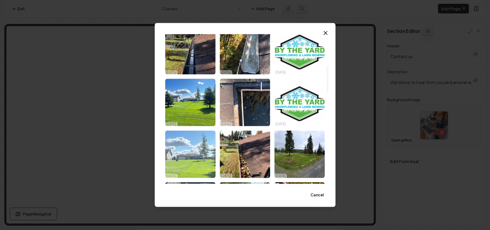
click at [190, 159] on img "Select image image_68df04d85c7cd75eb8f2e788.jpeg" at bounding box center [190, 153] width 50 height 47
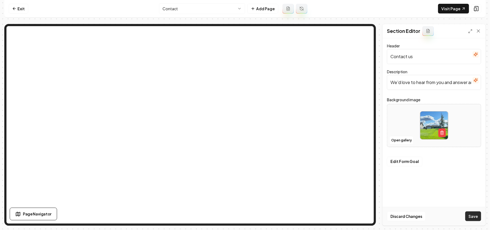
click at [244, 215] on button "Save" at bounding box center [473, 216] width 16 height 10
click at [244, 139] on button "Open gallery" at bounding box center [401, 140] width 24 height 9
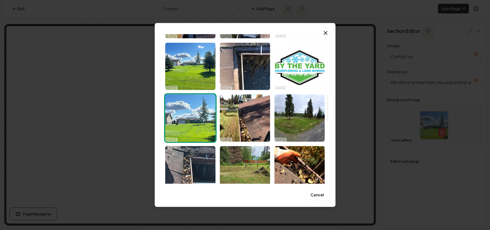
scroll to position [358, 0]
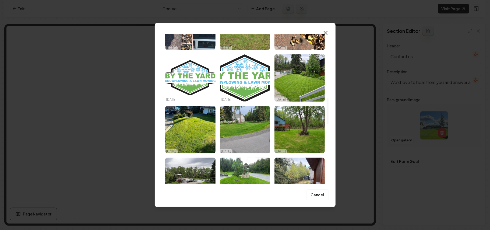
click at [193, 138] on img "Select image image_68ded9d35c7cd75eb8f13bfd.jpeg" at bounding box center [190, 129] width 50 height 47
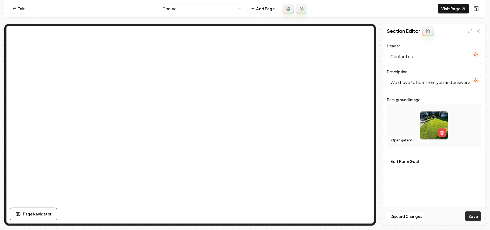
click at [244, 218] on button "Save" at bounding box center [473, 216] width 16 height 10
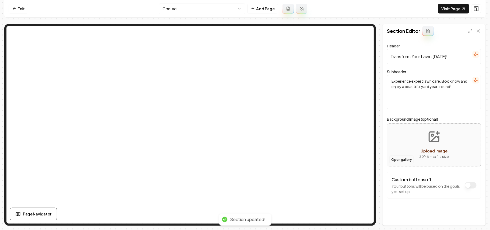
click at [244, 161] on button "Open gallery" at bounding box center [401, 159] width 24 height 9
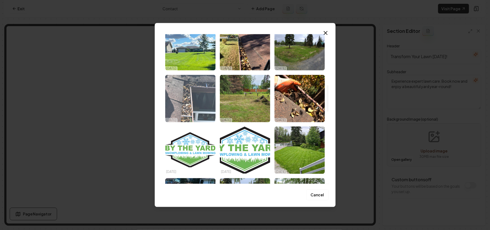
scroll to position [287, 0]
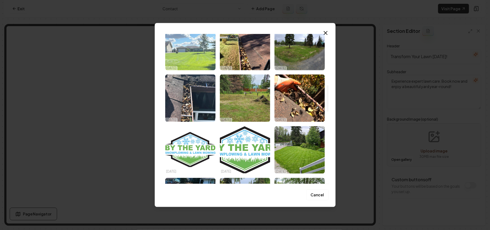
click at [195, 61] on img "Select image image_68df04d85c7cd75eb8f2e788.jpeg" at bounding box center [190, 46] width 50 height 47
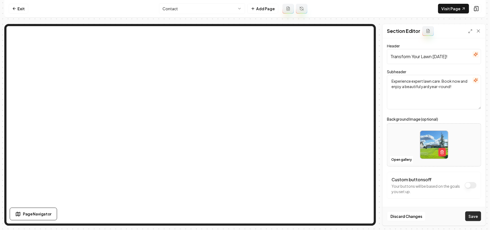
click at [244, 214] on button "Save" at bounding box center [473, 216] width 16 height 10
click at [192, 6] on html "Computer Required This feature is only available on a computer. Please switch t…" at bounding box center [245, 115] width 490 height 230
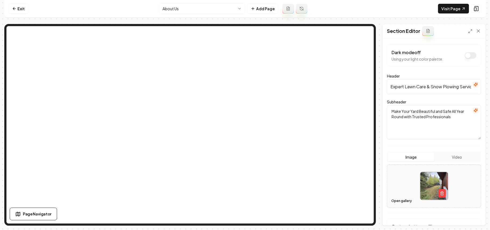
click at [244, 198] on button "Open gallery" at bounding box center [401, 200] width 24 height 9
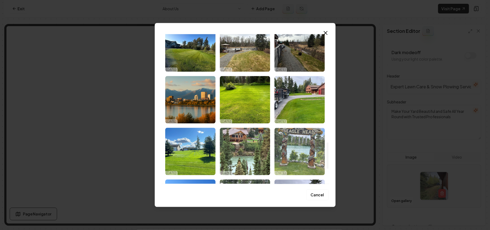
scroll to position [609, 0]
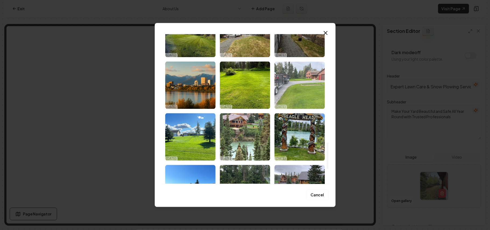
click at [244, 91] on img "Select image image_68ded9d05c7cd75eb8f1261f.jpeg" at bounding box center [299, 84] width 50 height 47
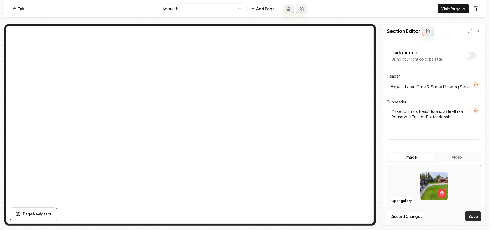
click at [244, 216] on button "Save" at bounding box center [473, 216] width 16 height 10
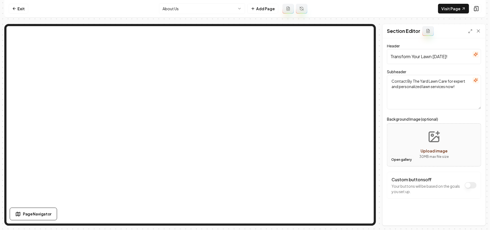
click at [244, 159] on button "Open gallery" at bounding box center [401, 159] width 24 height 9
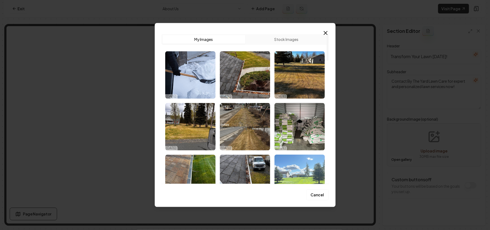
click at [244, 169] on img "Select image image_68df04d95c7cd75eb8f2ec3f.jpeg" at bounding box center [299, 177] width 50 height 47
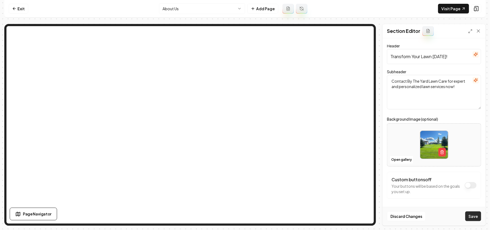
click at [244, 216] on button "Save" at bounding box center [473, 216] width 16 height 10
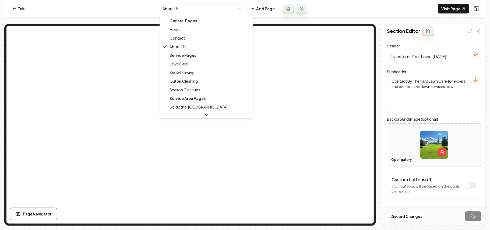
click at [173, 8] on html "Computer Required This feature is only available on a computer. Please switch t…" at bounding box center [245, 115] width 490 height 230
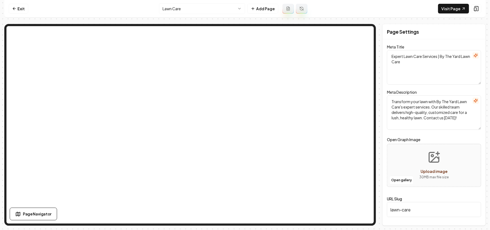
click at [204, 10] on html "Computer Required This feature is only available on a computer. Please switch t…" at bounding box center [245, 115] width 490 height 230
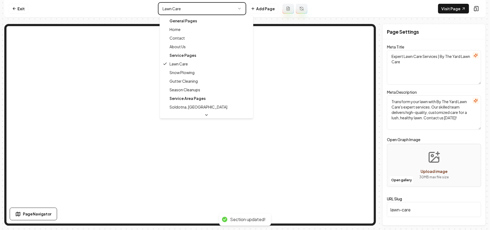
type textarea "Snow Plowing Services - By The Yard Lawn Care"
type textarea "Need reliable snow plowing? By The Yard Lawn Care offers expert service to keep…"
type input "snow-plowing"
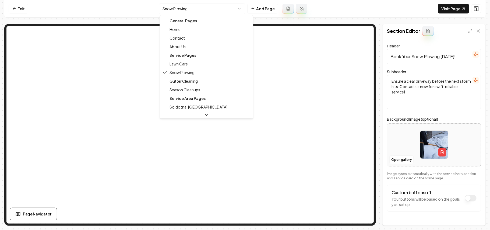
click at [194, 5] on html "Computer Required This feature is only available on a computer. Please switch t…" at bounding box center [245, 115] width 490 height 230
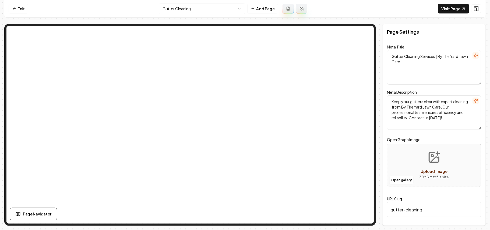
click at [205, 5] on html "Computer Required This feature is only available on a computer. Please switch t…" at bounding box center [245, 115] width 490 height 230
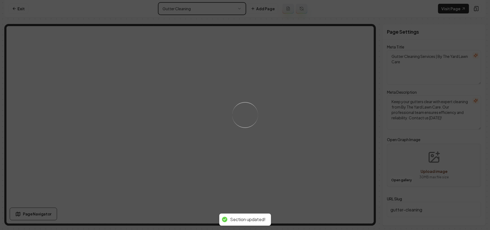
type textarea "Season Cleanups Services | By The Yard Lawn Care"
type textarea "Transform your yard with By The Yard Lawn Care's Season Cleanups. Our expert se…"
type input "season-cleanups"
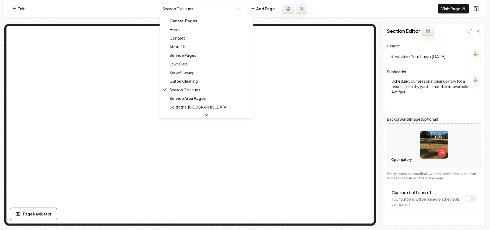
click at [191, 6] on html "Computer Required This feature is only available on a computer. Please switch t…" at bounding box center [245, 115] width 490 height 230
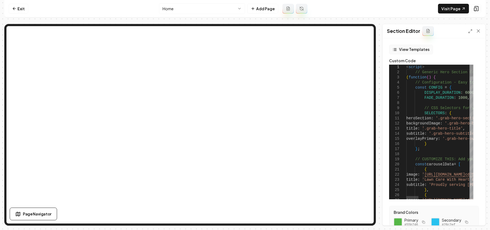
click at [244, 48] on button "View Templates" at bounding box center [411, 50] width 44 height 10
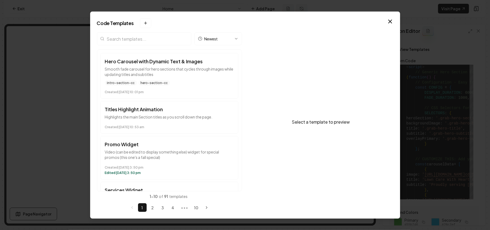
click at [147, 38] on input "search" at bounding box center [144, 38] width 94 height 13
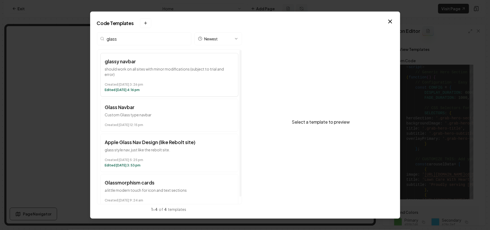
type input "glass"
click at [175, 81] on div "Created June 23 at 3:26 pm Edited July 25 at 4:16 pm" at bounding box center [169, 86] width 129 height 12
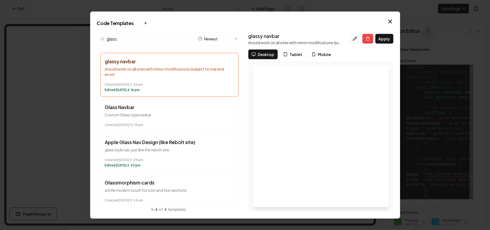
click at [244, 38] on icon at bounding box center [355, 39] width 4 height 4
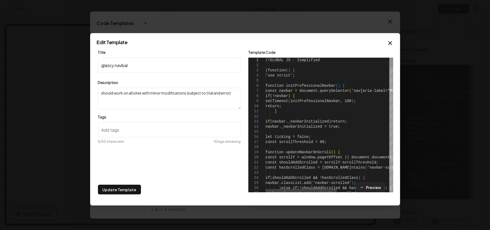
type textarea "**********"
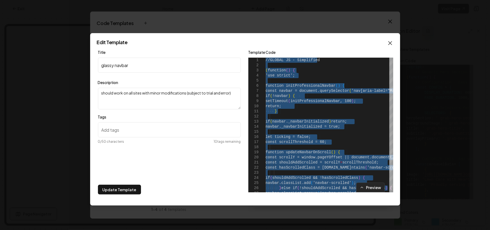
click at [244, 41] on icon "button" at bounding box center [390, 43] width 6 height 6
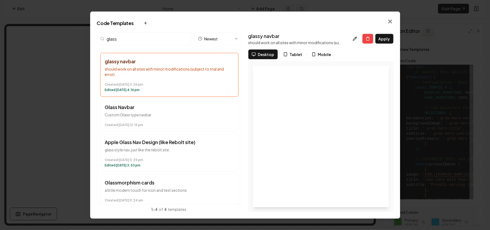
click at [244, 21] on h2 "Code Templates New template" at bounding box center [245, 23] width 296 height 10
click at [244, 20] on icon "button" at bounding box center [390, 21] width 6 height 6
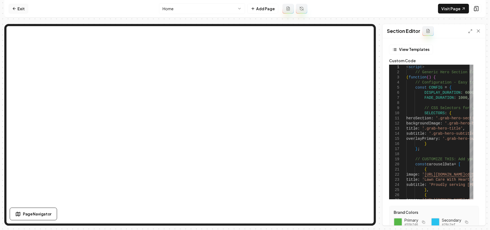
click at [22, 6] on link "Exit" at bounding box center [19, 9] width 20 height 10
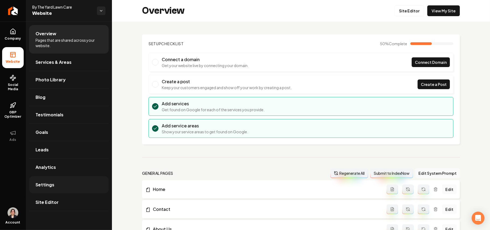
click at [52, 185] on span "Settings" at bounding box center [44, 184] width 19 height 6
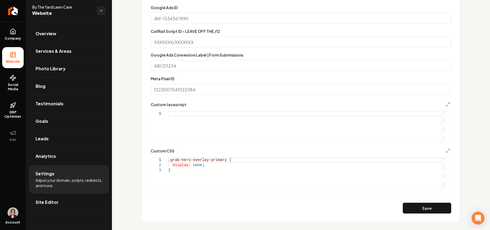
scroll to position [287, 0]
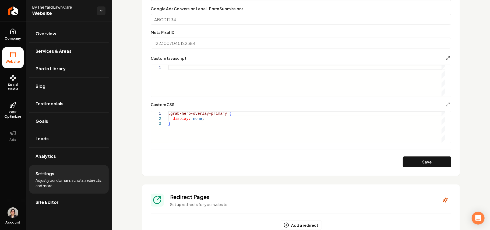
click at [201, 136] on div ".grab-hero-overlay-primary { display: none ; }" at bounding box center [306, 126] width 277 height 31
click at [239, 92] on div "Main content area" at bounding box center [306, 80] width 277 height 31
type textarea "**********"
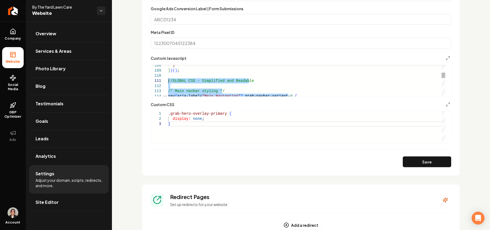
drag, startPoint x: 187, startPoint y: 95, endPoint x: 166, endPoint y: 81, distance: 25.1
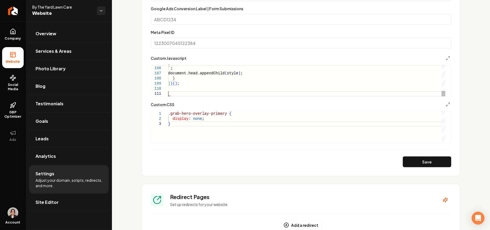
click at [182, 133] on div ".grab-hero-overlay-primary { display: none ; }" at bounding box center [306, 126] width 277 height 31
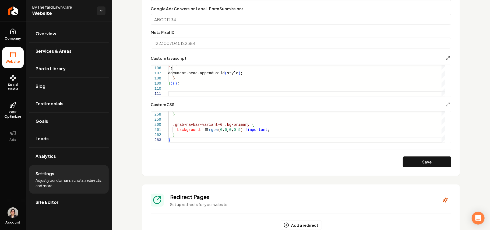
click at [244, 112] on section "**********" at bounding box center [301, 26] width 318 height 299
click at [244, 112] on div "Main content area" at bounding box center [443, 126] width 4 height 31
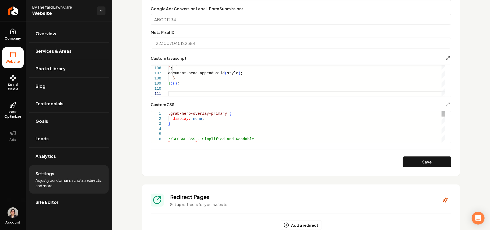
type textarea "**********"
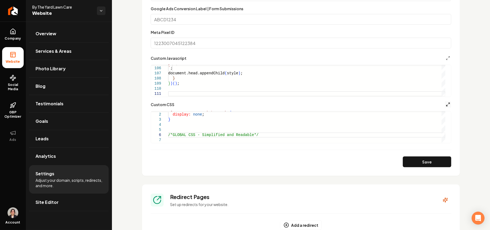
click at [244, 105] on polyline "Main content area" at bounding box center [446, 105] width 1 height 1
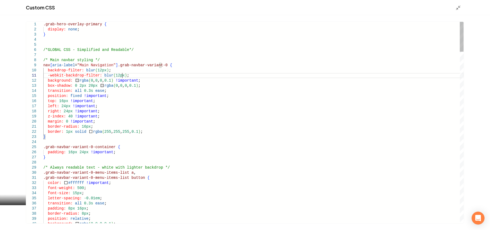
scroll to position [0, 0]
drag, startPoint x: 137, startPoint y: 77, endPoint x: 190, endPoint y: 64, distance: 54.5
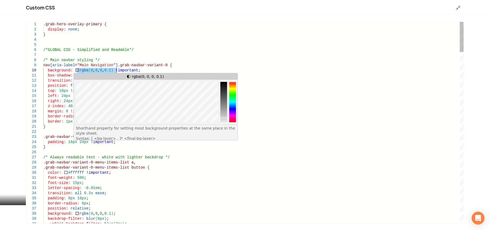
drag, startPoint x: 88, startPoint y: 70, endPoint x: 116, endPoint y: 69, distance: 27.2
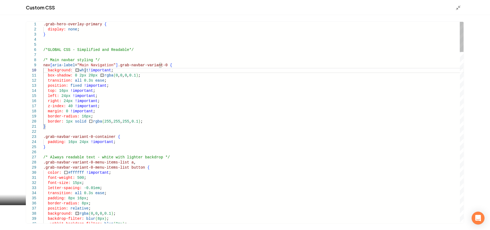
scroll to position [46, 39]
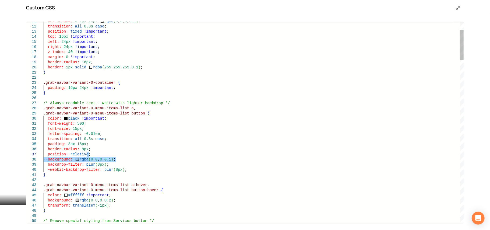
drag, startPoint x: 124, startPoint y: 159, endPoint x: 124, endPoint y: 154, distance: 4.8
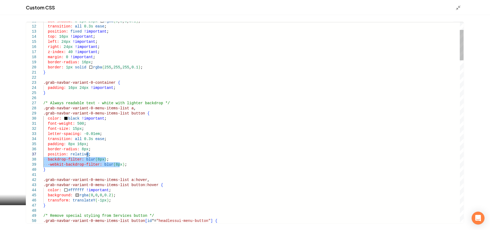
drag, startPoint x: 126, startPoint y: 164, endPoint x: 124, endPoint y: 152, distance: 11.8
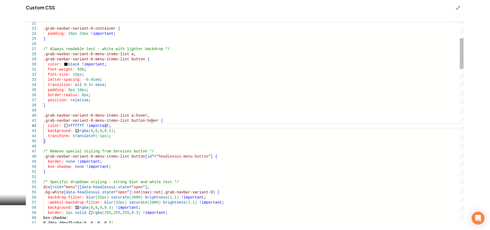
drag, startPoint x: 122, startPoint y: 127, endPoint x: 134, endPoint y: 126, distance: 12.4
drag, startPoint x: 129, startPoint y: 132, endPoint x: 173, endPoint y: 121, distance: 45.6
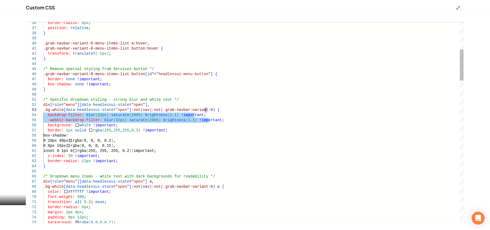
drag, startPoint x: 226, startPoint y: 123, endPoint x: 235, endPoint y: 109, distance: 16.3
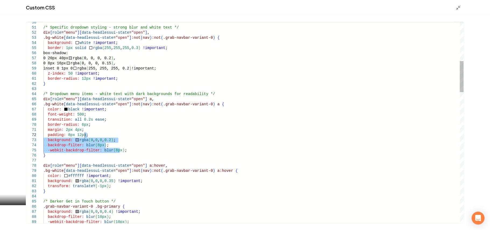
drag, startPoint x: 130, startPoint y: 148, endPoint x: 131, endPoint y: 136, distance: 13.0
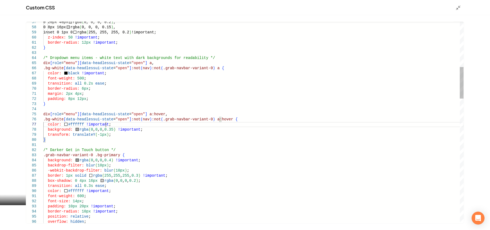
drag, startPoint x: 154, startPoint y: 126, endPoint x: 155, endPoint y: 129, distance: 3.1
drag, startPoint x: 155, startPoint y: 130, endPoint x: 259, endPoint y: 119, distance: 104.4
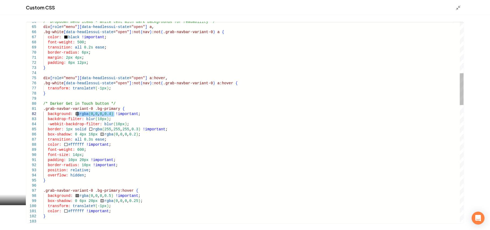
drag, startPoint x: 114, startPoint y: 113, endPoint x: 76, endPoint y: 116, distance: 38.8
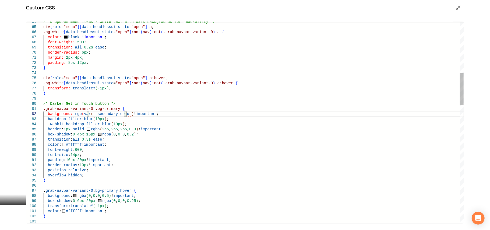
scroll to position [10, 84]
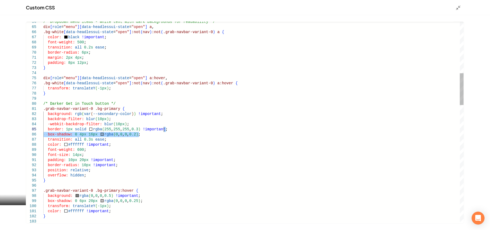
drag, startPoint x: 169, startPoint y: 136, endPoint x: 181, endPoint y: 132, distance: 12.2
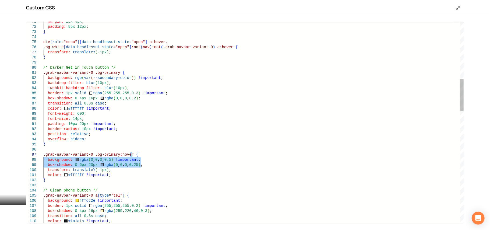
drag, startPoint x: 159, startPoint y: 163, endPoint x: 163, endPoint y: 154, distance: 9.3
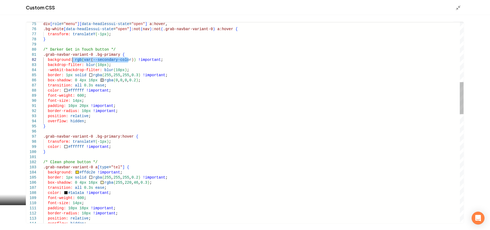
drag, startPoint x: 128, startPoint y: 59, endPoint x: 72, endPoint y: 59, distance: 56.5
drag, startPoint x: 128, startPoint y: 59, endPoint x: 74, endPoint y: 60, distance: 53.8
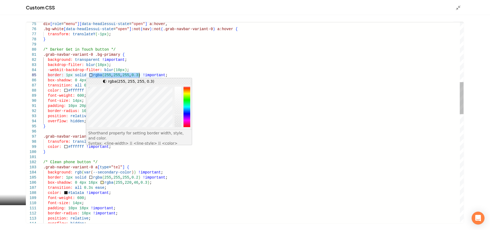
drag, startPoint x: 89, startPoint y: 75, endPoint x: 139, endPoint y: 75, distance: 49.5
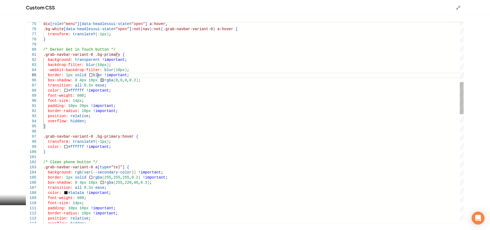
scroll to position [20, 52]
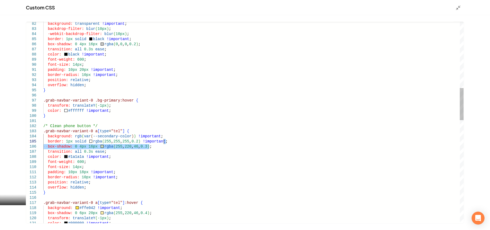
drag, startPoint x: 158, startPoint y: 145, endPoint x: 169, endPoint y: 142, distance: 11.7
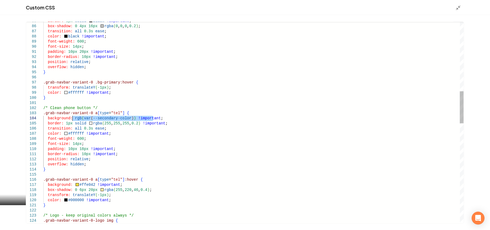
drag, startPoint x: 160, startPoint y: 119, endPoint x: 72, endPoint y: 118, distance: 87.4
click at [72, 118] on div "border: 1px solid black !important ; box-shadow: 0 4px 16px rgba ( 0 , 0 , 0 , …" at bounding box center [253, 217] width 420 height 1257
drag, startPoint x: 125, startPoint y: 183, endPoint x: 77, endPoint y: 183, distance: 48.4
click at [77, 183] on div "border: 1px solid black !important ; box-shadow: 0 4px 16px rgba ( 0 , 0 , 0 , …" at bounding box center [253, 217] width 420 height 1257
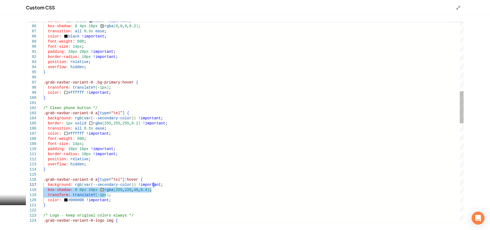
drag, startPoint x: 167, startPoint y: 190, endPoint x: 172, endPoint y: 186, distance: 6.5
click at [172, 186] on div "border: 1px solid black !important ; box-shadow: 0 4px 16px rgba ( 0 , 0 , 0 , …" at bounding box center [253, 217] width 420 height 1257
click at [169, 190] on div "border: 1px solid black !important ; box-shadow: 0 4px 16px rgba ( 0 , 0 , 0 , …" at bounding box center [253, 217] width 420 height 1257
drag, startPoint x: 166, startPoint y: 190, endPoint x: 173, endPoint y: 184, distance: 8.8
click at [173, 184] on div "border: 1px solid black !important ; box-shadow: 0 4px 16px rgba ( 0 , 0 , 0 , …" at bounding box center [253, 217] width 420 height 1257
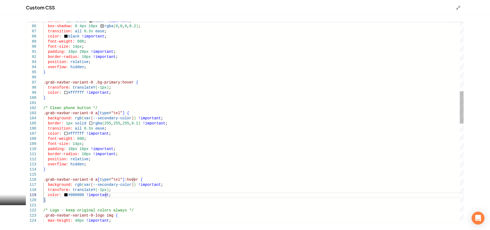
click at [143, 195] on div "border: 1px solid black !important ; box-shadow: 0 4px 16px rgba ( 0 , 0 , 0 , …" at bounding box center [253, 215] width 420 height 1252
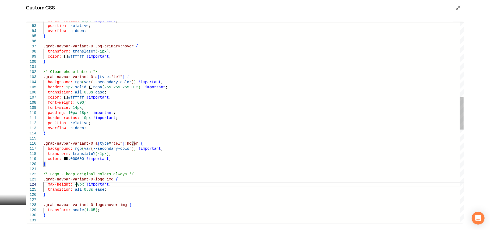
click at [77, 184] on div "border-radius: 10px !important ; position: relative ; overflow: hidden ; } .gra…" at bounding box center [253, 179] width 420 height 1252
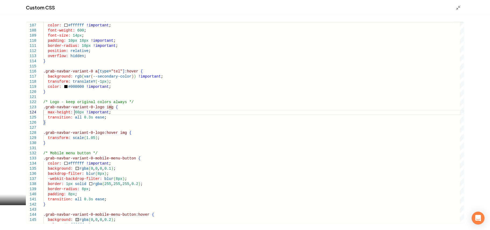
type textarea "**********"
click at [244, 6] on icon "Main content area" at bounding box center [457, 7] width 5 height 5
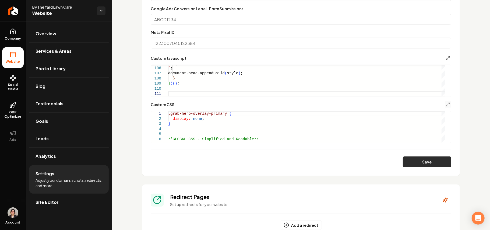
click at [244, 165] on button "Save" at bounding box center [427, 161] width 48 height 11
click at [68, 203] on link "Site Editor" at bounding box center [69, 201] width 80 height 17
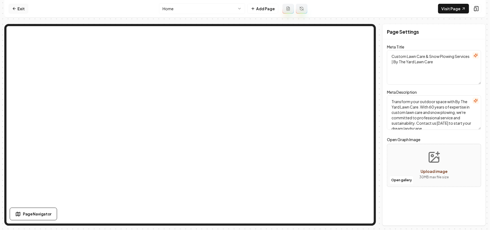
click at [18, 5] on link "Exit" at bounding box center [19, 9] width 20 height 10
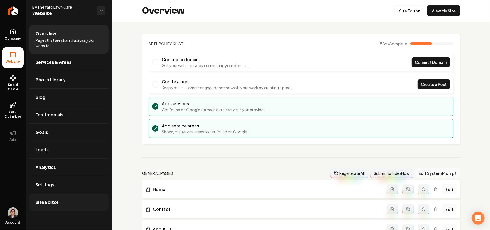
click at [48, 201] on span "Site Editor" at bounding box center [46, 202] width 23 height 6
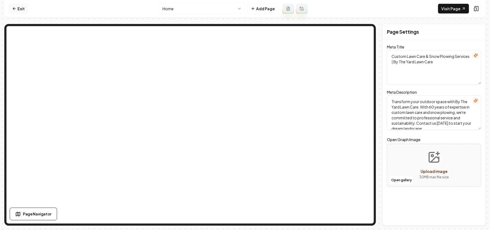
click at [19, 10] on link "Exit" at bounding box center [19, 9] width 20 height 10
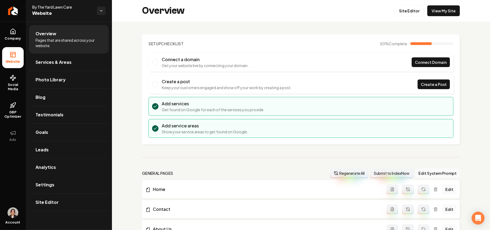
click at [53, 189] on link "Settings" at bounding box center [69, 184] width 80 height 17
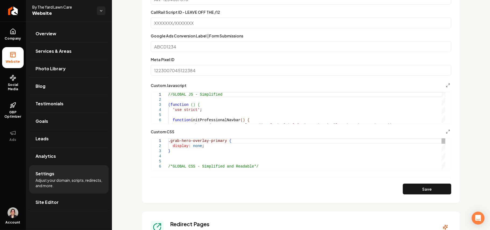
scroll to position [323, 0]
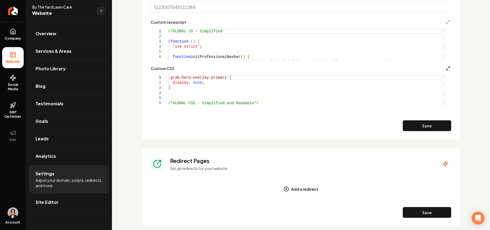
click at [244, 69] on line "Main content area" at bounding box center [446, 69] width 1 height 1
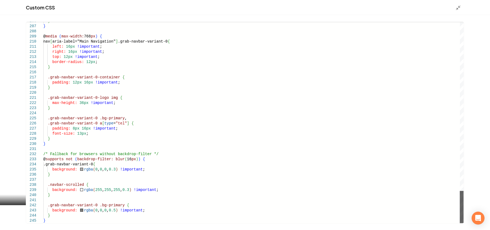
click at [244, 223] on div "Main content area" at bounding box center [462, 207] width 4 height 32
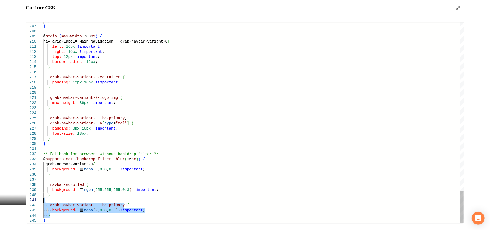
scroll to position [0, 0]
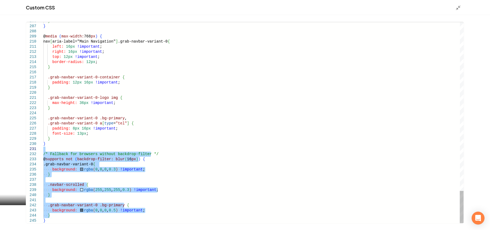
drag, startPoint x: 54, startPoint y: 216, endPoint x: 56, endPoint y: 148, distance: 67.3
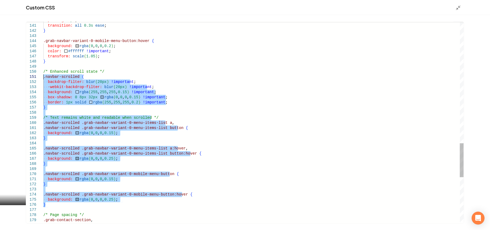
drag, startPoint x: 53, startPoint y: 205, endPoint x: 37, endPoint y: 79, distance: 126.8
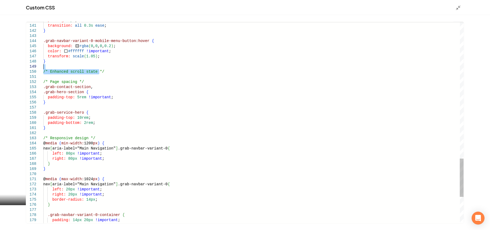
drag, startPoint x: 139, startPoint y: 72, endPoint x: 141, endPoint y: 66, distance: 6.4
type textarea "**********"
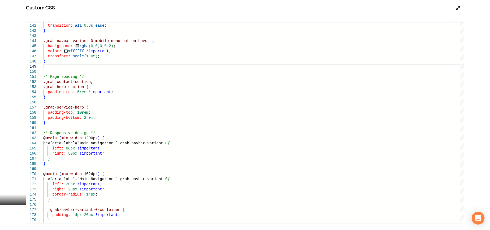
click at [244, 7] on icon "Main content area" at bounding box center [457, 7] width 5 height 5
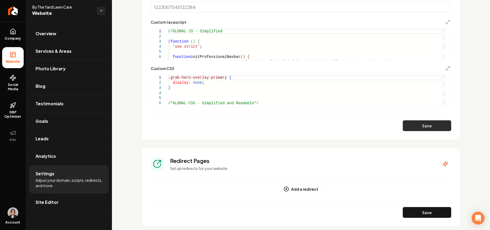
click at [244, 121] on button "Save" at bounding box center [427, 125] width 48 height 11
click at [58, 202] on link "Site Editor" at bounding box center [69, 201] width 80 height 17
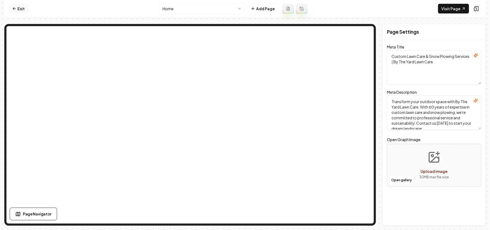
click at [17, 5] on link "Exit" at bounding box center [19, 9] width 20 height 10
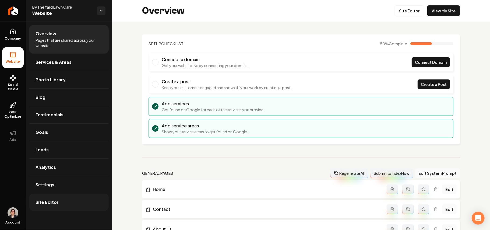
click at [56, 200] on span "Site Editor" at bounding box center [46, 202] width 23 height 6
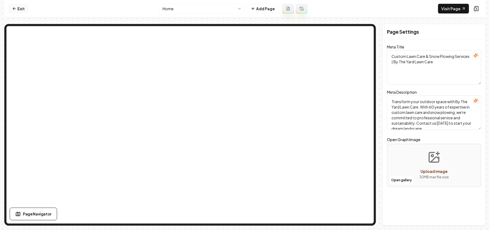
click at [25, 6] on link "Exit" at bounding box center [19, 9] width 20 height 10
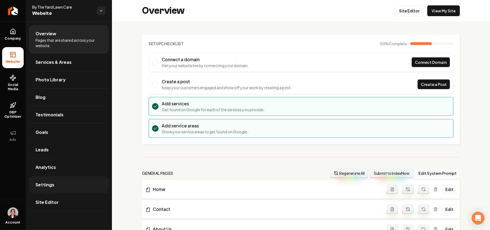
click at [66, 191] on link "Settings" at bounding box center [69, 184] width 80 height 17
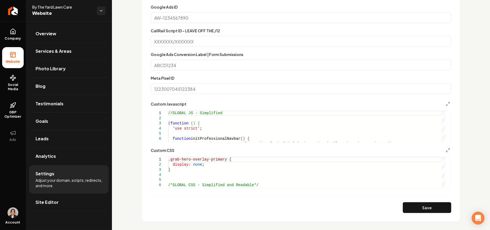
scroll to position [358, 0]
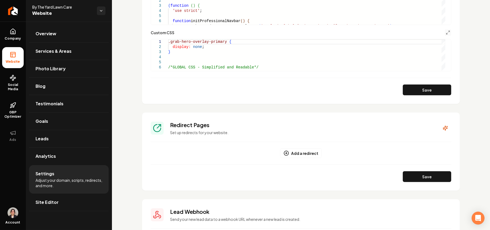
click at [244, 35] on button "Main content area" at bounding box center [448, 32] width 6 height 6
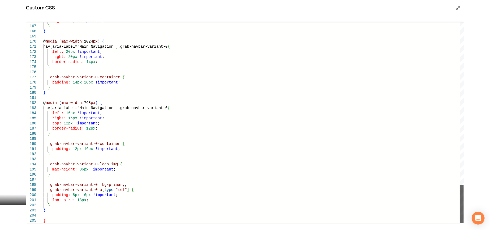
click at [244, 222] on div "Main content area" at bounding box center [462, 203] width 4 height 38
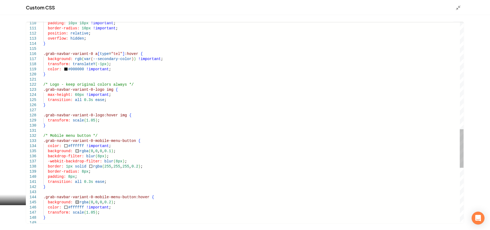
drag, startPoint x: 127, startPoint y: 157, endPoint x: 133, endPoint y: 147, distance: 10.9
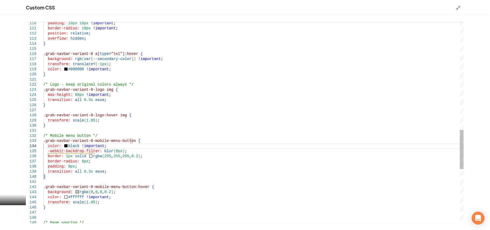
drag, startPoint x: 157, startPoint y: 152, endPoint x: 158, endPoint y: 144, distance: 7.6
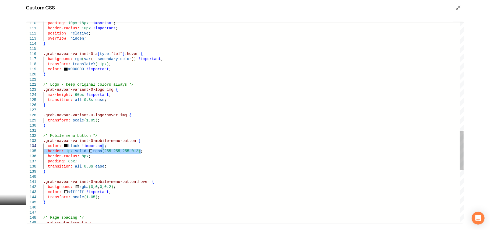
drag, startPoint x: 158, startPoint y: 152, endPoint x: 159, endPoint y: 147, distance: 4.3
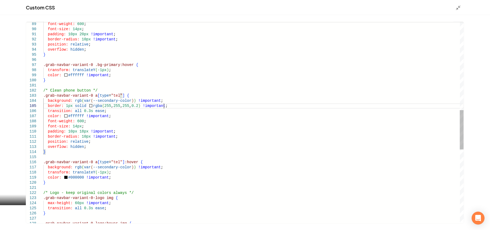
click at [190, 108] on div ".grab-navbar-variant-0-logo:hover img { max-height: 60px !important ; transitio…" at bounding box center [253, 85] width 420 height 1027
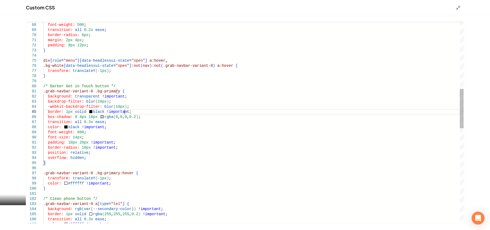
click at [150, 113] on div "transition: all 0.3s ease ; color: #ffffff !important ; .grab-navbar-variant-0 …" at bounding box center [253, 193] width 420 height 1027
drag, startPoint x: 151, startPoint y: 118, endPoint x: 151, endPoint y: 112, distance: 5.4
click at [151, 112] on div "transition: all 0.3s ease ; color: #ffffff !important ; .grab-navbar-variant-0 …" at bounding box center [253, 193] width 420 height 1027
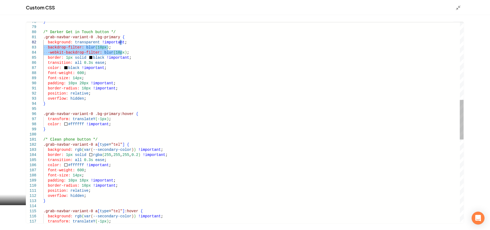
drag, startPoint x: 130, startPoint y: 53, endPoint x: 138, endPoint y: 42, distance: 13.1
click at [138, 42] on div "transition: all 0.3s ease ; color: #ffffff !important ; .grab-navbar-variant-0 …" at bounding box center [253, 137] width 420 height 1022
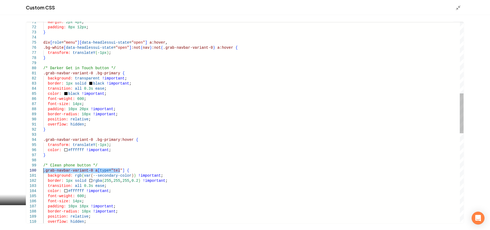
drag, startPoint x: 120, startPoint y: 168, endPoint x: 43, endPoint y: 170, distance: 77.2
click at [43, 170] on div "background: transparent !important ; } /* Darker Get in Touch button */ .grab-n…" at bounding box center [253, 168] width 420 height 1012
drag, startPoint x: 46, startPoint y: 170, endPoint x: 43, endPoint y: 73, distance: 97.1
click at [43, 73] on div "background: transparent !important ; } /* Darker Get in Touch button */ .grab-n…" at bounding box center [253, 168] width 420 height 1012
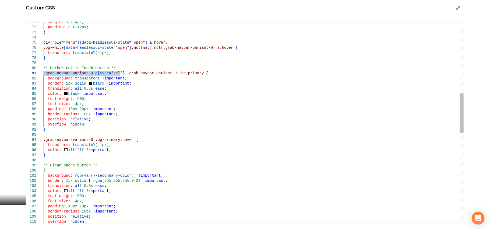
click at [124, 75] on div "background: transparent !important ; } /* Darker Get in Touch button */ .grab-n…" at bounding box center [253, 168] width 420 height 1012
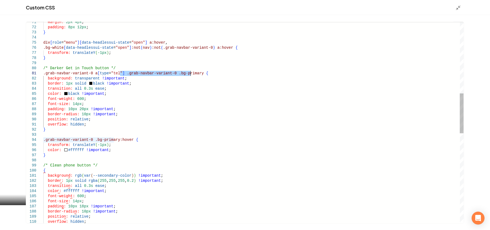
drag, startPoint x: 120, startPoint y: 74, endPoint x: 191, endPoint y: 73, distance: 71.3
click at [191, 73] on div "background: transparent !important ; } /* Darker Get in Touch button */ .grab-n…" at bounding box center [253, 168] width 420 height 1012
drag, startPoint x: 185, startPoint y: 73, endPoint x: 41, endPoint y: 172, distance: 175.1
click at [43, 172] on div "background: transparent !important ; } /* Darker Get in Touch button */ .grab-n…" at bounding box center [253, 168] width 420 height 1012
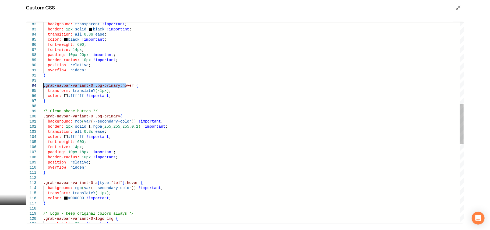
drag, startPoint x: 126, startPoint y: 86, endPoint x: 43, endPoint y: 84, distance: 83.1
click at [43, 84] on div "background: transparent !important ; border: 1px solid black !important ; trans…" at bounding box center [253, 114] width 420 height 1012
drag, startPoint x: 51, startPoint y: 86, endPoint x: 47, endPoint y: 180, distance: 94.2
click at [47, 180] on div "background: transparent !important ; border: 1px solid black !important ; trans…" at bounding box center [253, 114] width 420 height 1012
drag, startPoint x: 63, startPoint y: 85, endPoint x: 42, endPoint y: 182, distance: 99.4
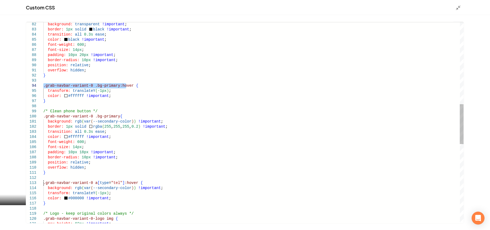
click at [43, 182] on div "background: transparent !important ; border: 1px solid black !important ; trans…" at bounding box center [253, 114] width 420 height 1012
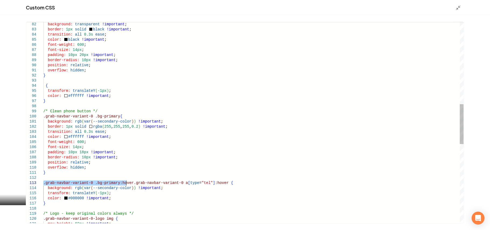
click at [57, 181] on div "background: transparent !important ; border: 1px solid black !important ; trans…" at bounding box center [253, 114] width 420 height 1012
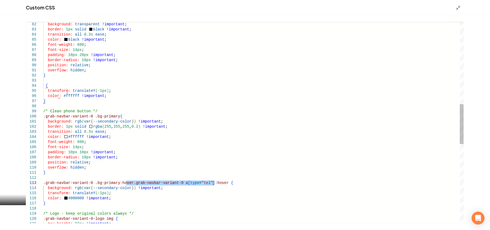
drag, startPoint x: 126, startPoint y: 182, endPoint x: 213, endPoint y: 182, distance: 87.4
click at [213, 182] on div "background: transparent !important ; border: 1px solid black !important ; trans…" at bounding box center [253, 114] width 420 height 1012
drag, startPoint x: 204, startPoint y: 182, endPoint x: 45, endPoint y: 88, distance: 185.2
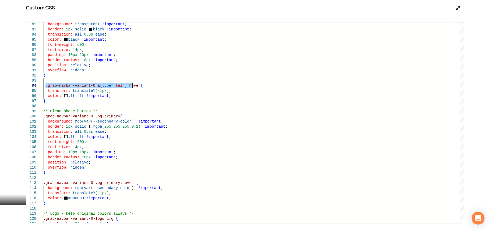
type textarea "**********"
click at [244, 8] on icon "Main content area" at bounding box center [457, 7] width 5 height 5
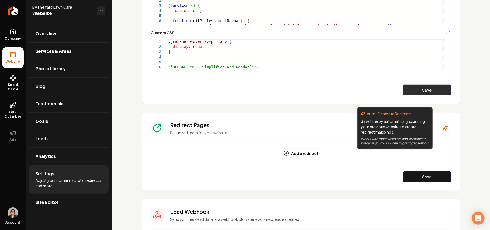
click at [244, 88] on button "Save" at bounding box center [427, 89] width 48 height 11
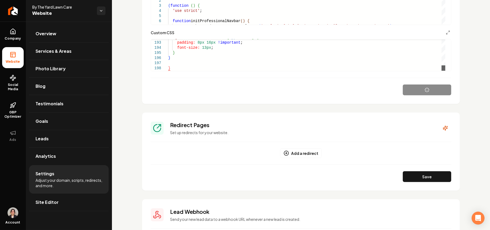
click at [244, 71] on div "Main content area" at bounding box center [443, 54] width 4 height 31
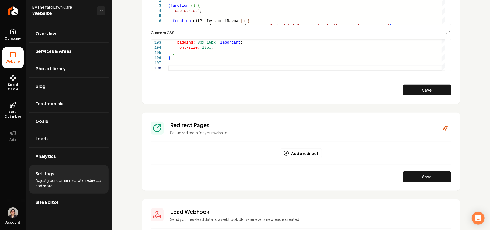
click at [244, 86] on button "Save" at bounding box center [427, 89] width 48 height 11
type textarea "**********"
click at [57, 203] on span "Site Editor" at bounding box center [46, 202] width 23 height 6
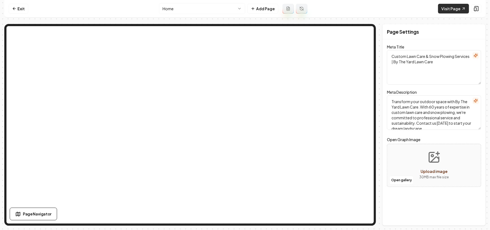
click at [244, 8] on link "Visit Page" at bounding box center [453, 9] width 31 height 10
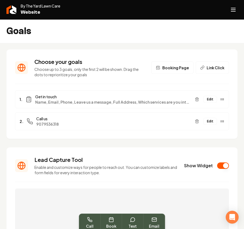
click at [230, 6] on icon "Open navigation menu" at bounding box center [233, 9] width 6 height 9
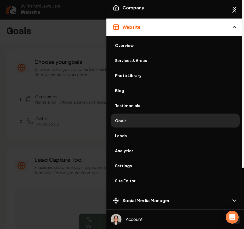
click at [148, 58] on span "Services & Areas" at bounding box center [175, 60] width 120 height 5
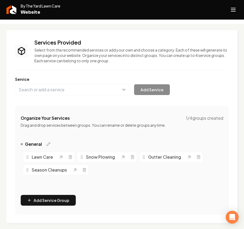
scroll to position [36, 0]
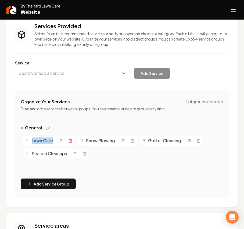
drag, startPoint x: 22, startPoint y: 142, endPoint x: 70, endPoint y: 141, distance: 48.4
click at [70, 141] on div "Lawn Care Snow Plowing Gutter Cleaning Season Cleanups" at bounding box center [122, 147] width 203 height 28
copy div "Lawn Care"
drag, startPoint x: 83, startPoint y: 134, endPoint x: 129, endPoint y: 138, distance: 46.5
click at [129, 138] on div "Lawn Care Snow Plowing Gutter Cleaning Season Cleanups" at bounding box center [122, 147] width 203 height 28
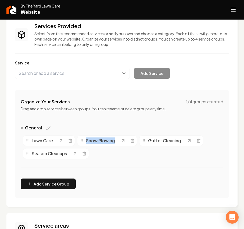
copy div "Snow Plowing"
drag, startPoint x: 142, startPoint y: 130, endPoint x: 184, endPoint y: 138, distance: 42.6
click at [184, 138] on div "General Lawn Care Snow Plowing Gutter Cleaning Season Cleanups" at bounding box center [122, 150] width 203 height 50
click at [186, 131] on div "General" at bounding box center [122, 129] width 203 height 9
drag, startPoint x: 186, startPoint y: 133, endPoint x: 150, endPoint y: 143, distance: 37.6
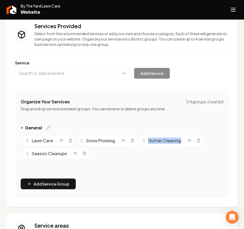
click at [150, 143] on div "Lawn Care Snow Plowing Gutter Cleaning Season Cleanups" at bounding box center [122, 147] width 203 height 28
copy span "Gutter Cleaning"
drag, startPoint x: 24, startPoint y: 161, endPoint x: 81, endPoint y: 158, distance: 56.8
click at [81, 158] on div "Lawn Care Snow Plowing Gutter Cleaning Season Cleanups" at bounding box center [122, 147] width 203 height 28
copy div "Season Cleanups"
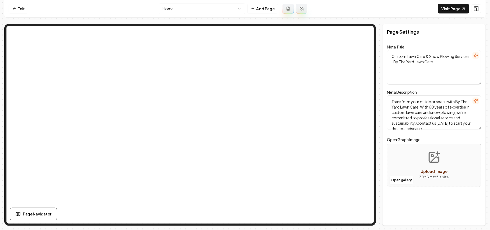
click at [16, 8] on link "Exit" at bounding box center [19, 9] width 20 height 10
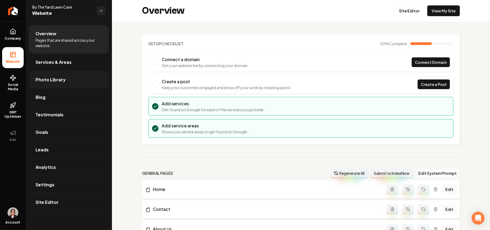
click at [53, 74] on link "Photo Library" at bounding box center [69, 79] width 80 height 17
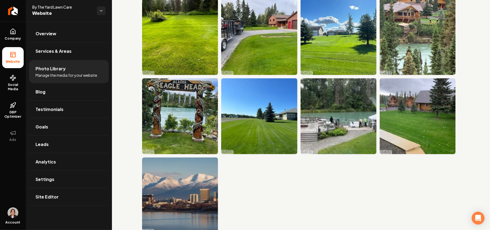
scroll to position [676, 0]
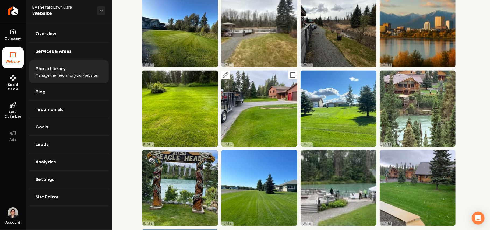
drag, startPoint x: 262, startPoint y: 88, endPoint x: 262, endPoint y: 84, distance: 4.0
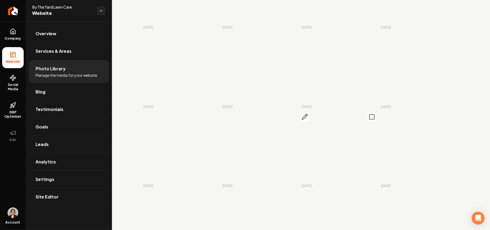
scroll to position [394, 0]
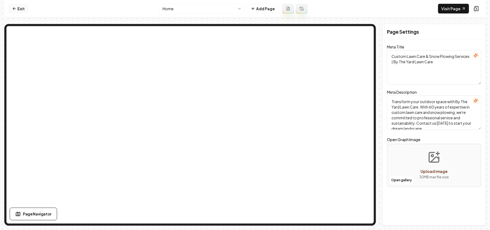
click at [22, 4] on link "Exit" at bounding box center [19, 9] width 20 height 10
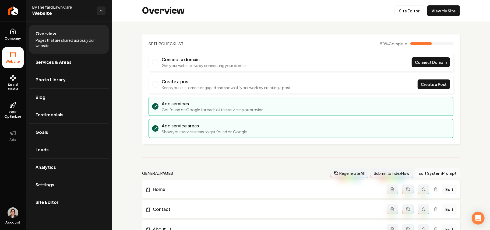
click at [49, 200] on span "Site Editor" at bounding box center [46, 202] width 23 height 6
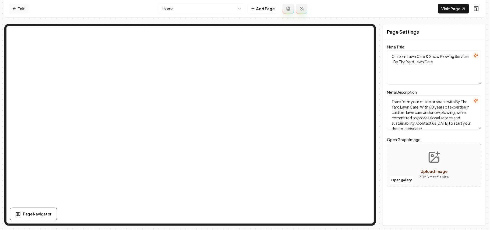
click at [23, 6] on link "Exit" at bounding box center [19, 9] width 20 height 10
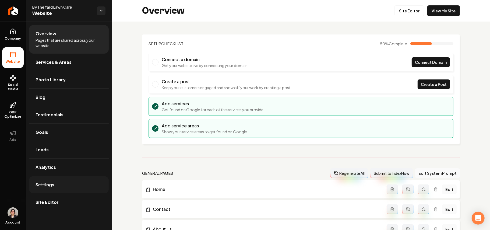
click at [45, 186] on span "Settings" at bounding box center [44, 184] width 19 height 6
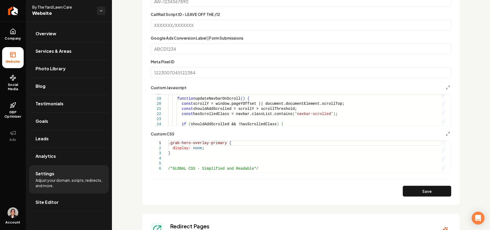
scroll to position [323, 0]
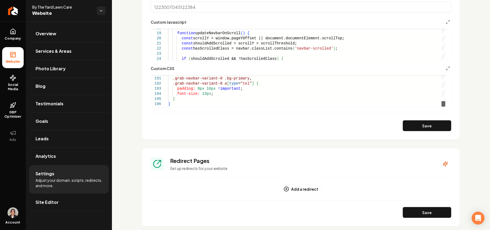
click at [445, 106] on div "Main content area" at bounding box center [443, 103] width 4 height 5
click at [445, 71] on button "Main content area" at bounding box center [448, 68] width 6 height 6
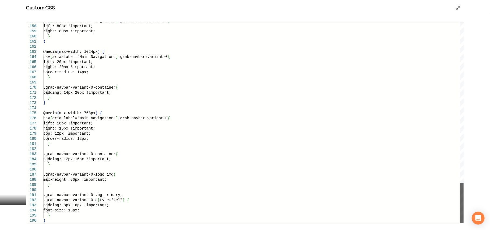
click at [463, 223] on div "Main content area" at bounding box center [462, 203] width 4 height 40
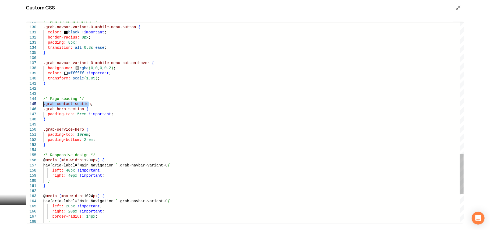
drag, startPoint x: 86, startPoint y: 105, endPoint x: 31, endPoint y: 104, distance: 55.7
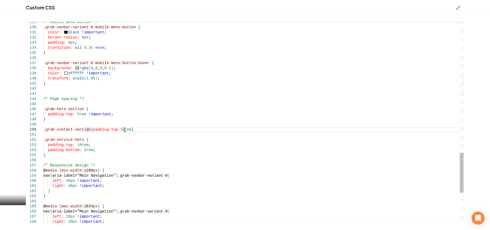
scroll to position [46, 82]
type textarea "**********"
click at [458, 8] on icon "Main content area" at bounding box center [457, 7] width 5 height 5
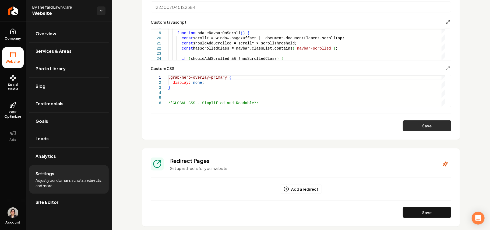
click at [420, 129] on button "Save" at bounding box center [427, 125] width 48 height 11
click at [446, 68] on icon "Main content area" at bounding box center [448, 68] width 4 height 4
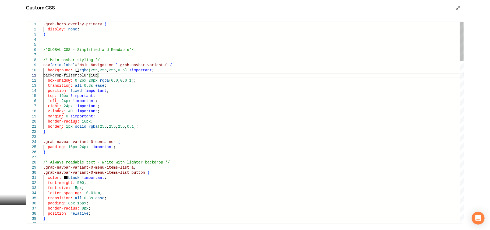
scroll to position [5, 55]
type textarea "**********"
click at [456, 5] on icon "Main content area" at bounding box center [457, 7] width 5 height 5
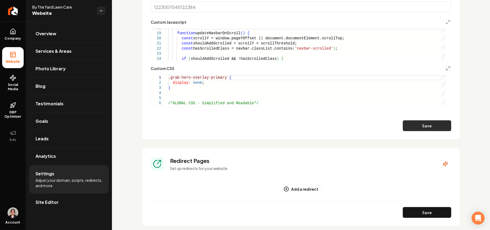
click at [419, 125] on button "Save" at bounding box center [427, 125] width 48 height 11
click at [446, 66] on icon "Main content area" at bounding box center [448, 68] width 4 height 4
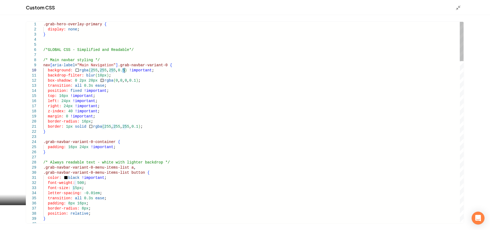
scroll to position [0, 0]
type textarea "**********"
click at [457, 8] on line "Main content area" at bounding box center [457, 9] width 2 height 2
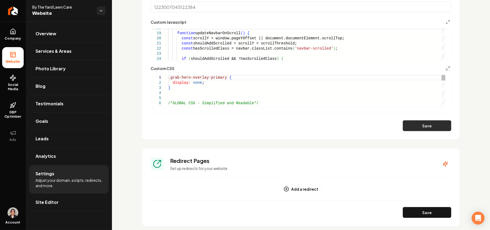
click at [432, 126] on button "Save" at bounding box center [427, 125] width 48 height 11
click at [448, 68] on line "Main content area" at bounding box center [448, 67] width 1 height 1
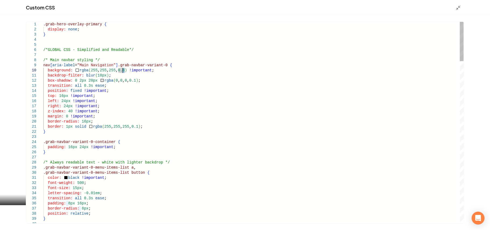
type textarea "**********"
click at [459, 10] on div "Custom CSS" at bounding box center [245, 7] width 490 height 15
click at [458, 9] on icon "Main content area" at bounding box center [457, 7] width 5 height 5
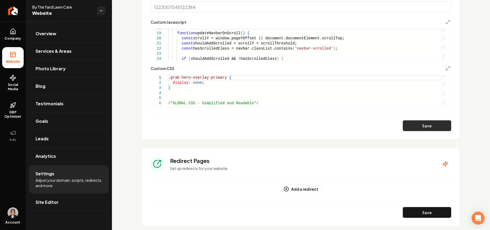
click at [424, 129] on button "Save" at bounding box center [427, 125] width 48 height 11
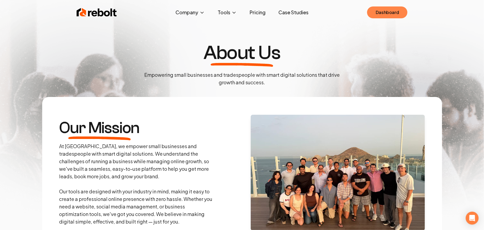
click at [384, 13] on link "Dashboard" at bounding box center [387, 12] width 40 height 12
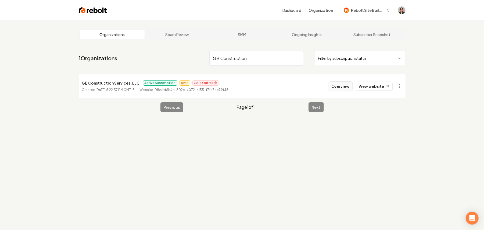
type input "GB Construction"
click at [331, 88] on button "Overview" at bounding box center [341, 86] width 24 height 10
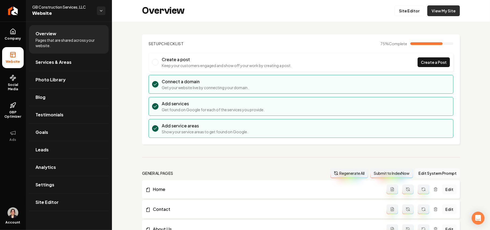
click at [427, 15] on link "View My Site" at bounding box center [443, 10] width 33 height 11
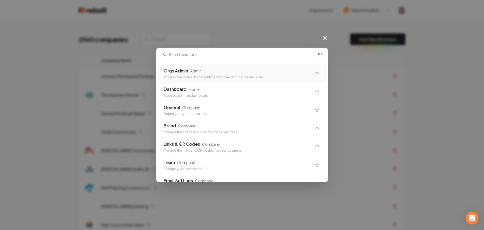
click at [202, 70] on div "Admin" at bounding box center [196, 70] width 11 height 5
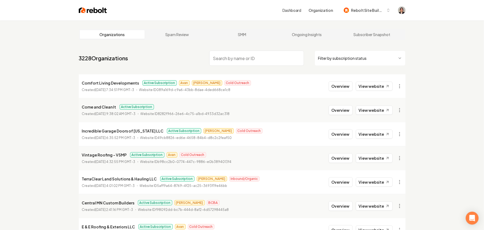
paste input "JG Grading & Landscaping"
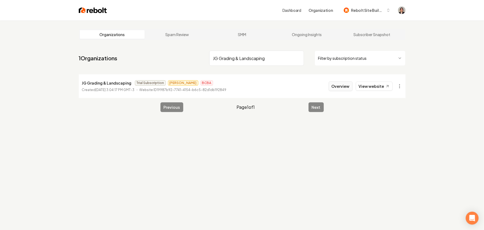
type input "JG Grading & Landscaping"
click at [343, 89] on button "Overview" at bounding box center [341, 86] width 24 height 10
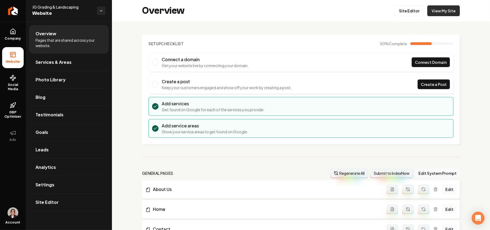
click at [441, 9] on link "View My Site" at bounding box center [443, 10] width 33 height 11
click at [63, 65] on span "Services & Areas" at bounding box center [53, 62] width 36 height 6
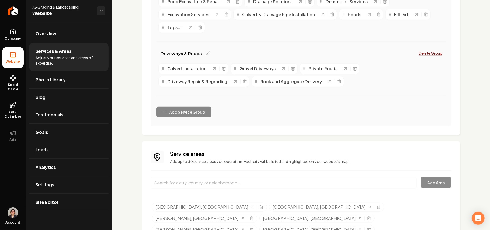
scroll to position [326, 0]
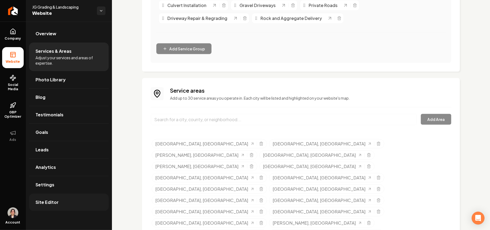
click at [48, 207] on link "Site Editor" at bounding box center [69, 201] width 80 height 17
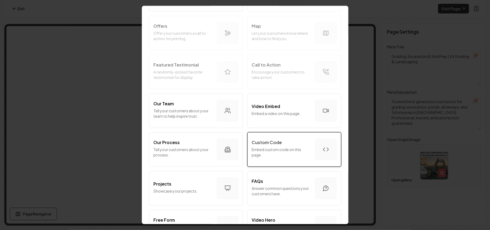
scroll to position [143, 0]
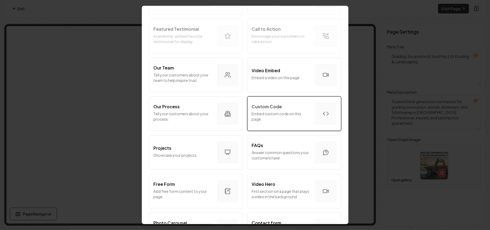
click at [287, 123] on div "Custom Code Embed custom code on this page." at bounding box center [281, 113] width 59 height 20
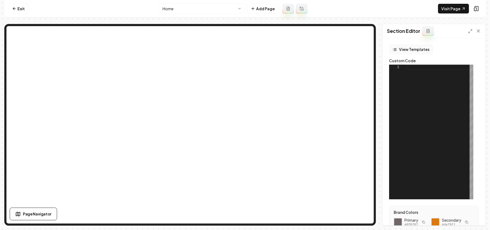
click at [420, 51] on button "View Templates" at bounding box center [411, 50] width 44 height 10
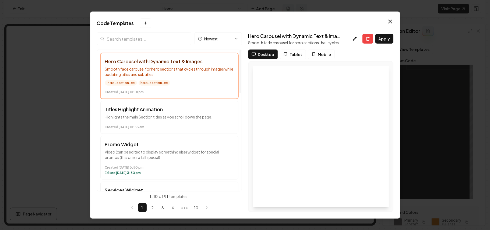
click at [156, 39] on input "search" at bounding box center [144, 38] width 94 height 13
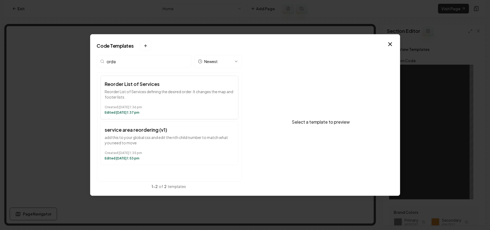
type input "orde"
click at [193, 101] on button "Reorder List of Services Reorder List of Services defining the desired order. I…" at bounding box center [169, 98] width 138 height 44
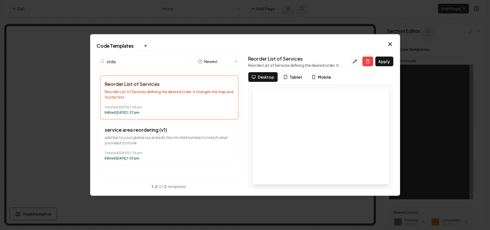
click at [354, 63] on icon at bounding box center [355, 61] width 4 height 4
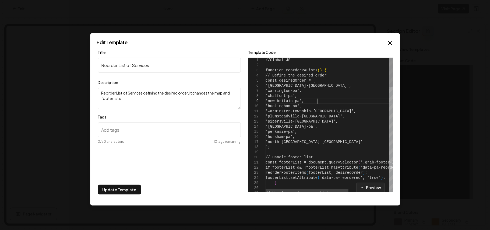
type textarea "**********"
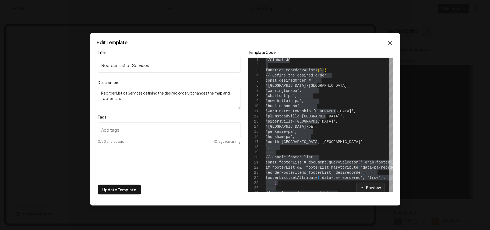
click at [388, 44] on icon "button" at bounding box center [390, 43] width 6 height 6
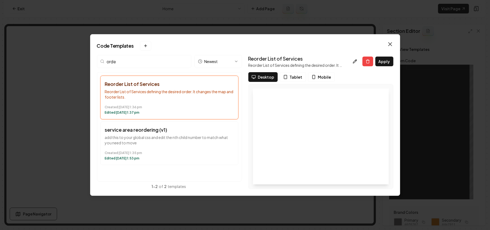
click at [390, 42] on icon "button" at bounding box center [390, 44] width 6 height 6
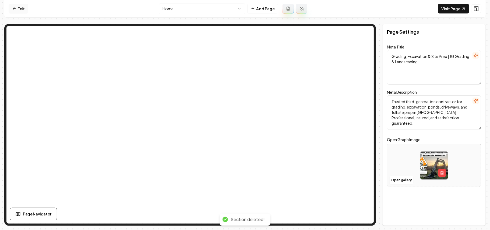
click at [23, 10] on link "Exit" at bounding box center [19, 9] width 20 height 10
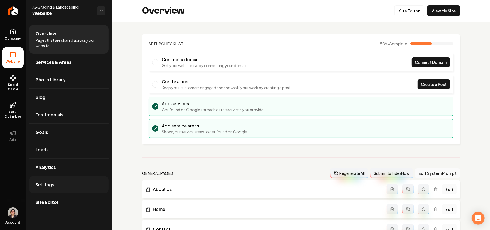
click at [59, 183] on link "Settings" at bounding box center [69, 184] width 80 height 17
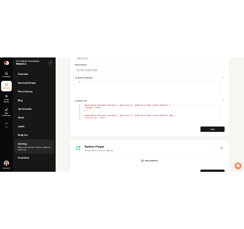
scroll to position [361, 0]
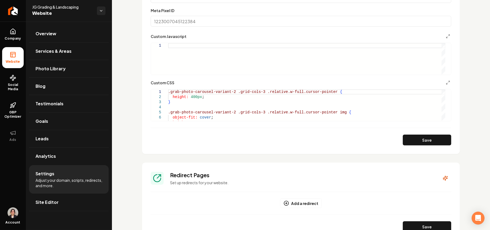
click at [239, 54] on div "Main content area" at bounding box center [306, 58] width 277 height 31
type textarea "**********"
click at [446, 35] on icon "Main content area" at bounding box center [448, 36] width 4 height 4
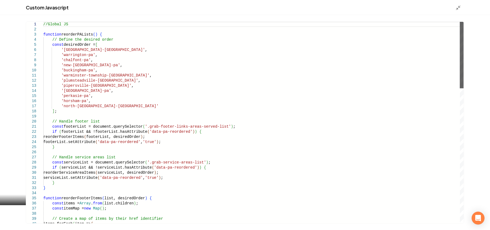
click at [463, 28] on div "Main content area" at bounding box center [462, 55] width 4 height 66
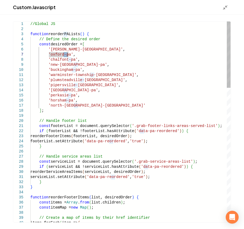
scroll to position [31, 37]
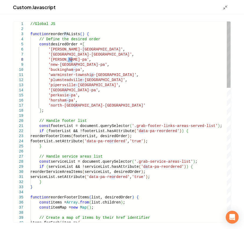
drag, startPoint x: 50, startPoint y: 65, endPoint x: 72, endPoint y: 65, distance: 21.8
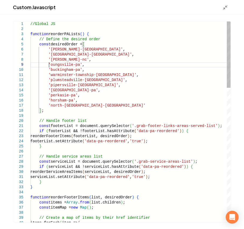
scroll to position [41, 21]
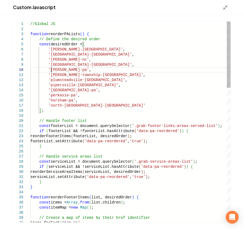
drag, startPoint x: 80, startPoint y: 75, endPoint x: 49, endPoint y: 76, distance: 30.4
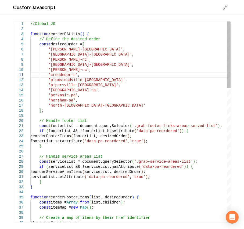
scroll to position [5, 43]
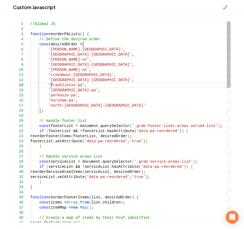
scroll to position [10, 21]
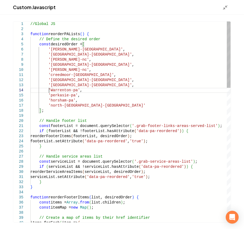
drag, startPoint x: 73, startPoint y: 90, endPoint x: 69, endPoint y: 90, distance: 4.1
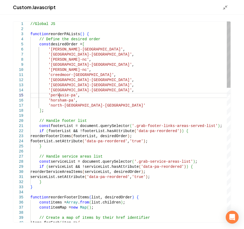
drag, startPoint x: 78, startPoint y: 96, endPoint x: 74, endPoint y: 96, distance: 3.5
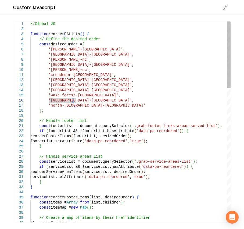
drag, startPoint x: 71, startPoint y: 105, endPoint x: 49, endPoint y: 104, distance: 21.5
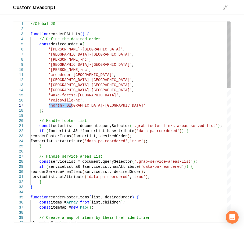
drag, startPoint x: 79, startPoint y: 106, endPoint x: 74, endPoint y: 106, distance: 5.1
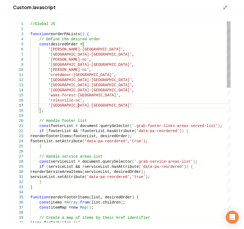
scroll to position [30, 47]
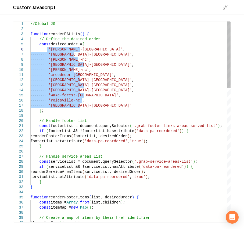
drag, startPoint x: 85, startPoint y: 107, endPoint x: 48, endPoint y: 49, distance: 68.8
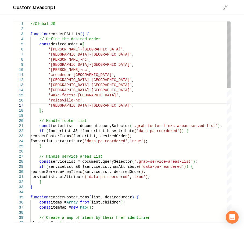
scroll to position [35, 16]
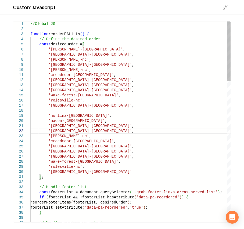
scroll to position [5, 20]
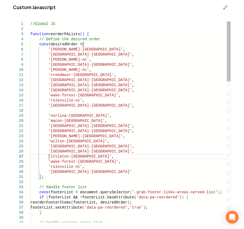
scroll to position [31, 20]
drag, startPoint x: 72, startPoint y: 163, endPoint x: 50, endPoint y: 161, distance: 22.4
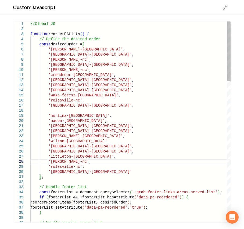
scroll to position [35, 20]
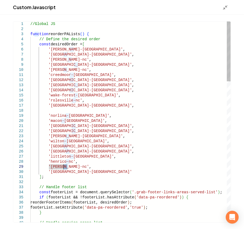
drag, startPoint x: 68, startPoint y: 168, endPoint x: 63, endPoint y: 168, distance: 4.3
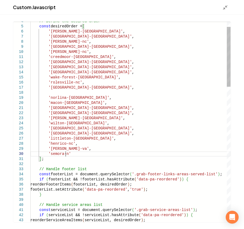
scroll to position [46, 37]
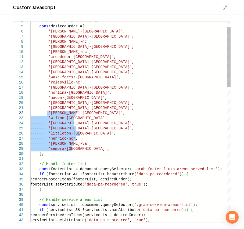
drag, startPoint x: 72, startPoint y: 149, endPoint x: 47, endPoint y: 113, distance: 43.6
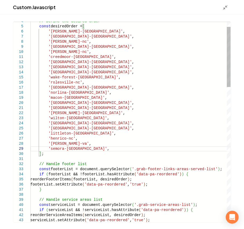
scroll to position [46, 16]
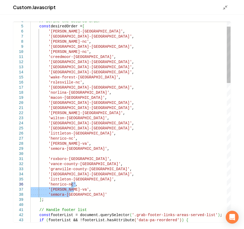
drag, startPoint x: 77, startPoint y: 196, endPoint x: 72, endPoint y: 184, distance: 13.0
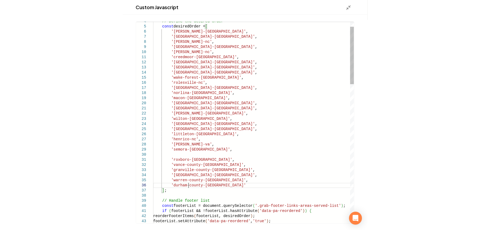
scroll to position [25, 35]
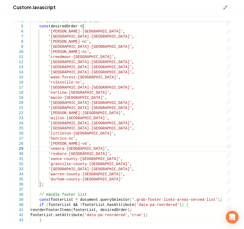
type textarea "**********"
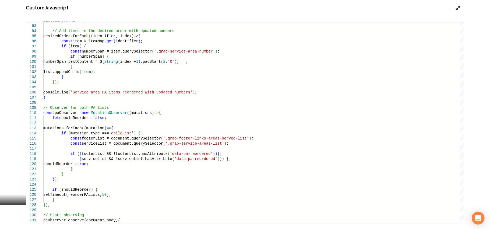
click at [459, 8] on icon "Main content area" at bounding box center [457, 7] width 5 height 5
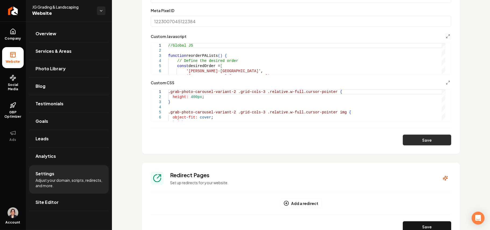
click at [425, 143] on button "Save" at bounding box center [427, 139] width 48 height 11
click at [58, 205] on link "Site Editor" at bounding box center [69, 201] width 80 height 17
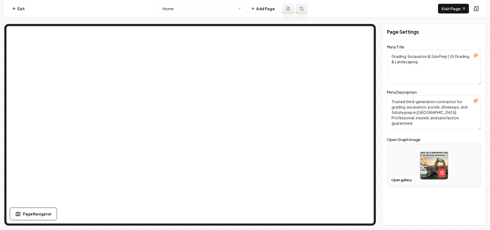
click at [455, 2] on nav "Exit Home Add Page Visit Page" at bounding box center [244, 8] width 481 height 17
click at [452, 6] on link "Visit Page" at bounding box center [453, 9] width 31 height 10
click at [27, 8] on link "Exit" at bounding box center [19, 9] width 20 height 10
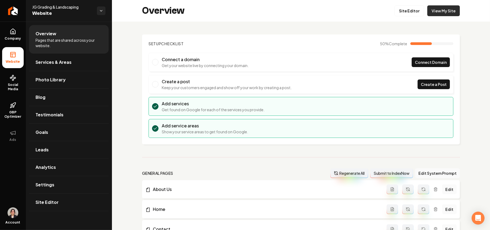
click at [430, 11] on link "View My Site" at bounding box center [443, 10] width 33 height 11
click at [406, 9] on link "Site Editor" at bounding box center [409, 10] width 30 height 11
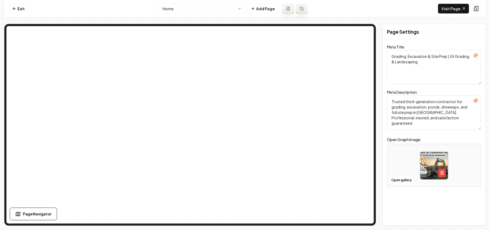
click at [188, 6] on html "Computer Required This feature is only available on a computer. Please switch t…" at bounding box center [245, 115] width 490 height 230
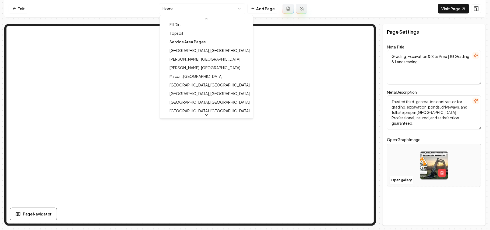
scroll to position [251, 0]
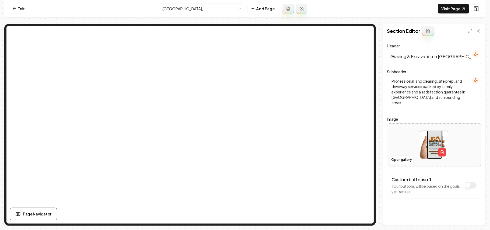
click at [429, 60] on input "Grading & Excavation in Oxford, NC" at bounding box center [434, 56] width 94 height 15
paste input "NC Grading, Excavation & Site Prep"
click at [389, 58] on input "NC Grading, Excavation & Site Prep" at bounding box center [434, 56] width 94 height 15
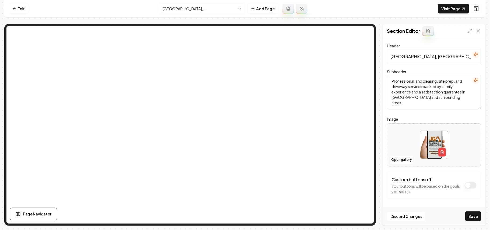
type input "Oxford, NC Grading, Excavation & Site Prep"
click at [421, 102] on textarea "Professional land clearing, site prep, and driveway services backed by family e…" at bounding box center [434, 92] width 94 height 34
paste textarea "As a third-generation contractor, JG Grading & Landscaping delivers professiona…"
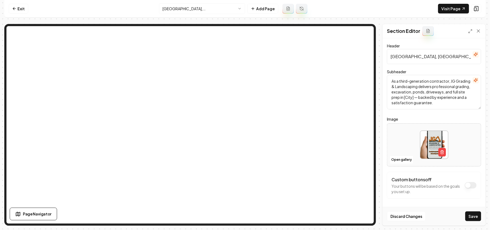
scroll to position [5, 0]
click at [403, 57] on input "Oxford, NC Grading, Excavation & Site Prep" at bounding box center [434, 56] width 94 height 15
drag, startPoint x: 401, startPoint y: 97, endPoint x: 389, endPoint y: 97, distance: 12.4
click at [389, 97] on textarea "As a third-generation contractor, JG Grading & Landscaping delivers professiona…" at bounding box center [434, 92] width 94 height 34
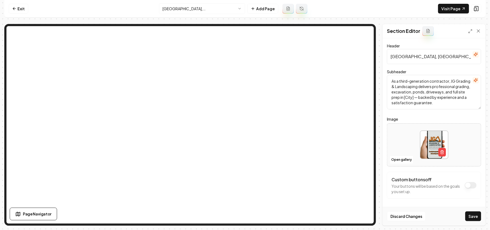
paste textarea "Oxford"
type textarea "As a third-generation contractor, JG Grading & Landscaping delivers professiona…"
click at [472, 217] on button "Save" at bounding box center [473, 216] width 16 height 10
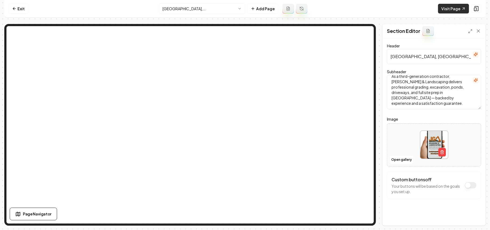
click at [444, 9] on link "Visit Page" at bounding box center [453, 9] width 31 height 10
click at [447, 9] on link "Visit Page" at bounding box center [453, 9] width 31 height 10
click at [204, 6] on html "Computer Required This feature is only available on a computer. Please switch t…" at bounding box center [245, 115] width 490 height 230
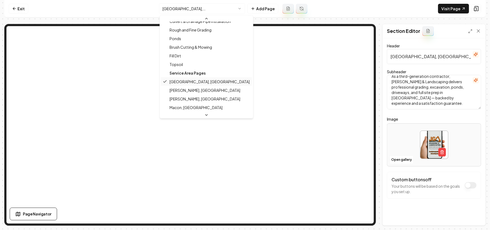
scroll to position [214, 0]
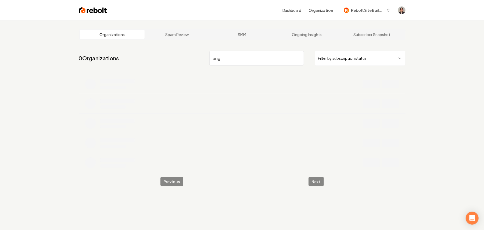
type input "[PERSON_NAME]"
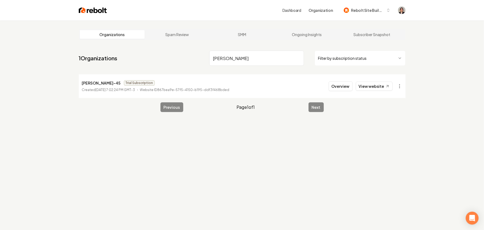
drag, startPoint x: 255, startPoint y: 59, endPoint x: 187, endPoint y: 58, distance: 67.8
click at [187, 58] on nav "1 Organizations [PERSON_NAME] Filter by subscription status" at bounding box center [242, 60] width 327 height 24
type input "gb con"
click at [343, 85] on button "Overview" at bounding box center [341, 86] width 24 height 10
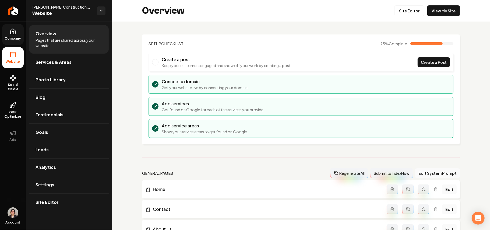
click at [6, 29] on link "Company" at bounding box center [13, 34] width 22 height 21
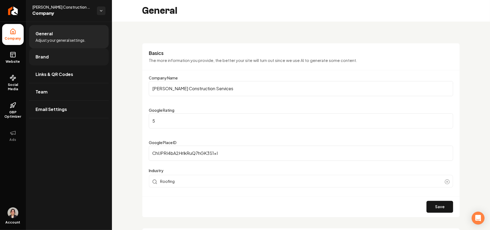
click at [50, 57] on link "Brand" at bounding box center [69, 56] width 80 height 17
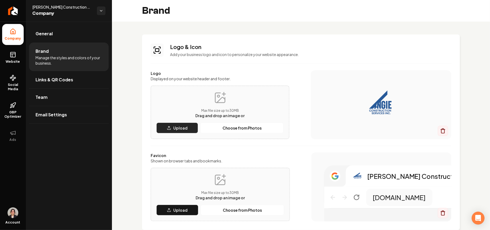
click at [180, 128] on p "Upload" at bounding box center [180, 127] width 14 height 5
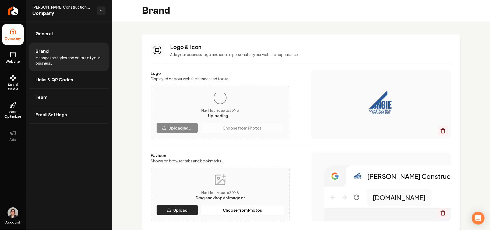
click at [187, 210] on button "Upload" at bounding box center [177, 209] width 42 height 11
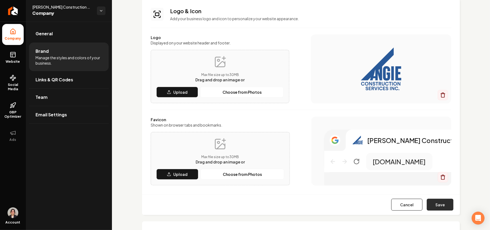
click at [437, 207] on button "Save" at bounding box center [440, 204] width 27 height 12
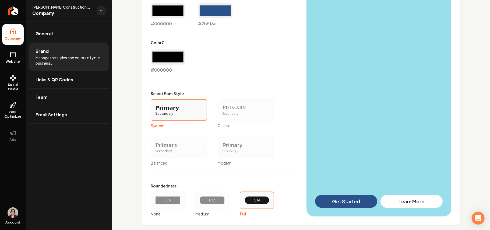
scroll to position [439, 0]
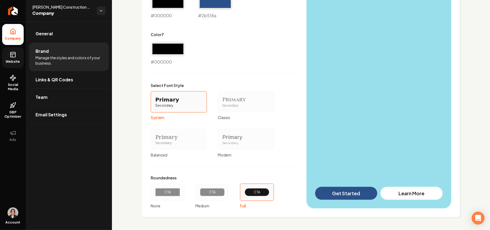
click at [10, 50] on link "Website" at bounding box center [13, 57] width 22 height 21
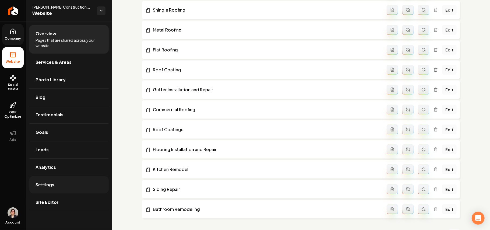
click at [65, 191] on link "Settings" at bounding box center [69, 184] width 80 height 17
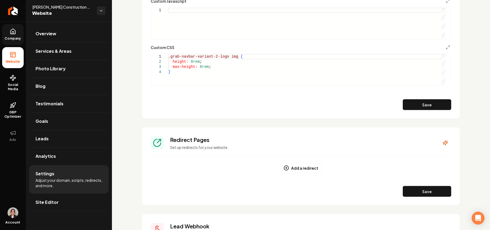
scroll to position [0, 1]
drag, startPoint x: 193, startPoint y: 79, endPoint x: 96, endPoint y: 27, distance: 109.0
click at [168, 54] on div ".grab-navbar-variant-2-logo img { height: 8rem ; max-height: 8rem ; }" at bounding box center [306, 69] width 277 height 31
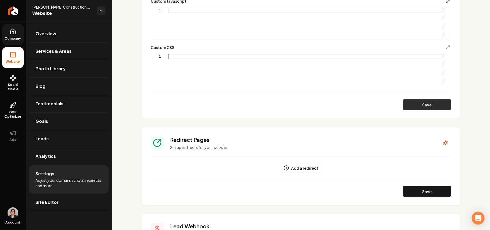
click at [414, 108] on button "Save" at bounding box center [427, 104] width 48 height 11
